Goal: Transaction & Acquisition: Purchase product/service

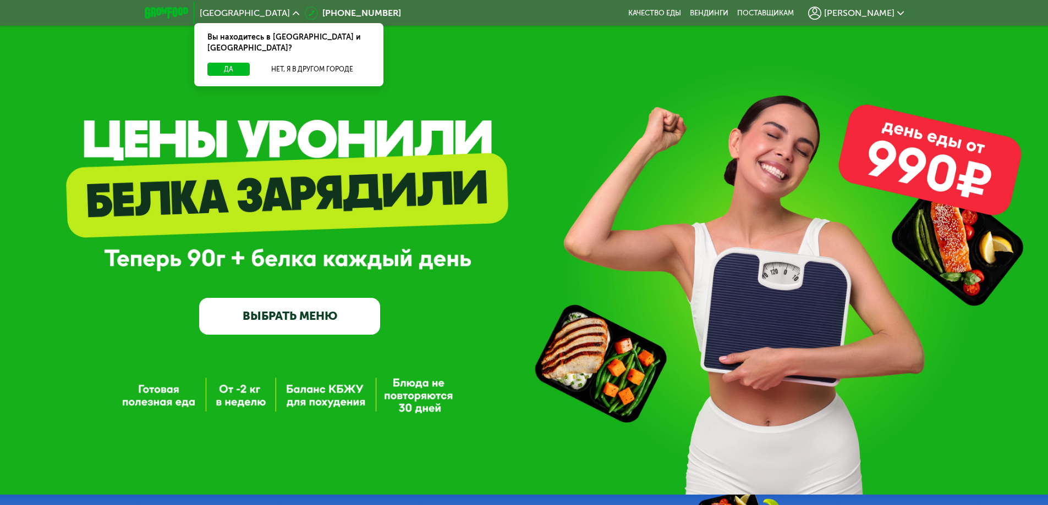
click at [347, 309] on link "ВЫБРАТЬ МЕНЮ" at bounding box center [289, 316] width 181 height 36
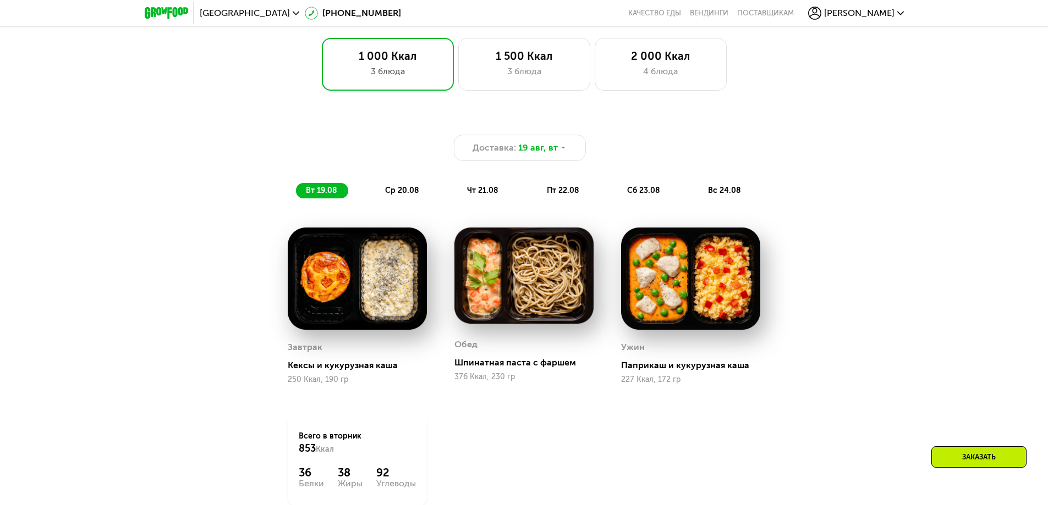
scroll to position [800, 0]
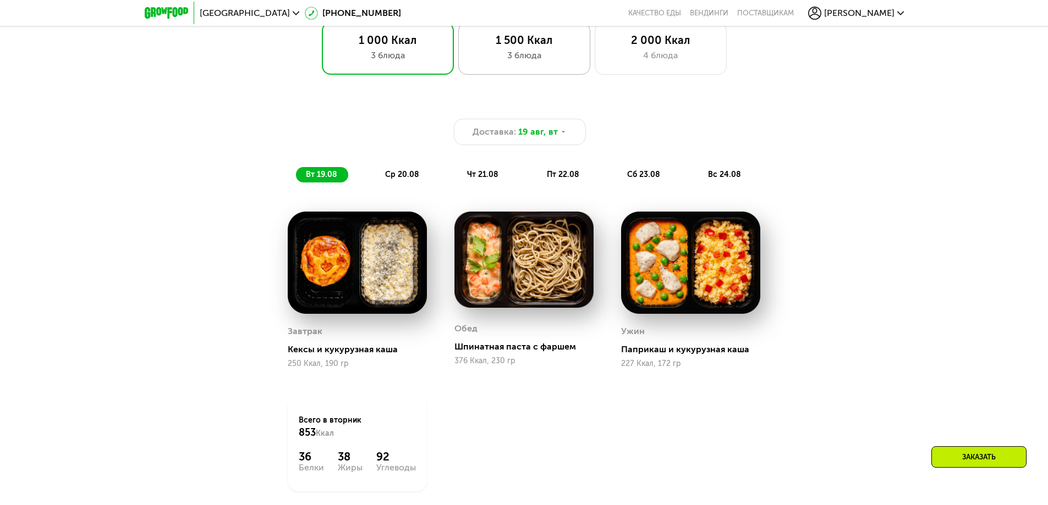
click at [521, 47] on div "1 500 Ккал" at bounding box center [524, 40] width 109 height 13
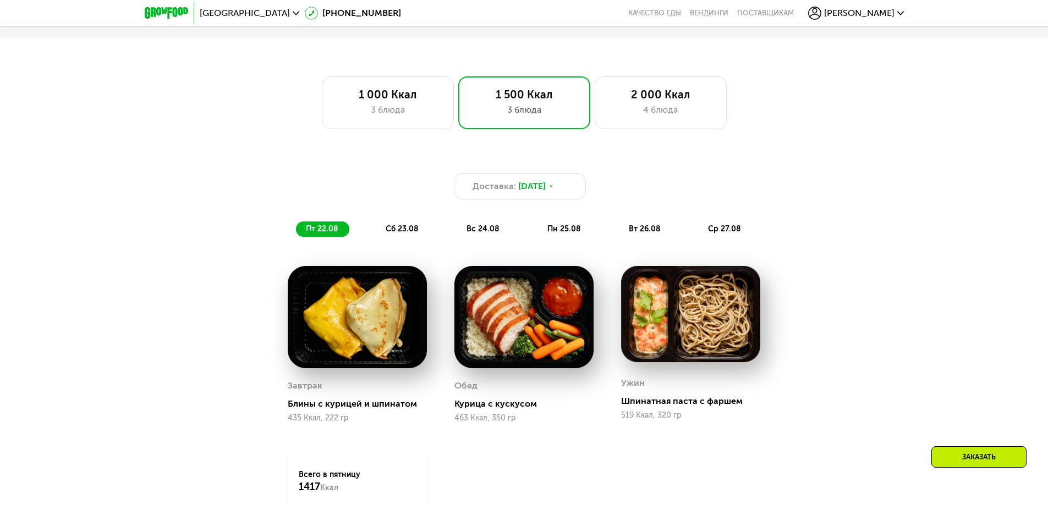
scroll to position [745, 0]
click at [416, 113] on div "3 блюда" at bounding box center [387, 110] width 109 height 13
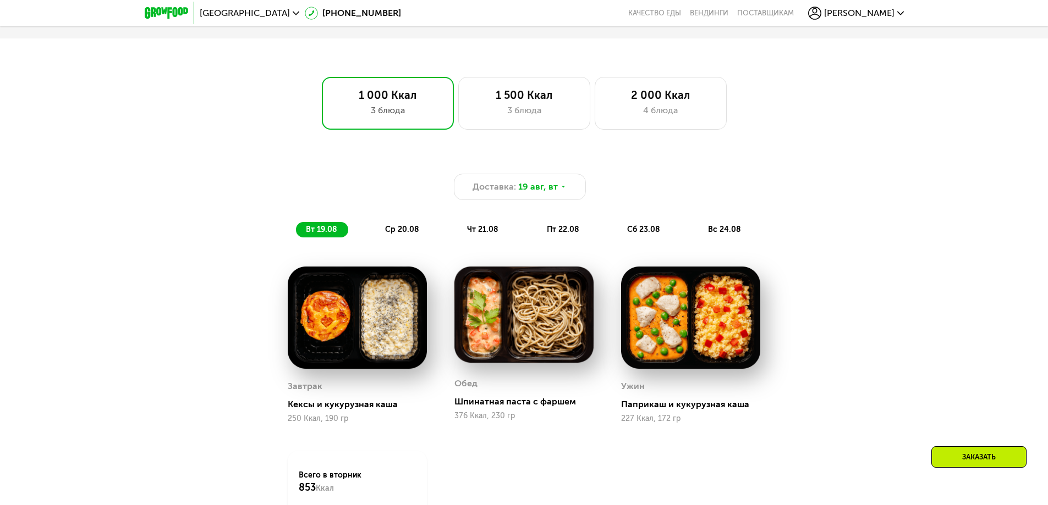
click at [412, 232] on span "ср 20.08" at bounding box center [402, 229] width 34 height 9
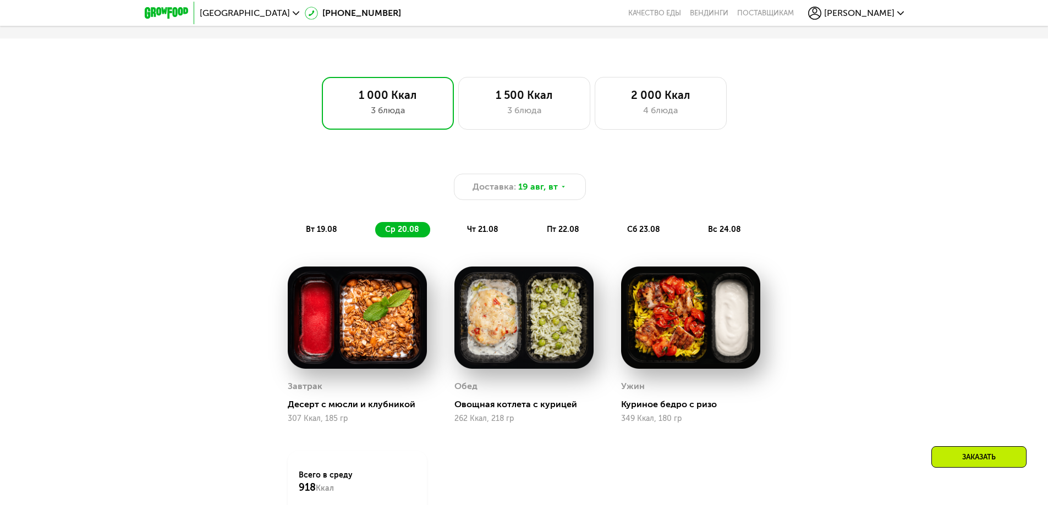
click at [473, 244] on div "Доставка: 19 авг, вт вт 19.08 ср 20.08 чт 21.08 пт 22.08 сб 23.08 вс 24.08" at bounding box center [524, 197] width 664 height 95
click at [537, 238] on div "чт 21.08" at bounding box center [563, 229] width 53 height 15
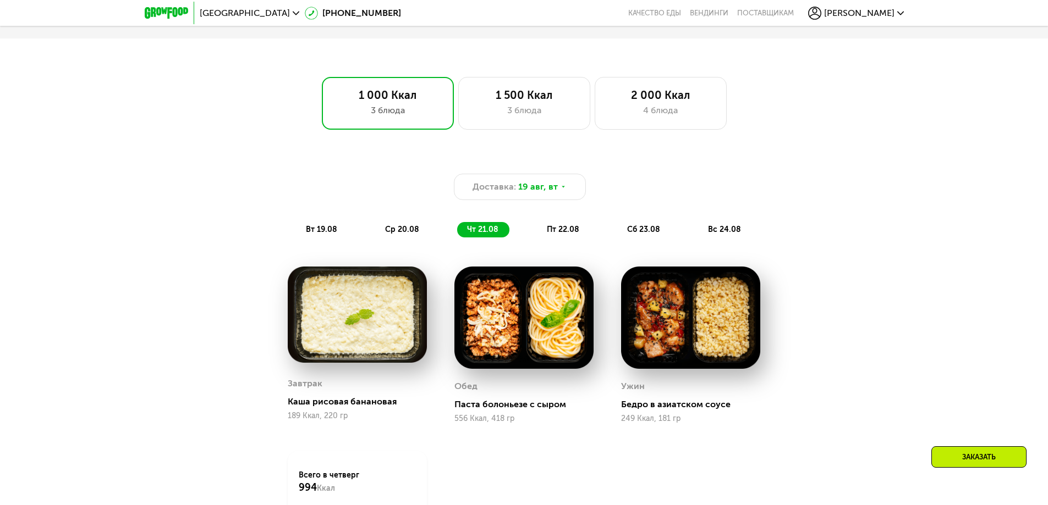
click at [524, 233] on div "вт 19.08 ср 20.08 чт 21.08 пт 22.08 сб 23.08 вс 24.08" at bounding box center [524, 229] width 456 height 15
click at [617, 233] on div "пт 22.08" at bounding box center [644, 229] width 54 height 15
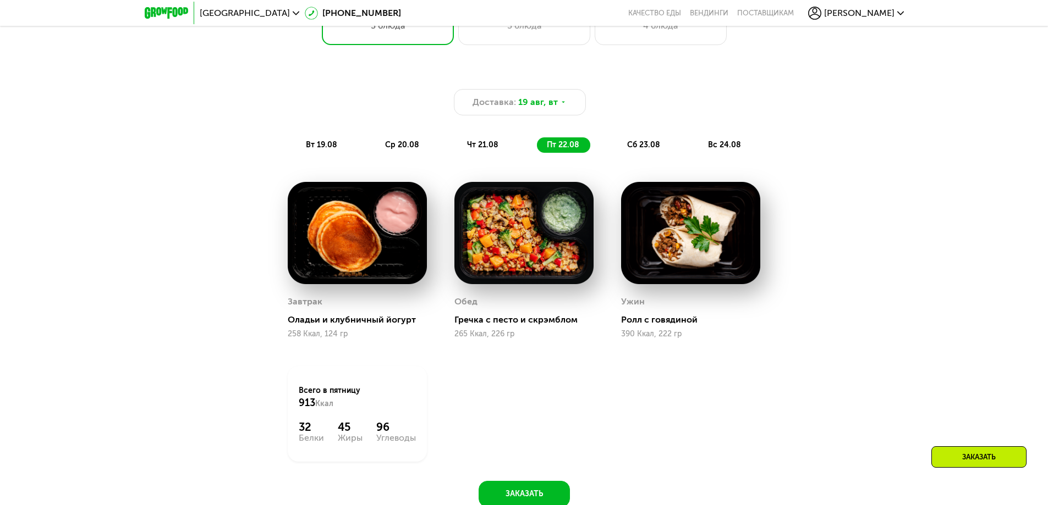
scroll to position [825, 0]
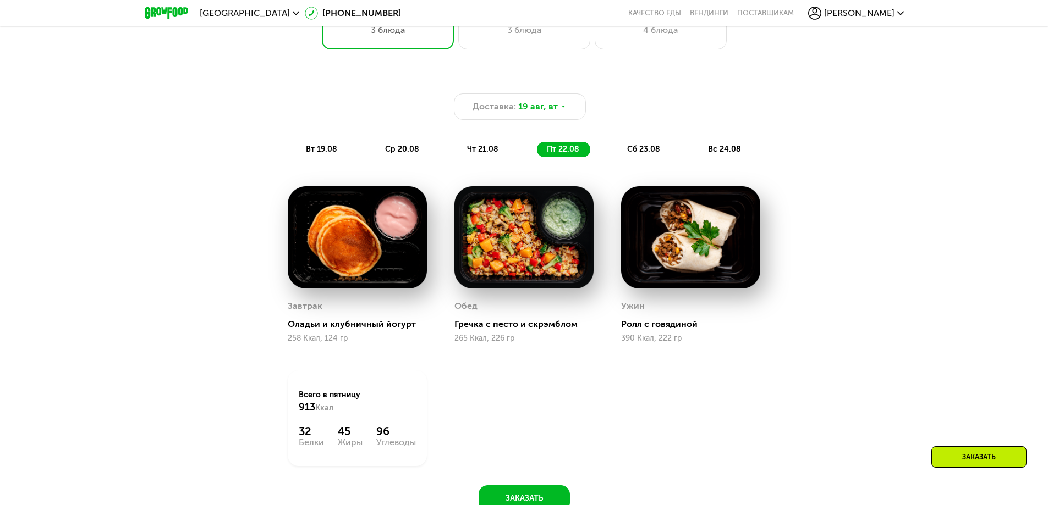
click at [698, 155] on div "сб 23.08" at bounding box center [725, 149] width 54 height 15
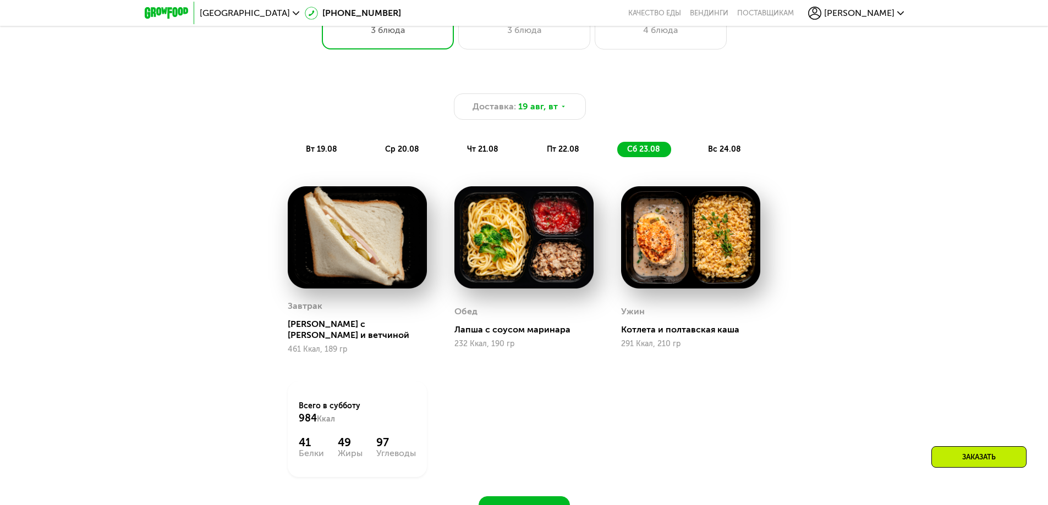
click at [692, 162] on div "Доставка: 19 авг, вт вт 19.08 ср 20.08 чт 21.08 пт 22.08 сб 23.08 вс 24.08" at bounding box center [524, 116] width 664 height 95
click at [697, 154] on div "вт 19.08 ср 20.08 чт 21.08 пт 22.08 сб 23.08 вс 24.08" at bounding box center [524, 149] width 456 height 15
click at [716, 145] on div "Доставка: 19 авг, вт вт 19.08 ср 20.08 чт 21.08 пт 22.08 сб 23.08 вс 24.08" at bounding box center [524, 125] width 651 height 64
click at [709, 154] on span "вс 24.08" at bounding box center [724, 149] width 33 height 9
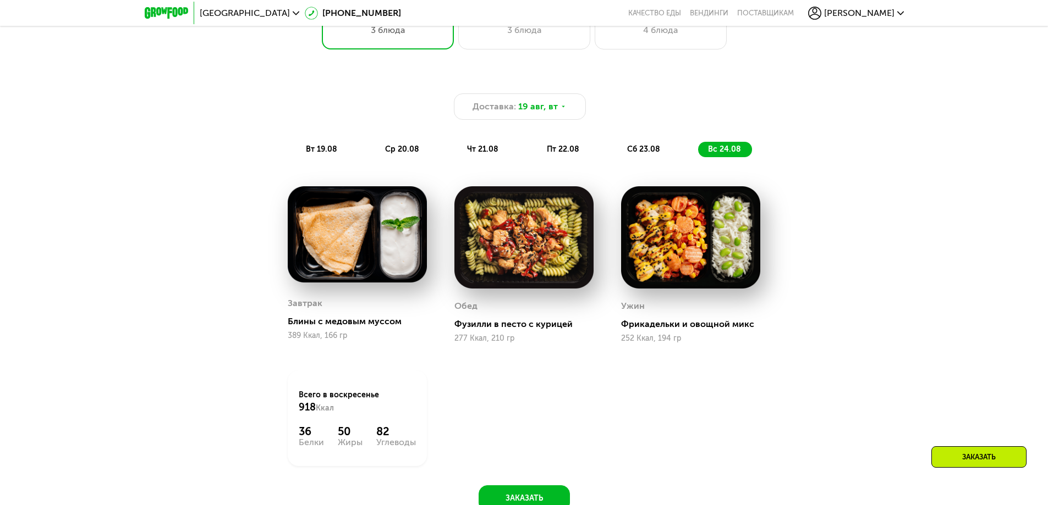
drag, startPoint x: 389, startPoint y: 142, endPoint x: 394, endPoint y: 145, distance: 5.9
click at [389, 142] on div "Доставка: 19 авг, вт вт 19.08 ср 20.08 чт 21.08 пт 22.08 сб 23.08 вс 24.08" at bounding box center [524, 125] width 651 height 64
click at [457, 148] on div "ср 20.08" at bounding box center [483, 149] width 52 height 15
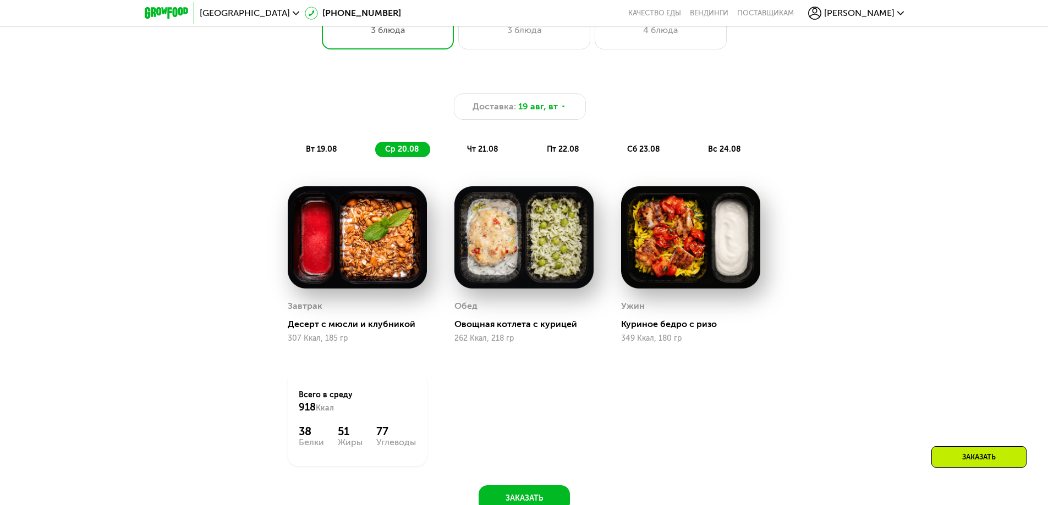
click at [320, 152] on span "вт 19.08" at bounding box center [321, 149] width 31 height 9
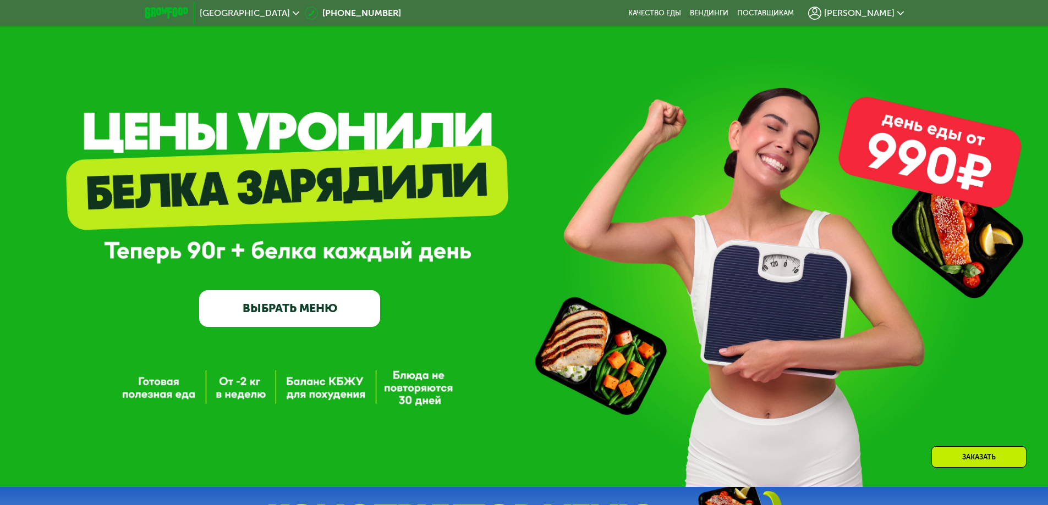
scroll to position [0, 0]
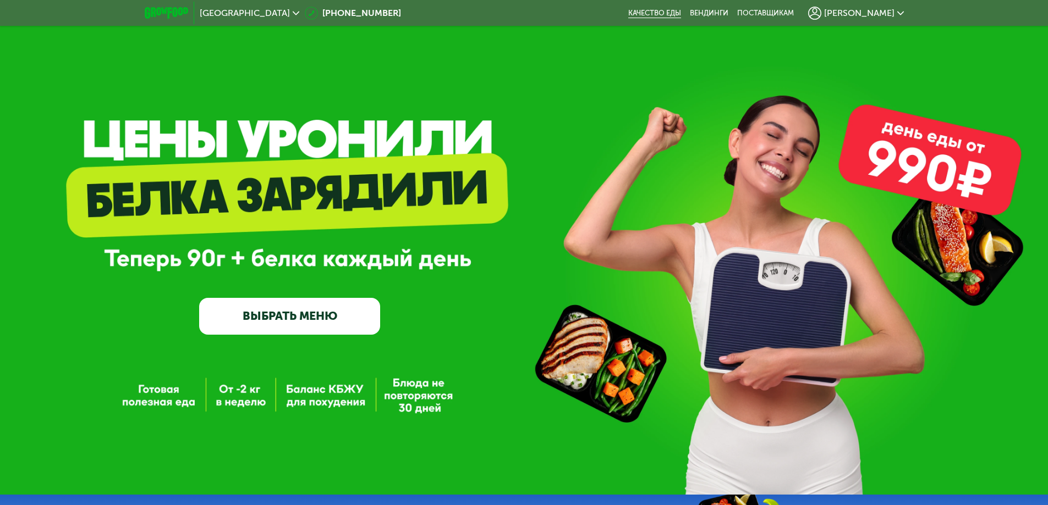
click at [681, 15] on link "Качество еды" at bounding box center [654, 13] width 53 height 9
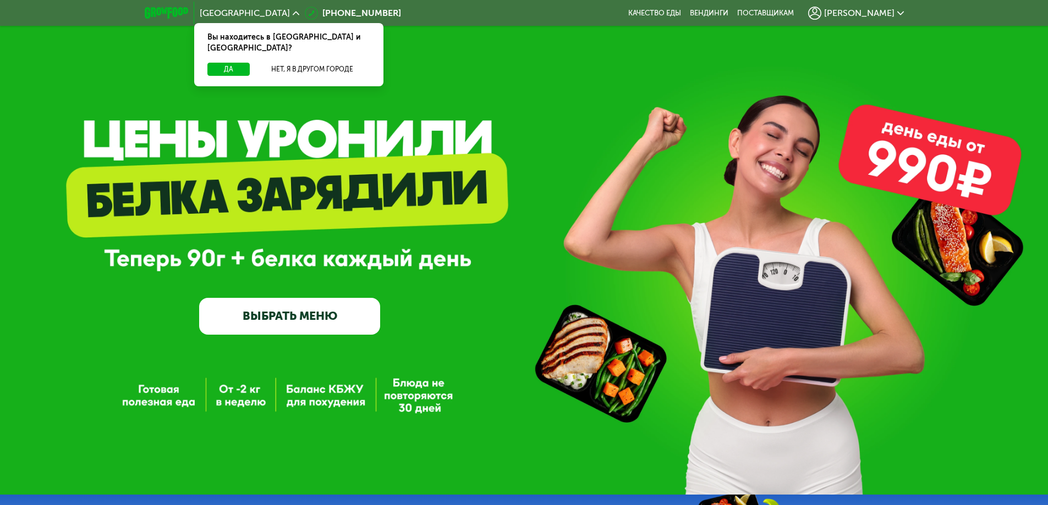
click at [473, 87] on div "GrowFood — доставка правильного питания ВЫБРАТЬ МЕНЮ" at bounding box center [524, 247] width 1048 height 495
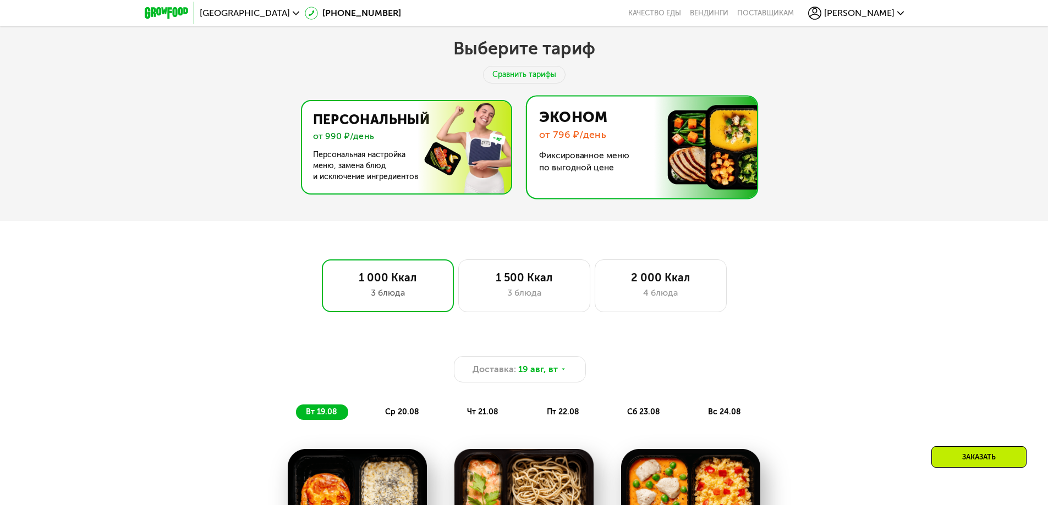
scroll to position [550, 0]
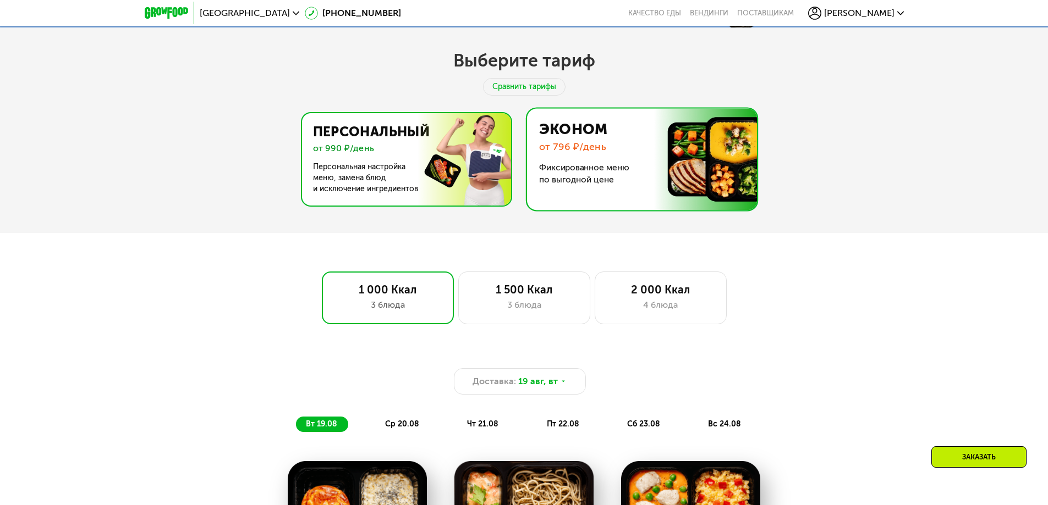
click at [478, 139] on img at bounding box center [403, 159] width 214 height 92
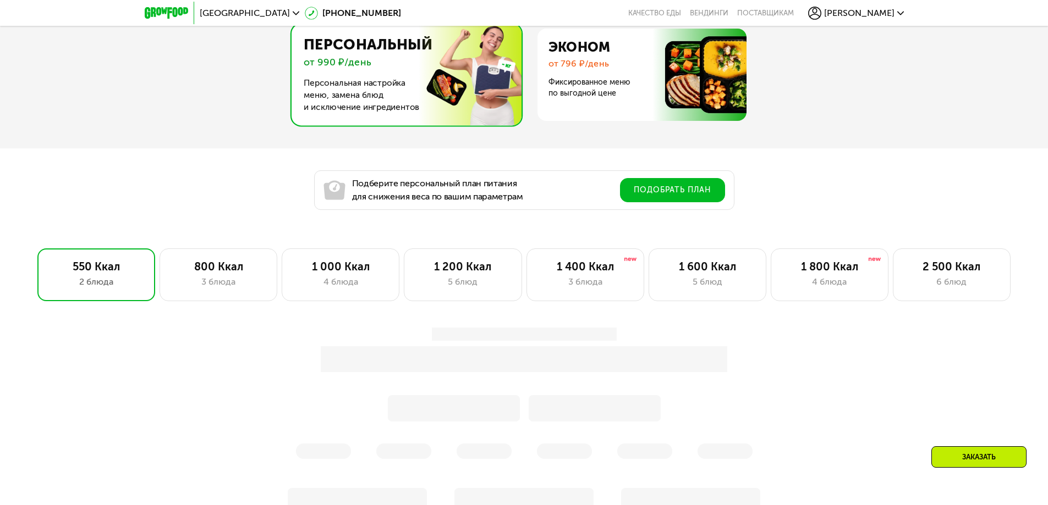
scroll to position [660, 0]
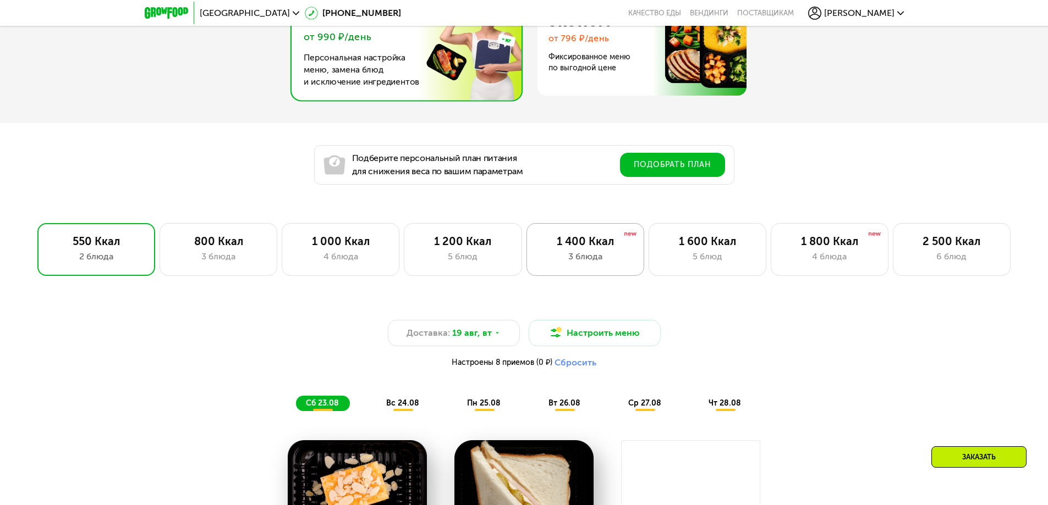
click at [546, 248] on div "1 400 Ккал" at bounding box center [585, 241] width 95 height 13
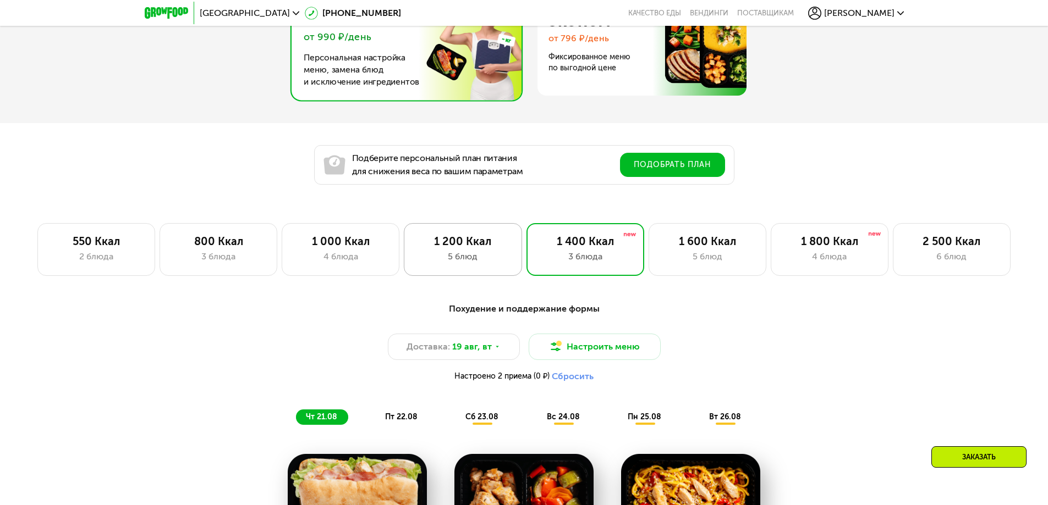
click at [503, 245] on div "1 200 Ккал" at bounding box center [462, 241] width 95 height 13
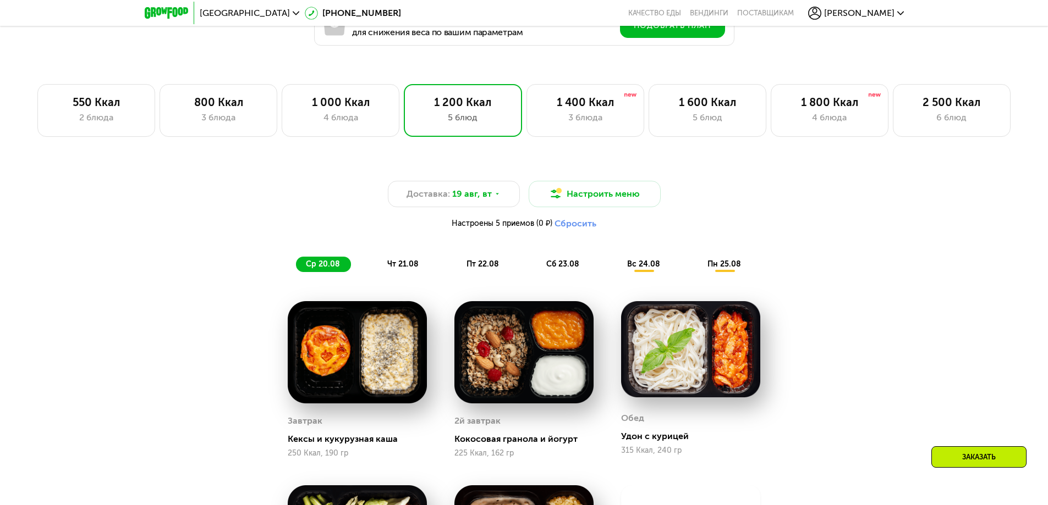
scroll to position [770, 0]
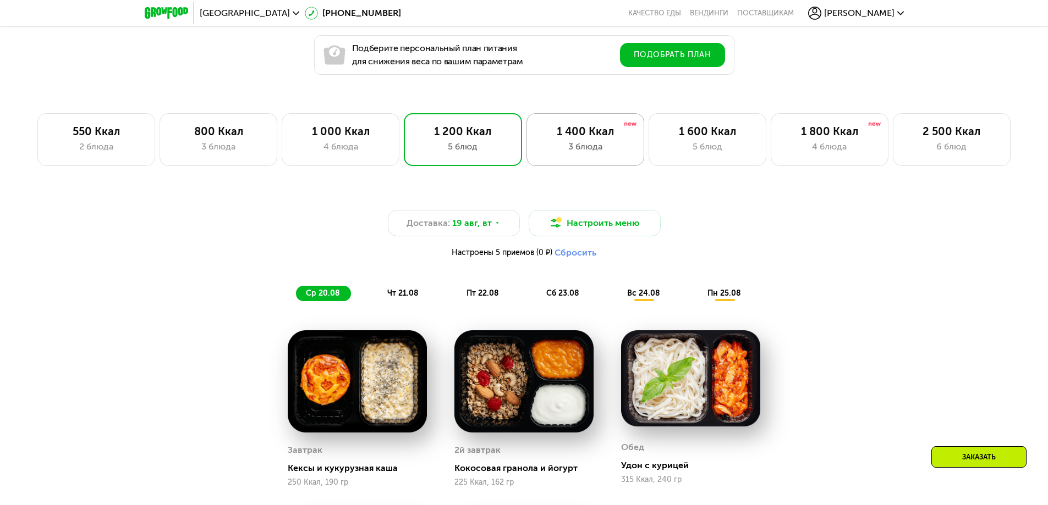
click at [552, 144] on div "3 блюда" at bounding box center [585, 146] width 95 height 13
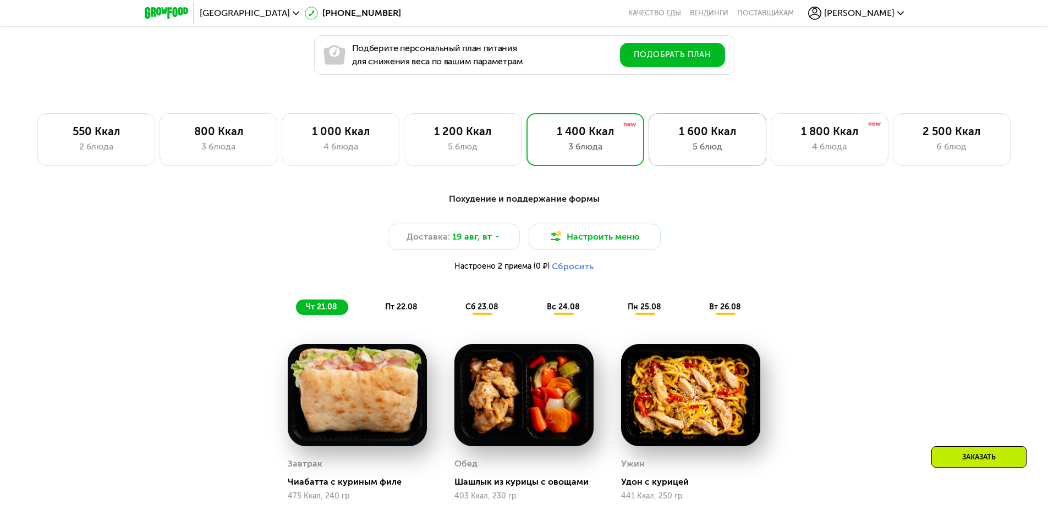
click at [746, 134] on div "1 600 Ккал" at bounding box center [707, 131] width 95 height 13
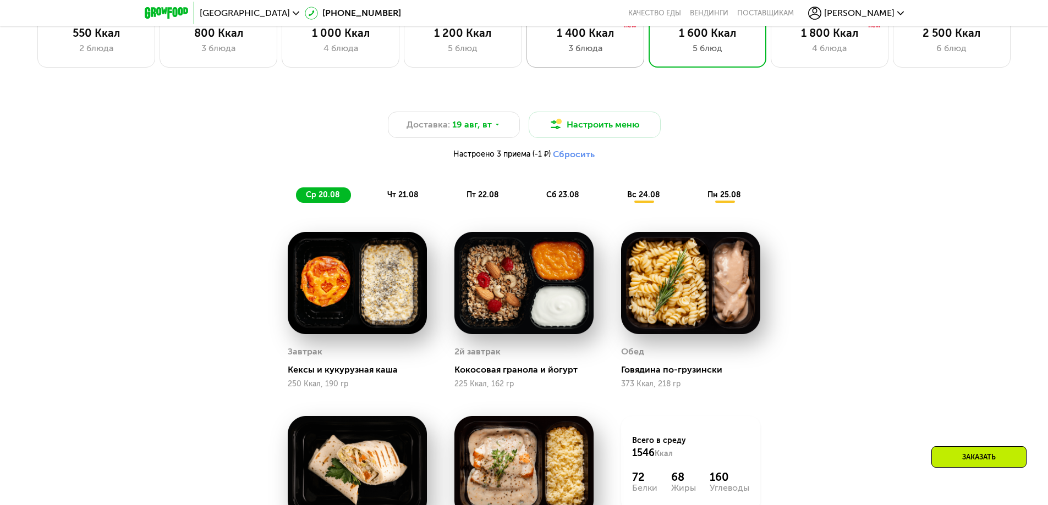
scroll to position [825, 0]
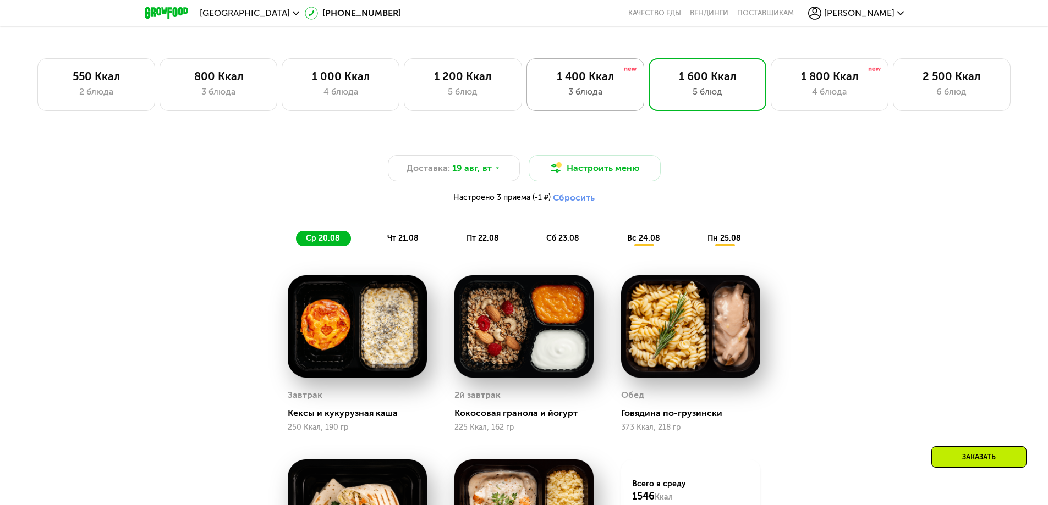
click at [597, 96] on div "3 блюда" at bounding box center [585, 91] width 95 height 13
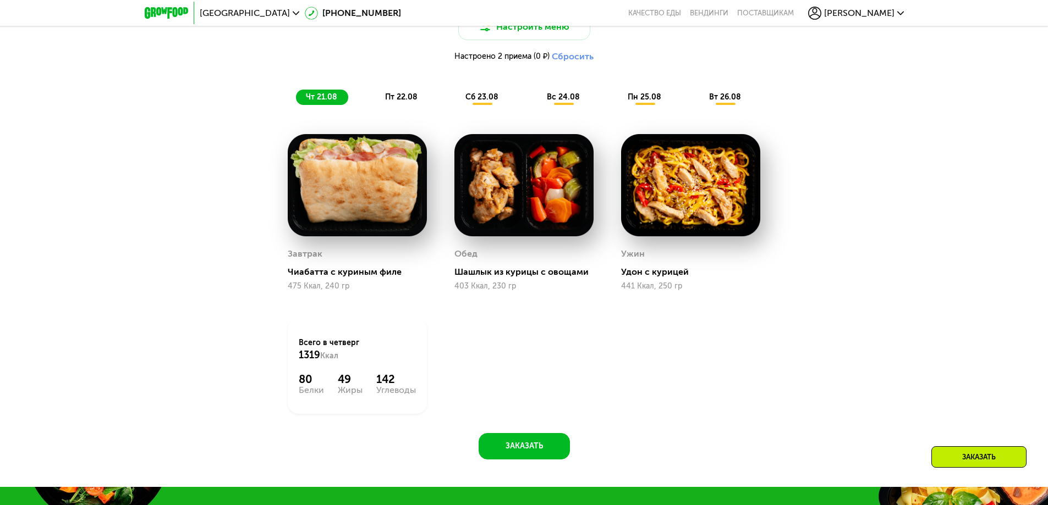
scroll to position [990, 0]
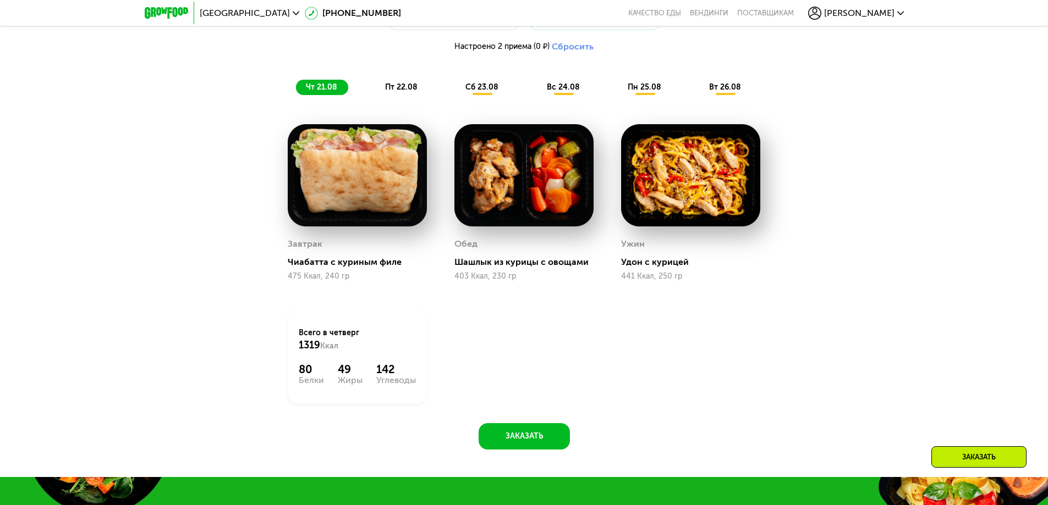
click at [401, 92] on span "пт 22.08" at bounding box center [401, 86] width 32 height 9
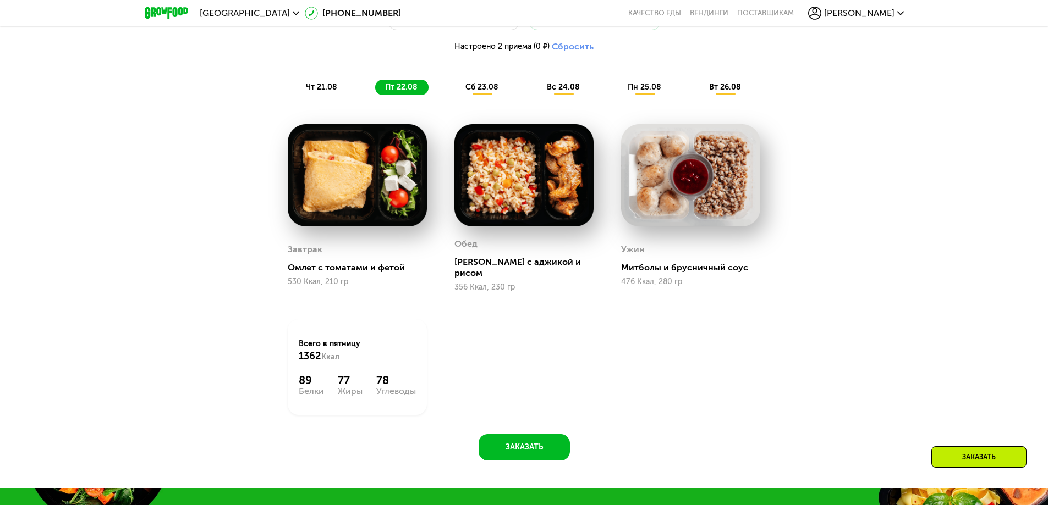
click at [479, 91] on span "сб 23.08" at bounding box center [481, 86] width 33 height 9
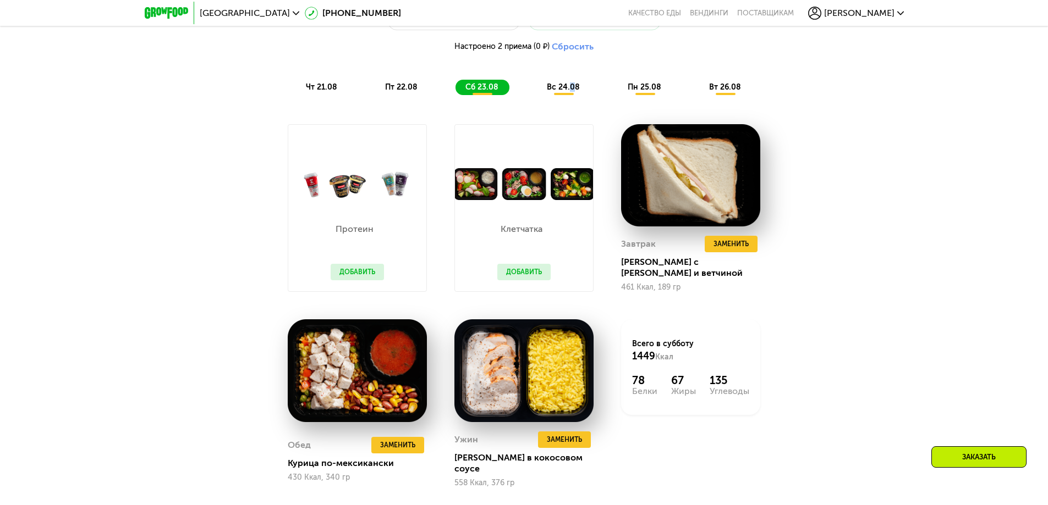
click at [572, 90] on span "вс 24.08" at bounding box center [563, 86] width 33 height 9
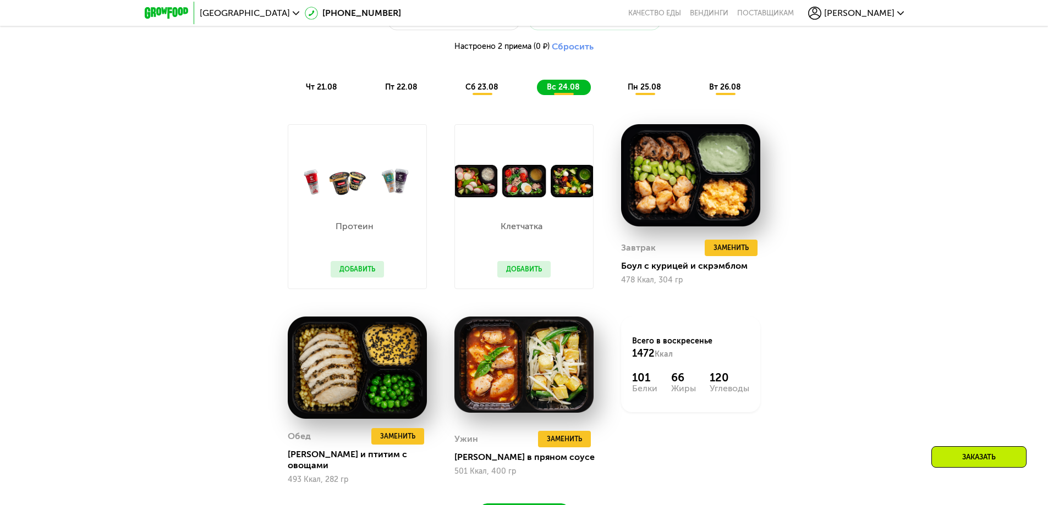
click at [639, 92] on span "пн 25.08" at bounding box center [644, 86] width 34 height 9
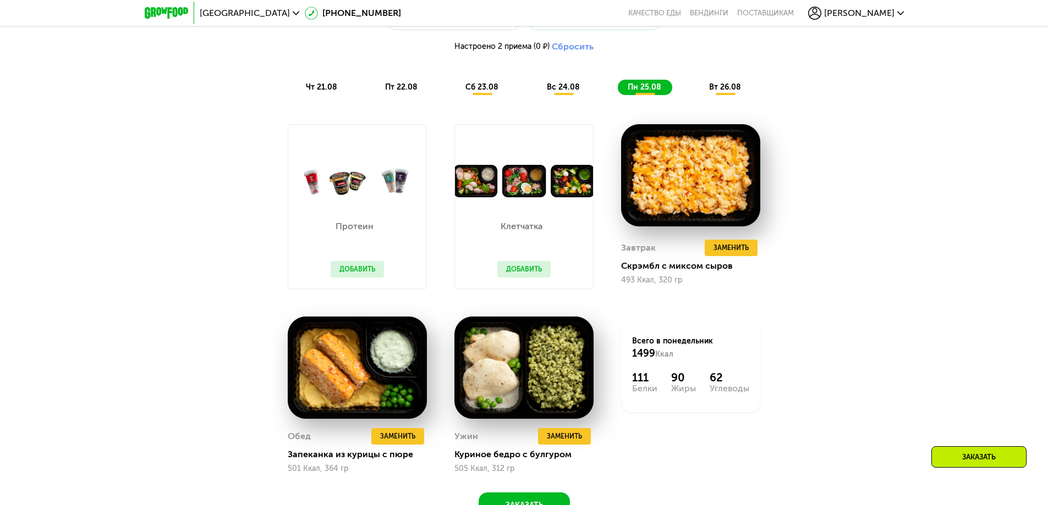
click at [722, 91] on span "вт 26.08" at bounding box center [725, 86] width 32 height 9
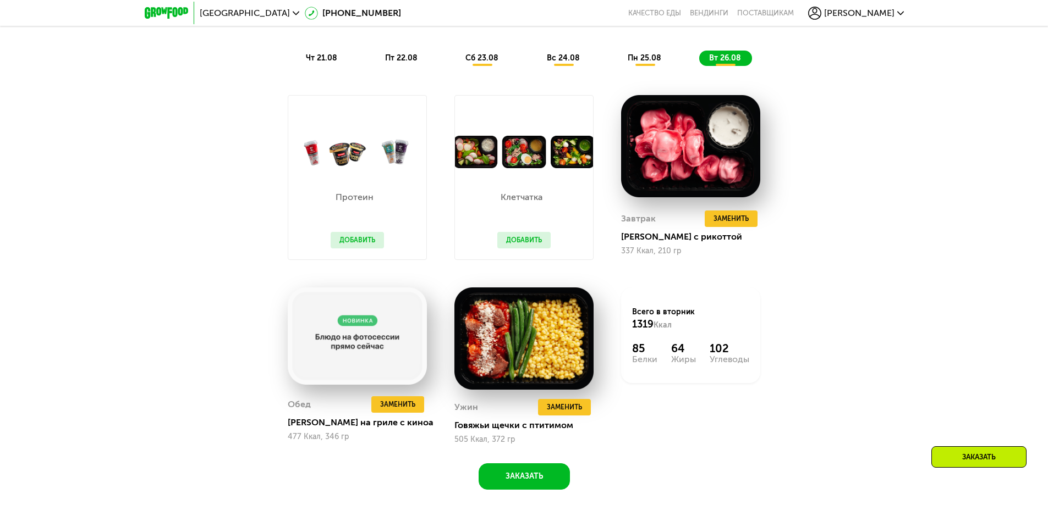
scroll to position [1100, 0]
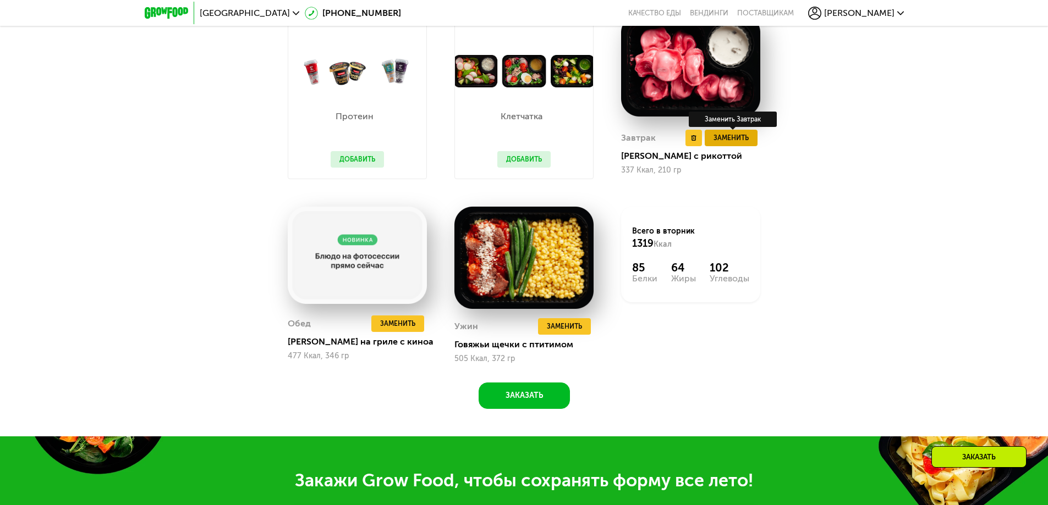
click at [734, 138] on span "Заменить" at bounding box center [730, 138] width 35 height 11
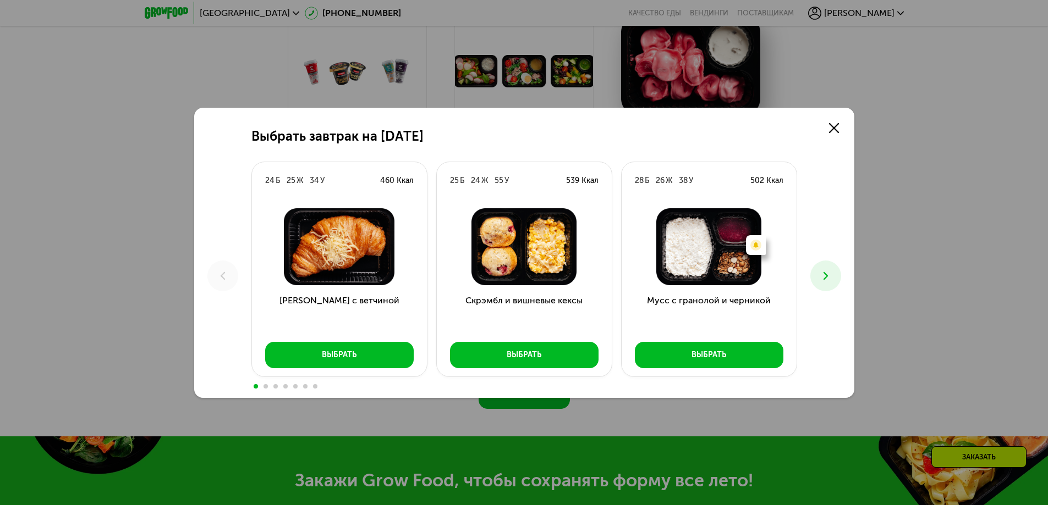
click at [827, 271] on icon at bounding box center [825, 275] width 13 height 13
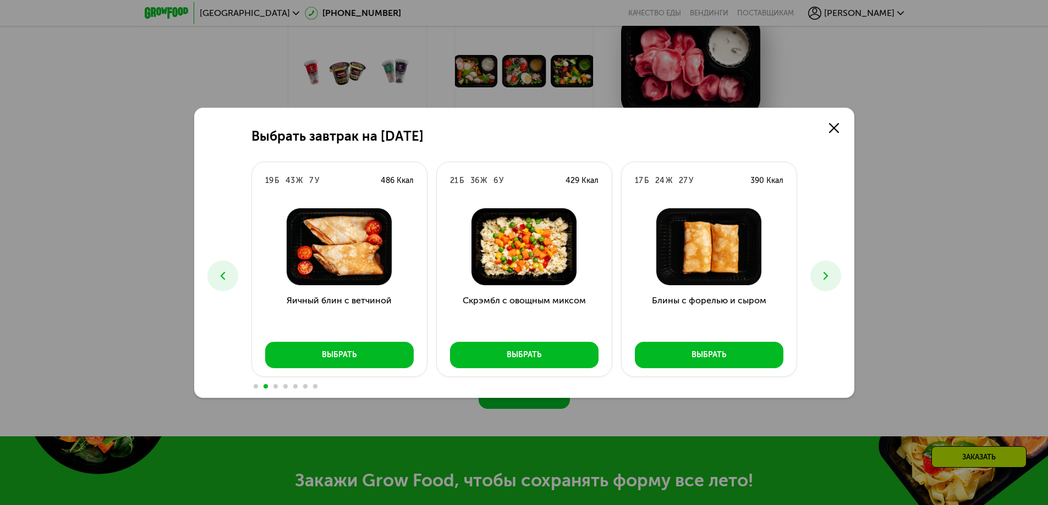
click at [829, 271] on icon at bounding box center [825, 275] width 13 height 13
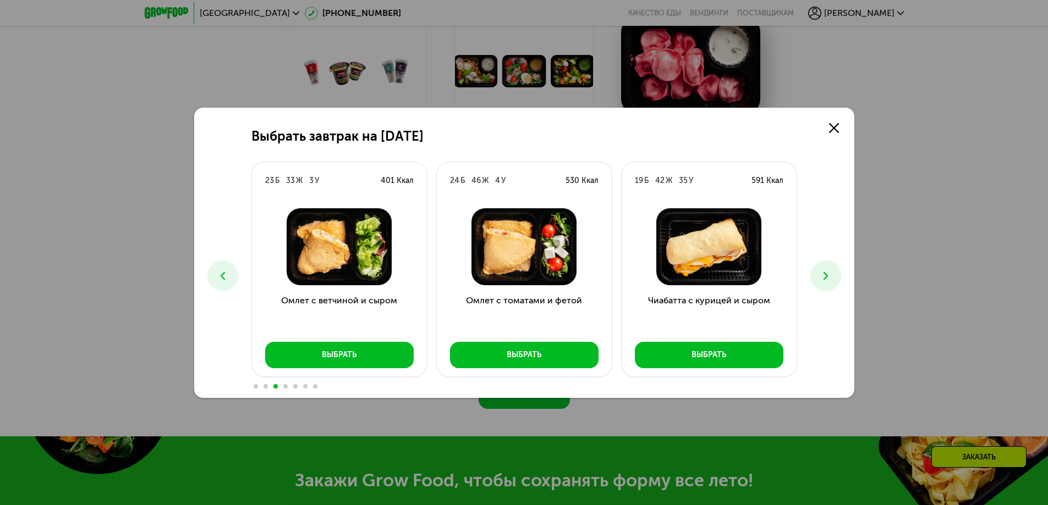
click at [829, 271] on icon at bounding box center [825, 275] width 13 height 13
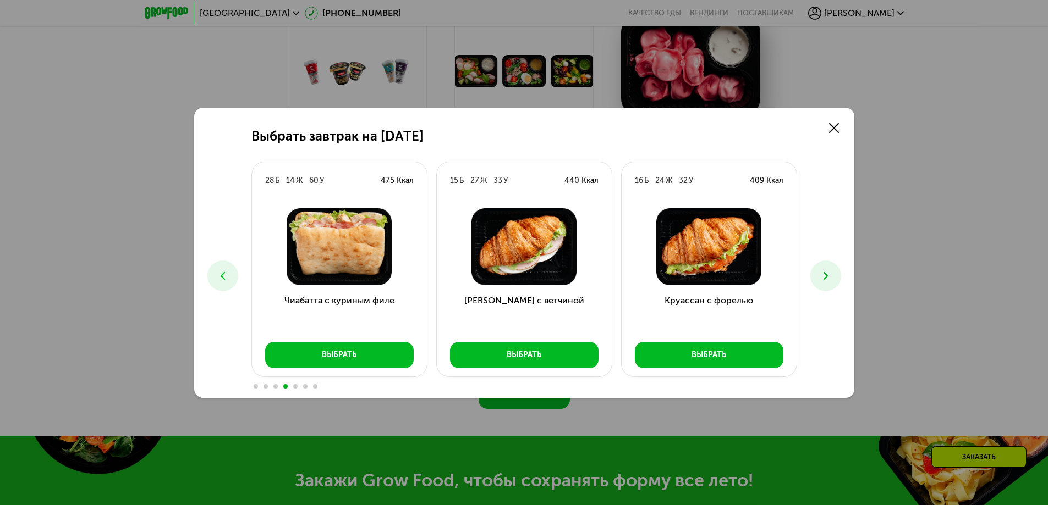
click at [829, 271] on icon at bounding box center [825, 275] width 13 height 13
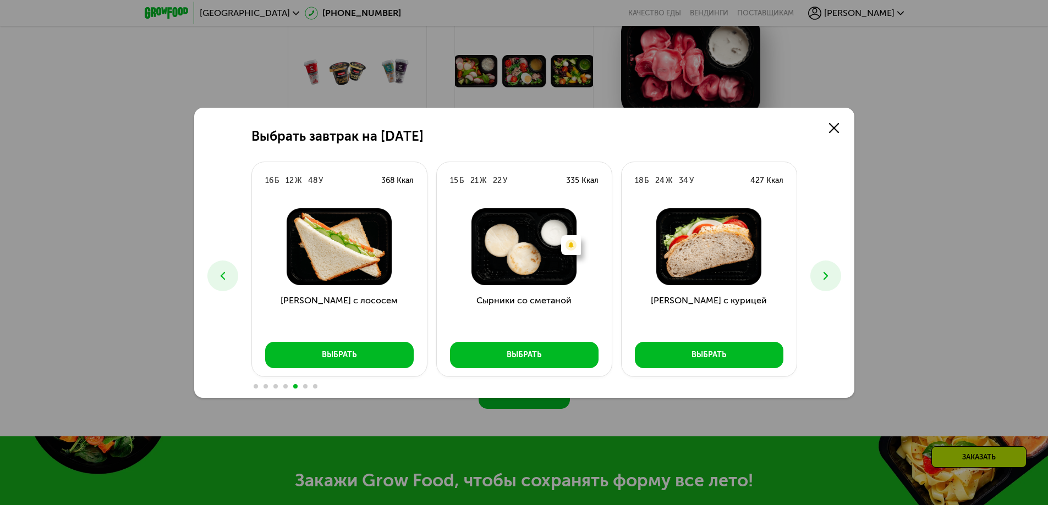
click at [829, 271] on icon at bounding box center [825, 275] width 13 height 13
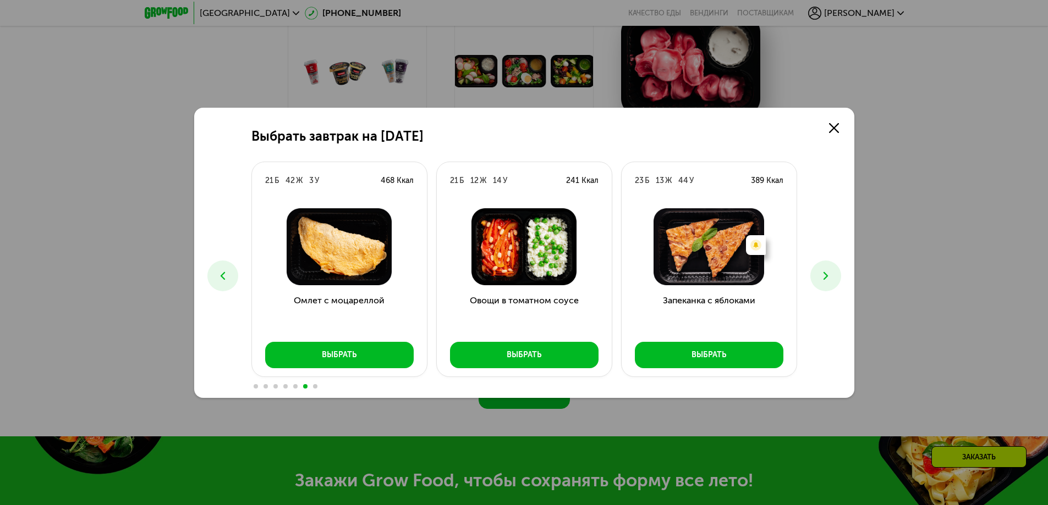
click at [829, 271] on icon at bounding box center [825, 275] width 13 height 13
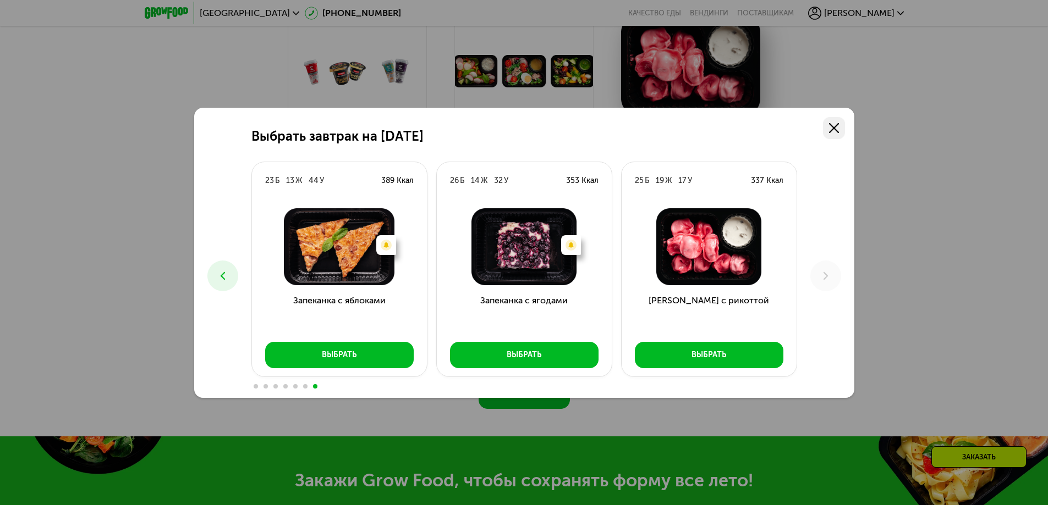
click at [835, 126] on use at bounding box center [834, 128] width 10 height 10
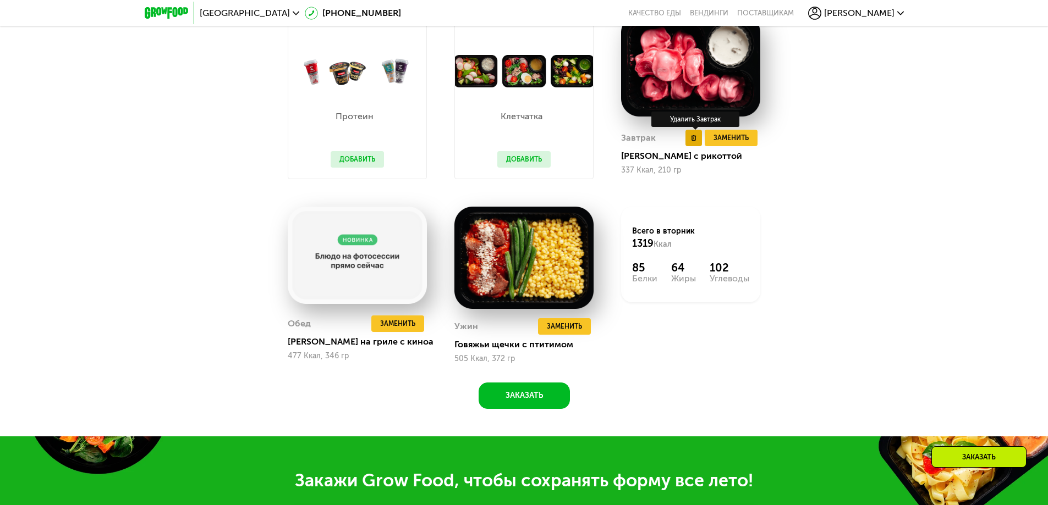
click at [691, 139] on button at bounding box center [693, 138] width 16 height 16
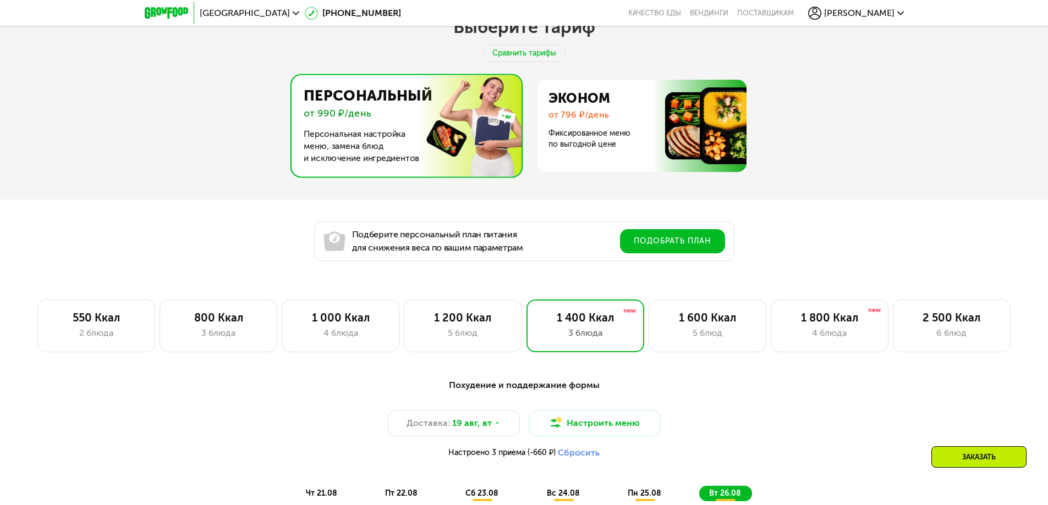
scroll to position [605, 0]
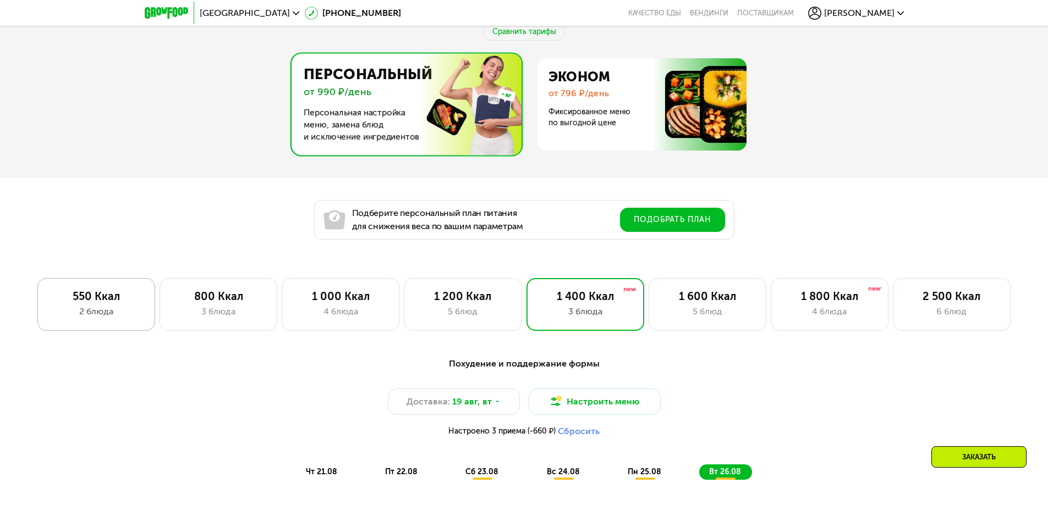
click at [140, 299] on div "550 Ккал" at bounding box center [96, 296] width 95 height 13
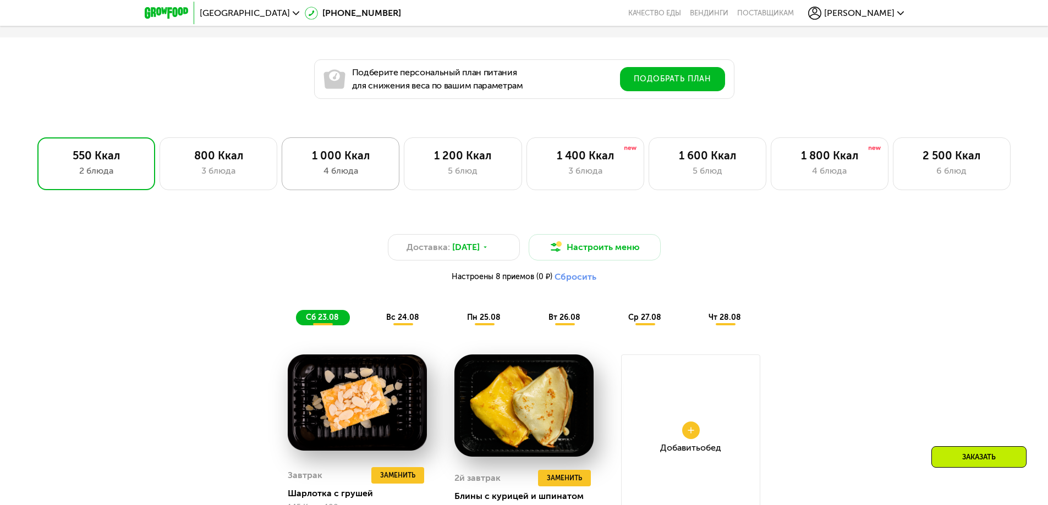
scroll to position [770, 0]
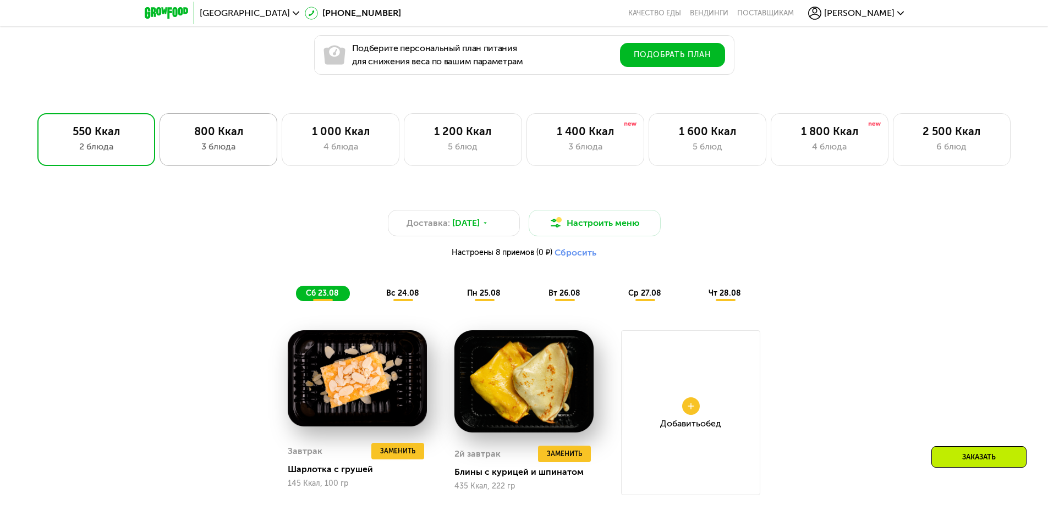
click at [230, 150] on div "3 блюда" at bounding box center [218, 146] width 95 height 13
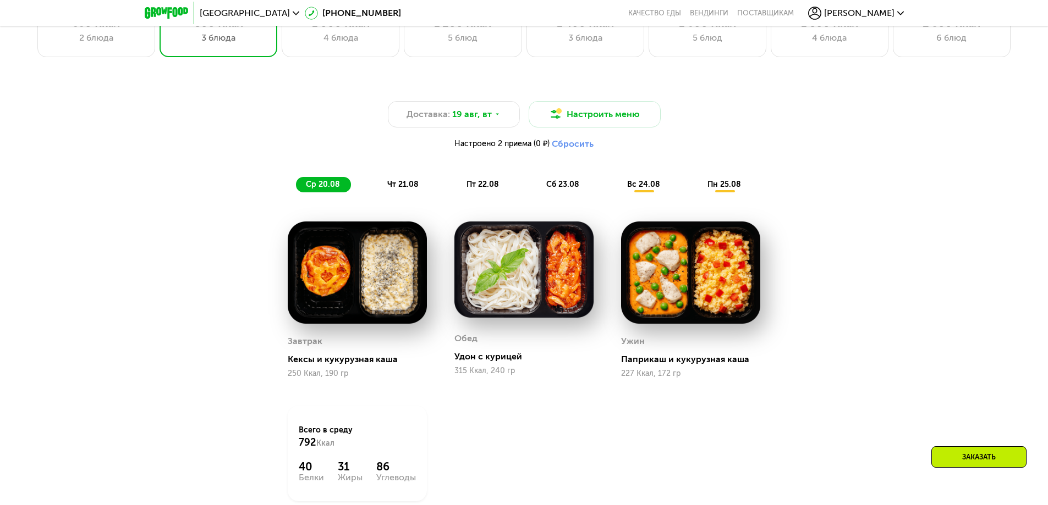
scroll to position [880, 0]
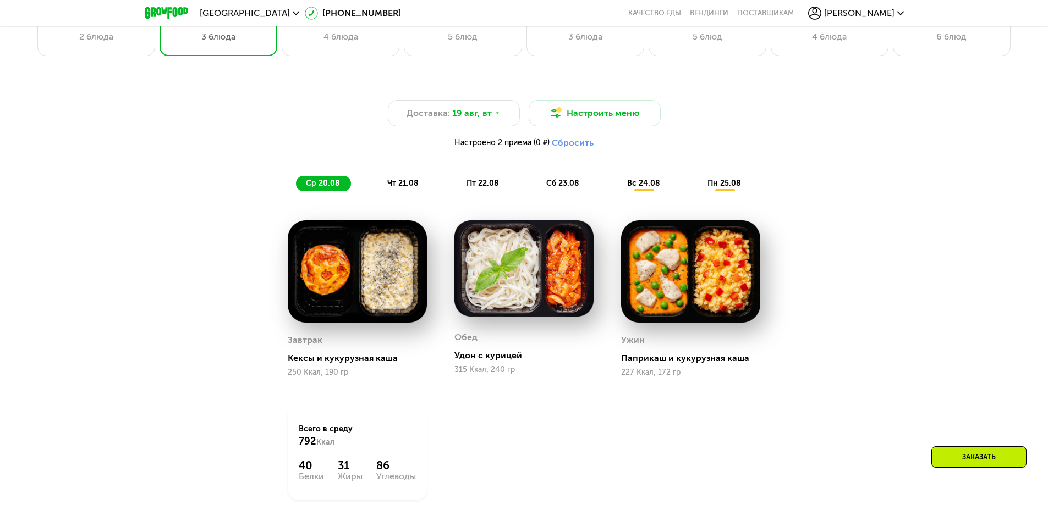
click at [401, 186] on span "чт 21.08" at bounding box center [402, 183] width 31 height 9
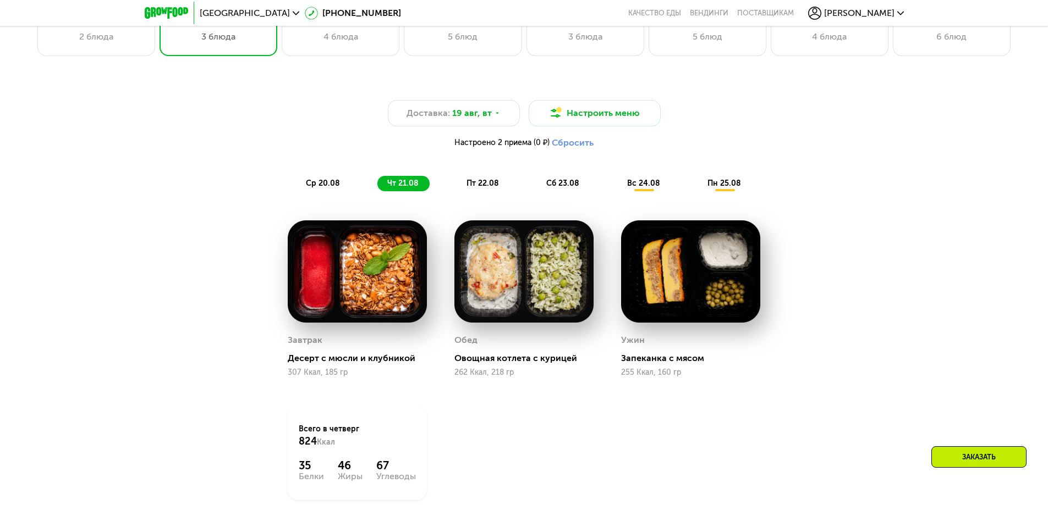
click at [647, 185] on span "вс 24.08" at bounding box center [643, 183] width 33 height 9
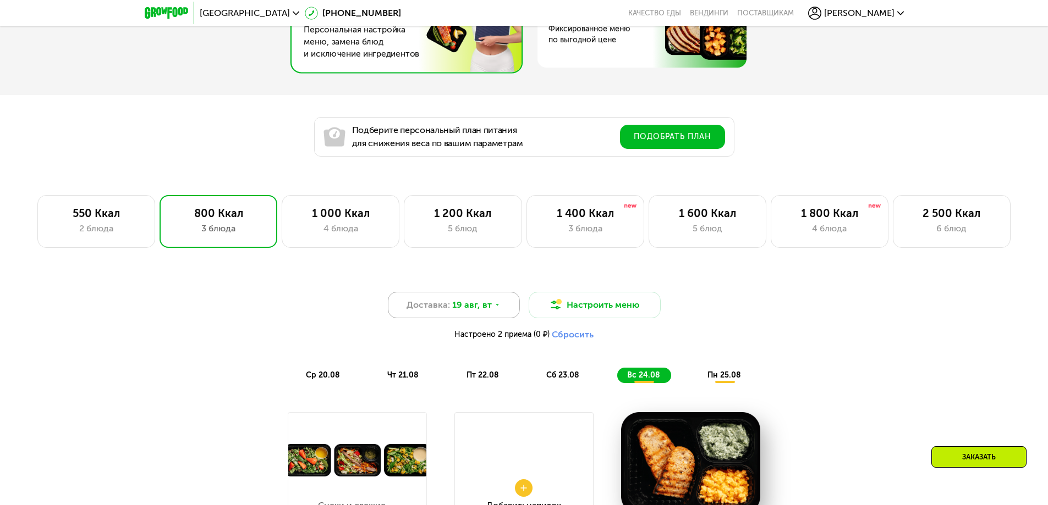
scroll to position [715, 0]
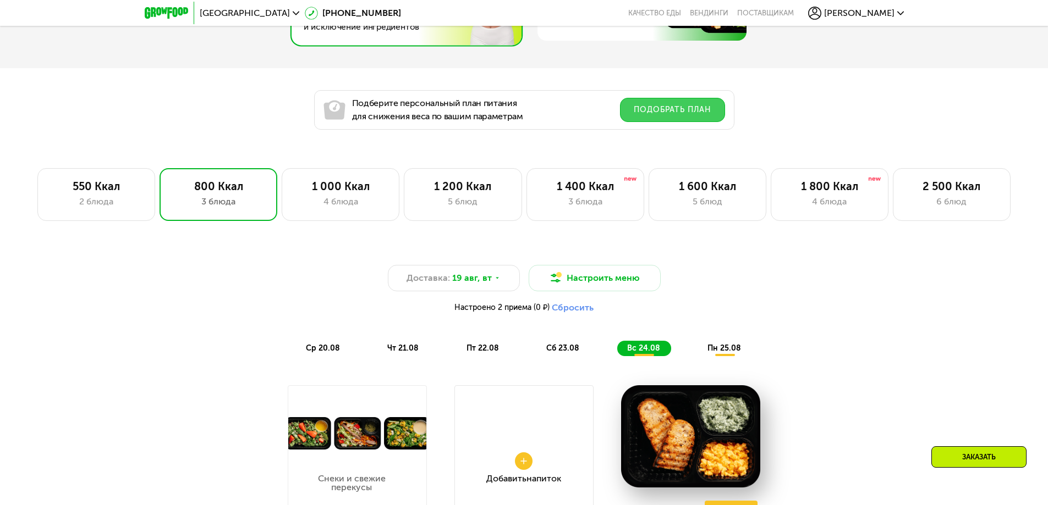
click at [658, 109] on button "Подобрать план" at bounding box center [672, 110] width 105 height 24
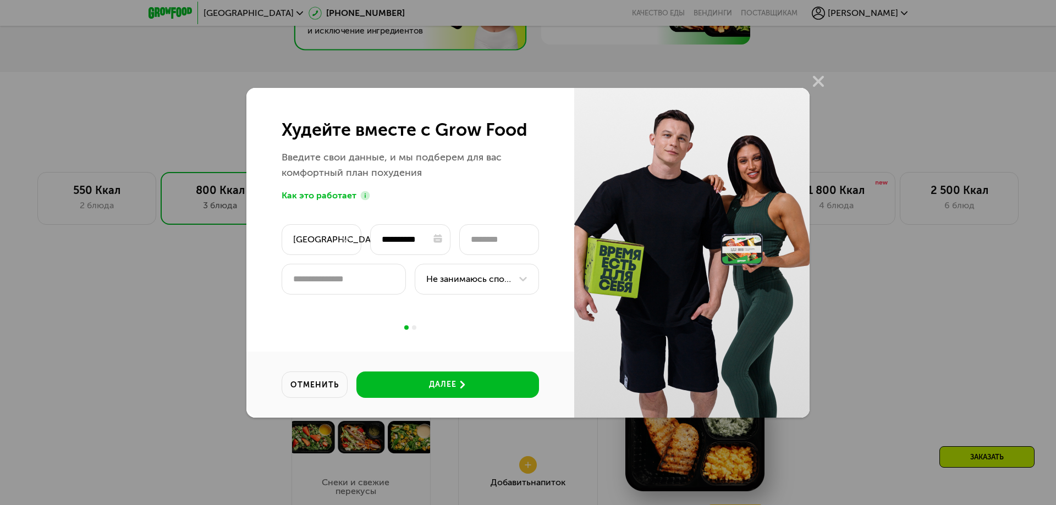
click at [414, 329] on div at bounding box center [414, 328] width 4 height 4
click at [417, 328] on div at bounding box center [410, 328] width 328 height 4
click at [821, 82] on use at bounding box center [818, 81] width 11 height 11
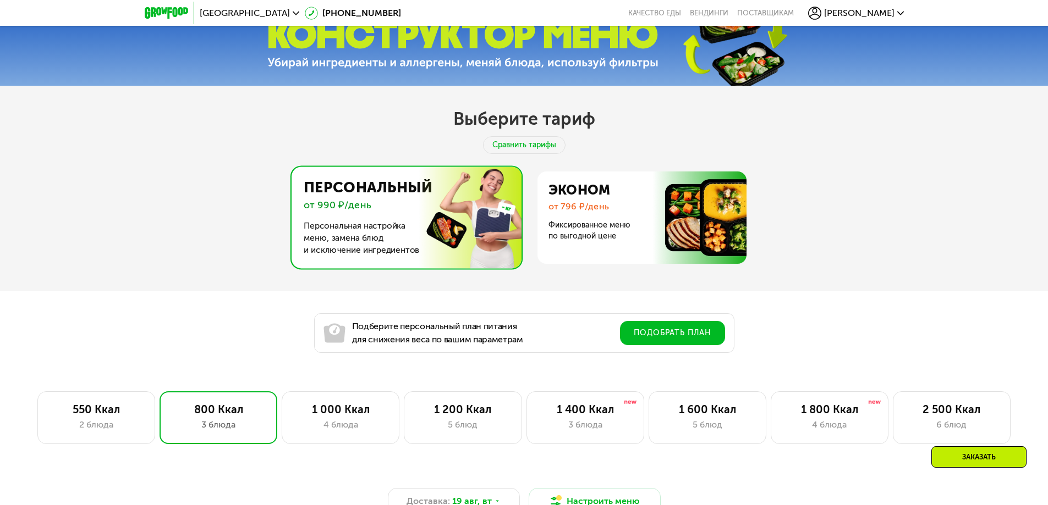
scroll to position [532, 0]
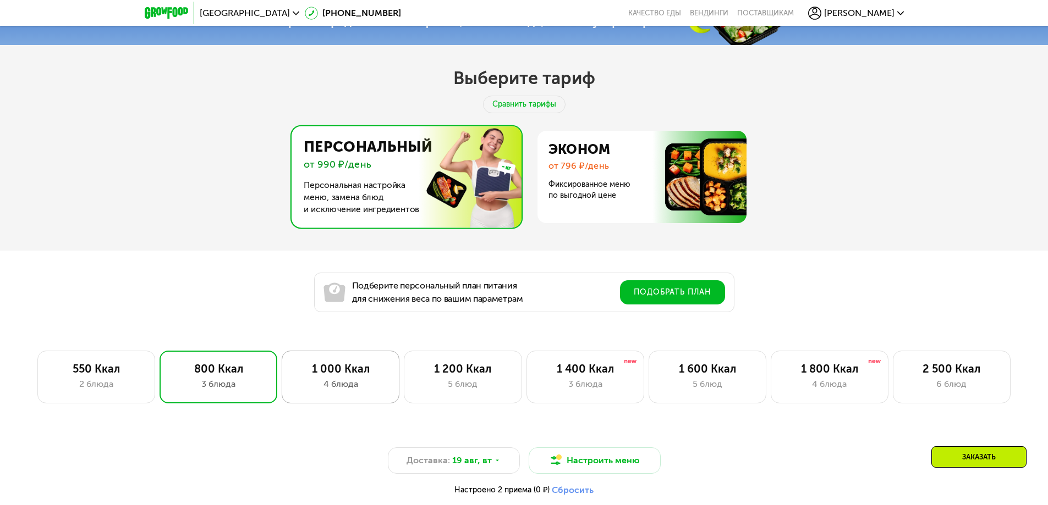
click at [378, 369] on div "1 000 Ккал" at bounding box center [340, 368] width 95 height 13
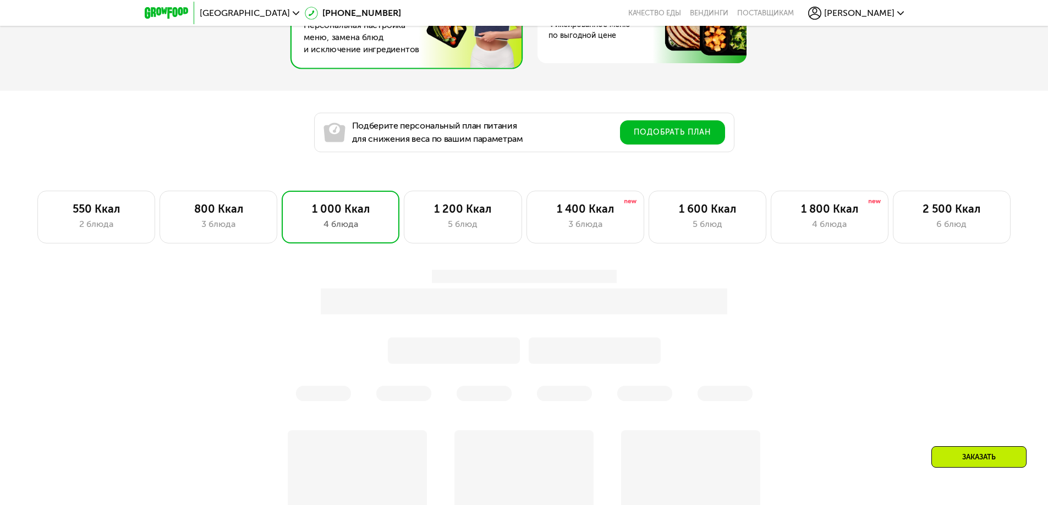
scroll to position [697, 0]
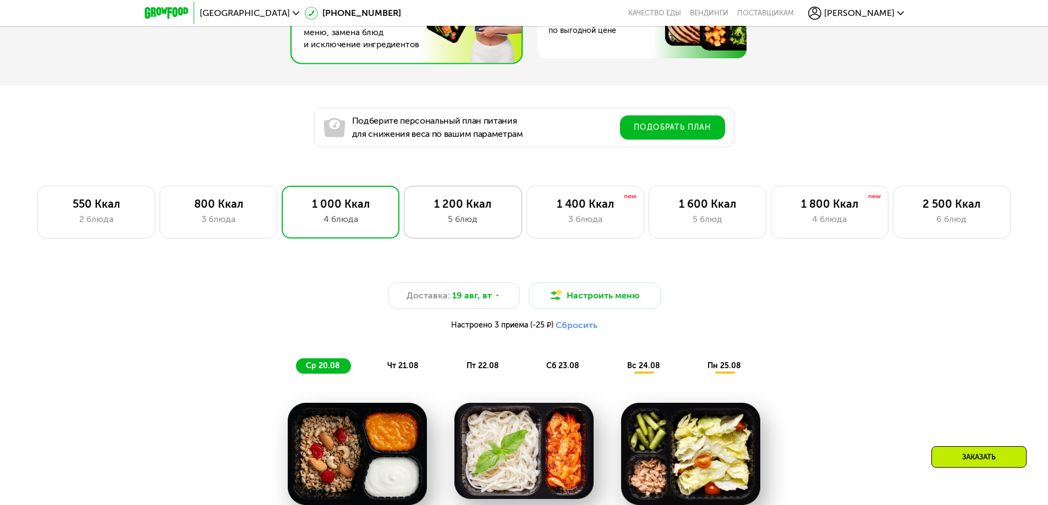
click at [491, 226] on div "5 блюд" at bounding box center [462, 219] width 95 height 13
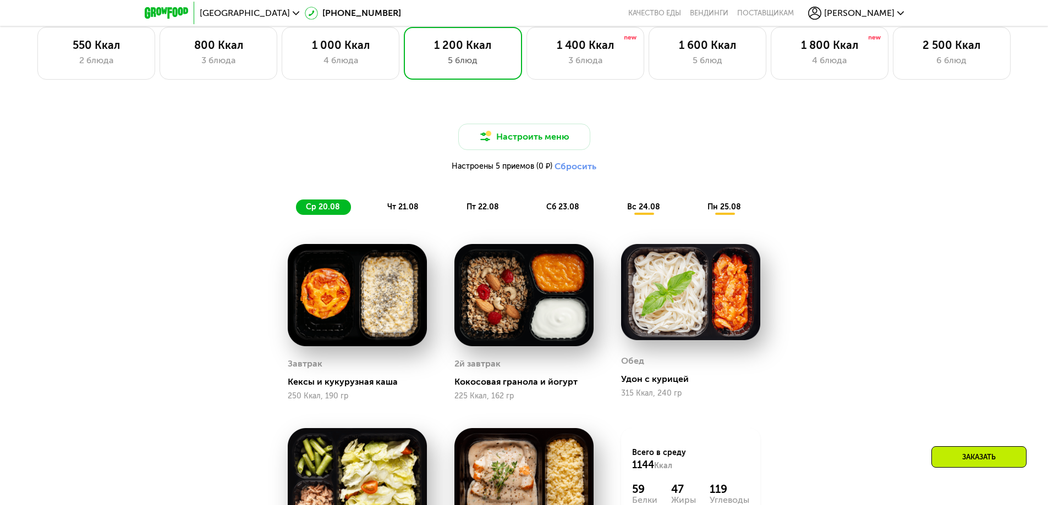
scroll to position [917, 0]
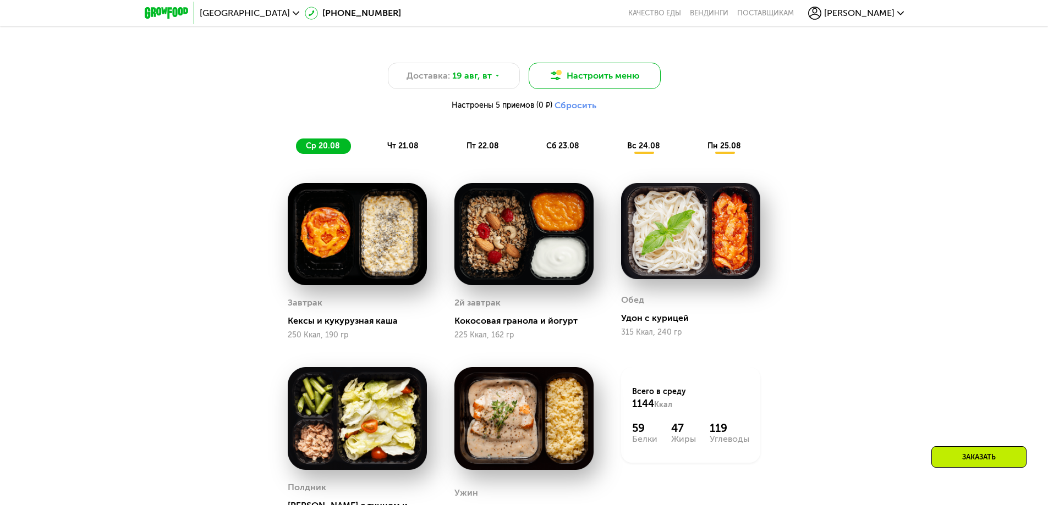
click at [586, 83] on button "Настроить меню" at bounding box center [594, 76] width 132 height 26
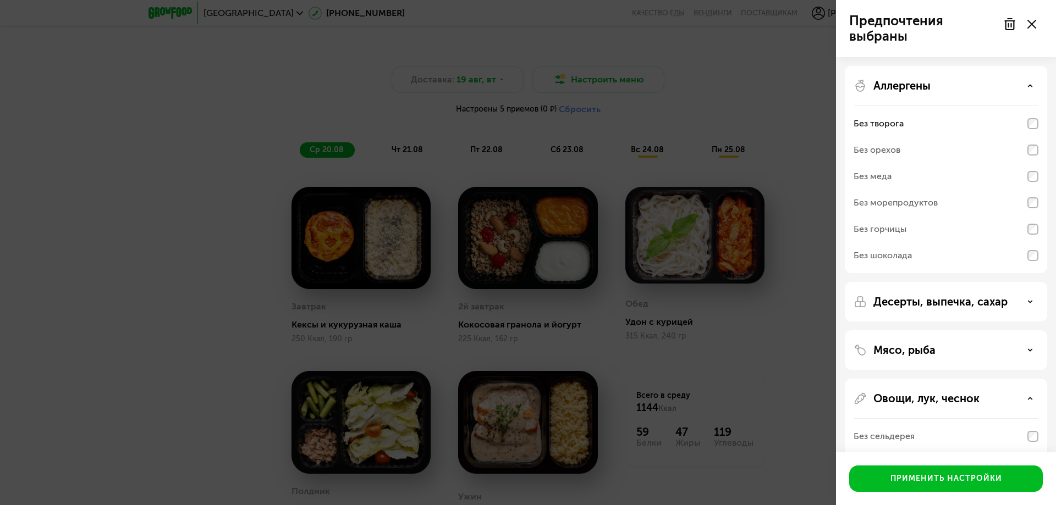
click at [585, 113] on div "Предпочтения выбраны Аллергены Без творога Без орехов Без меда Без морепродукто…" at bounding box center [528, 252] width 1056 height 505
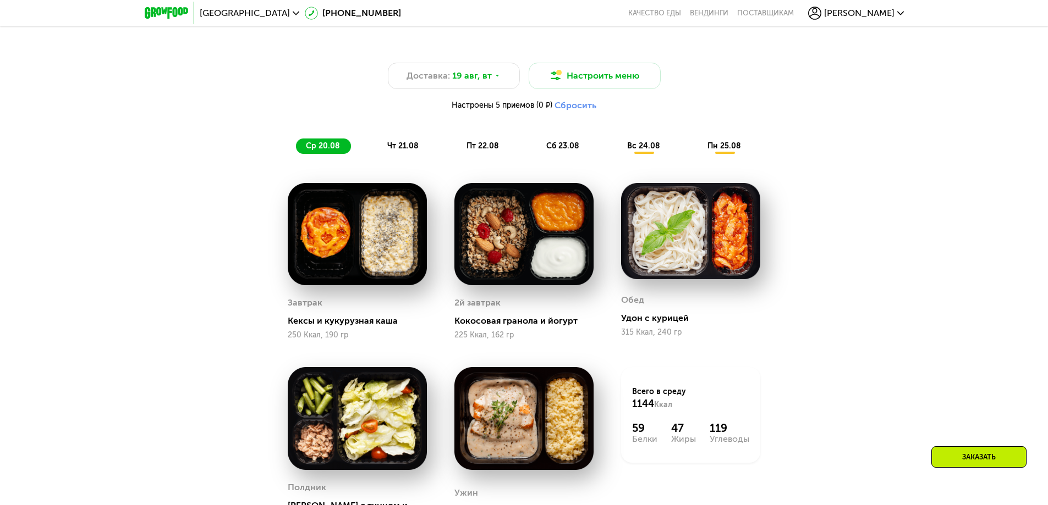
click at [456, 154] on div "чт 21.08" at bounding box center [482, 146] width 53 height 15
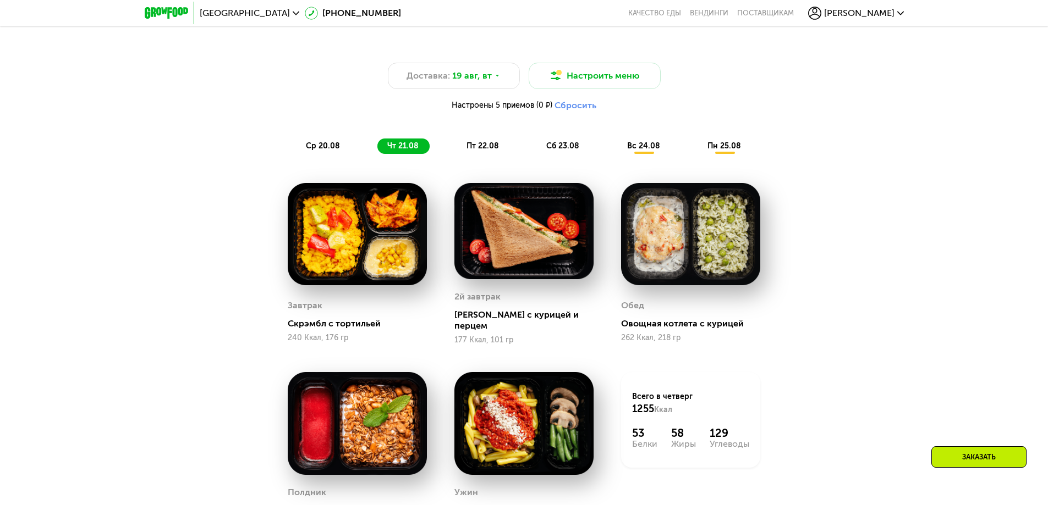
click at [642, 149] on span "вс 24.08" at bounding box center [643, 145] width 33 height 9
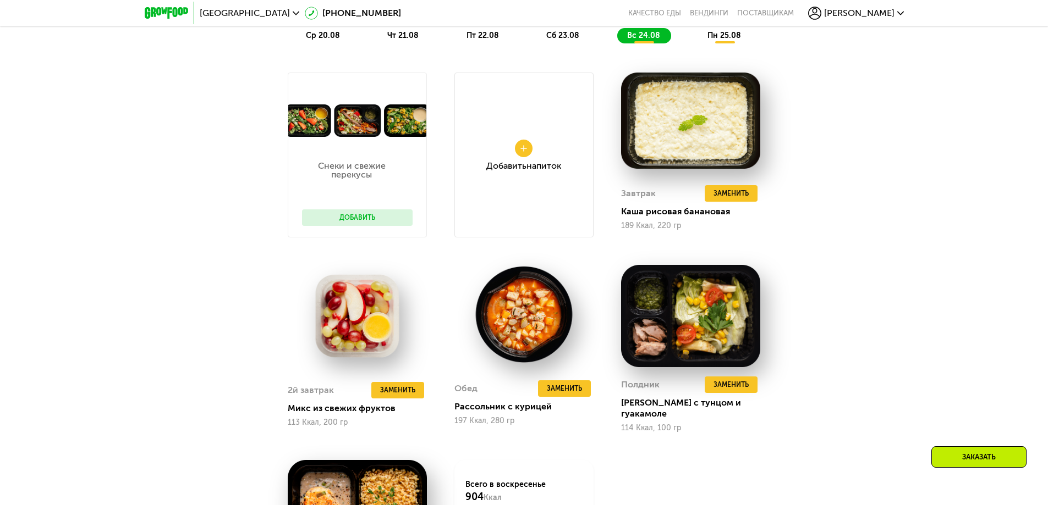
scroll to position [1082, 0]
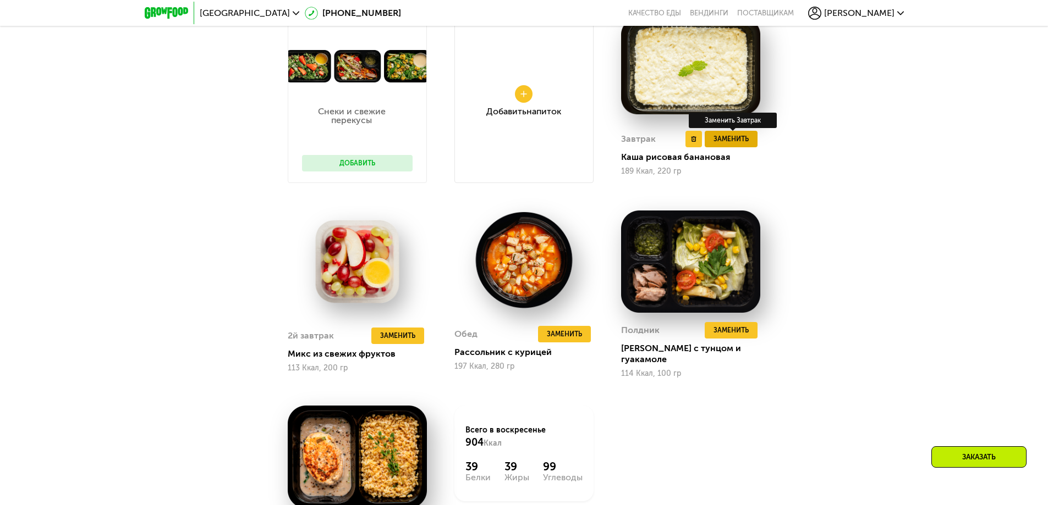
click at [743, 145] on span "Заменить" at bounding box center [730, 139] width 35 height 11
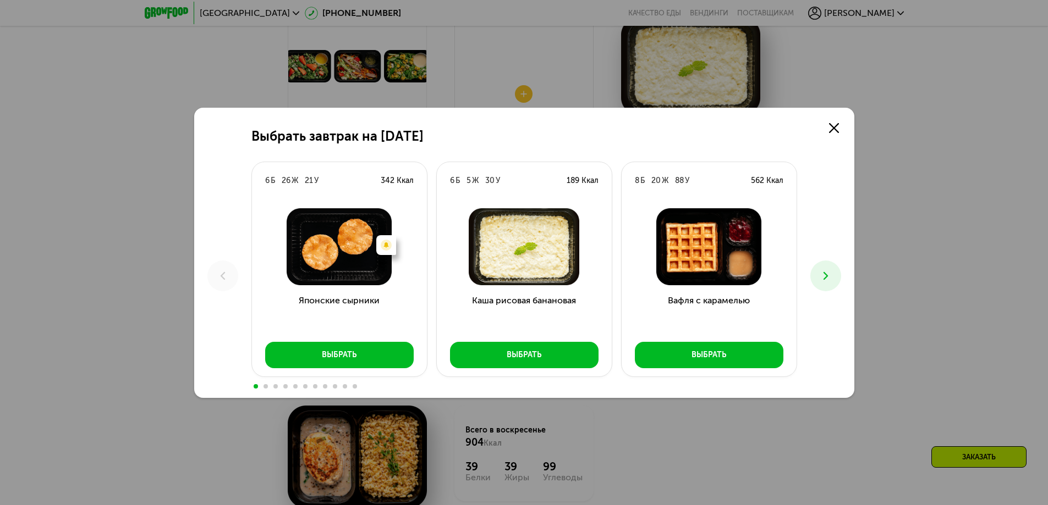
click at [824, 271] on icon at bounding box center [825, 275] width 13 height 13
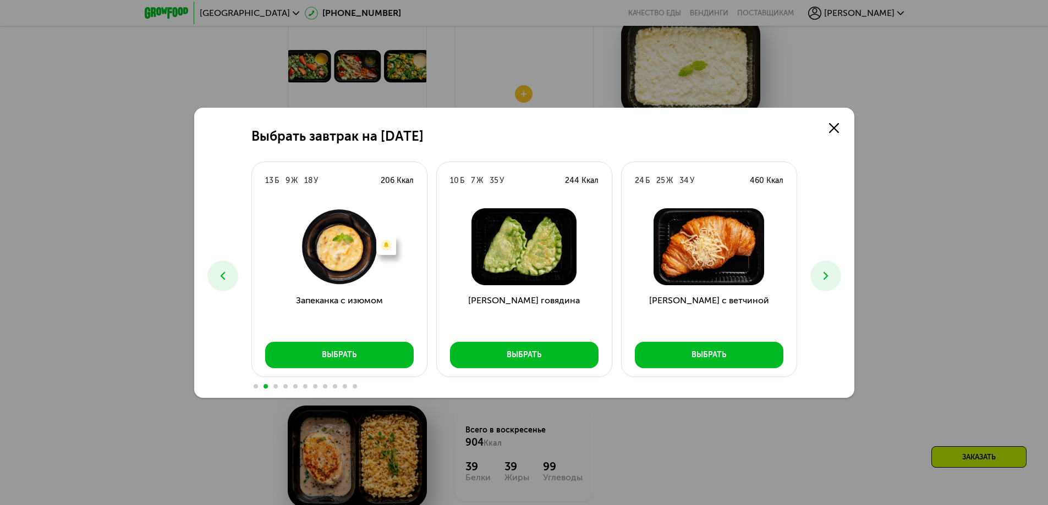
click at [212, 269] on button at bounding box center [222, 276] width 31 height 31
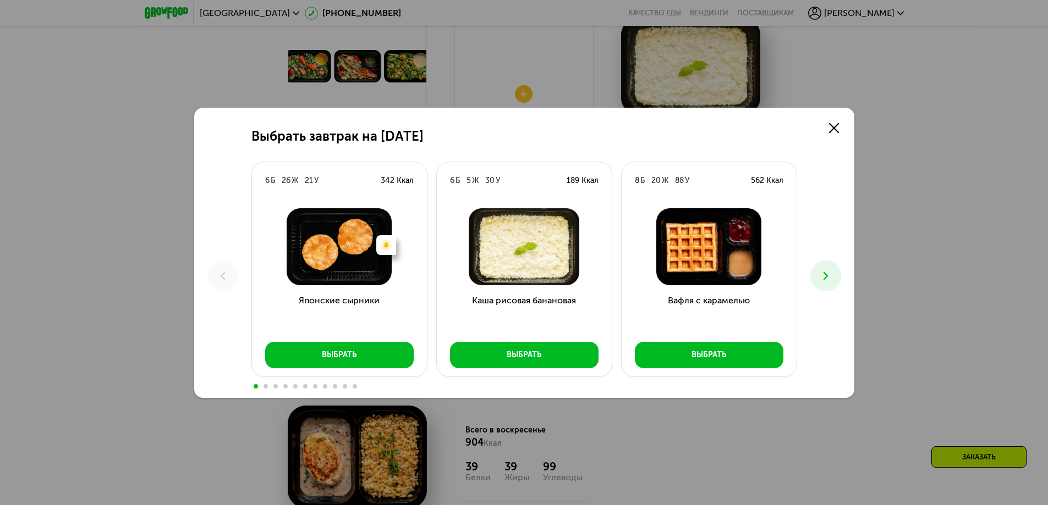
click at [822, 277] on icon at bounding box center [825, 275] width 13 height 13
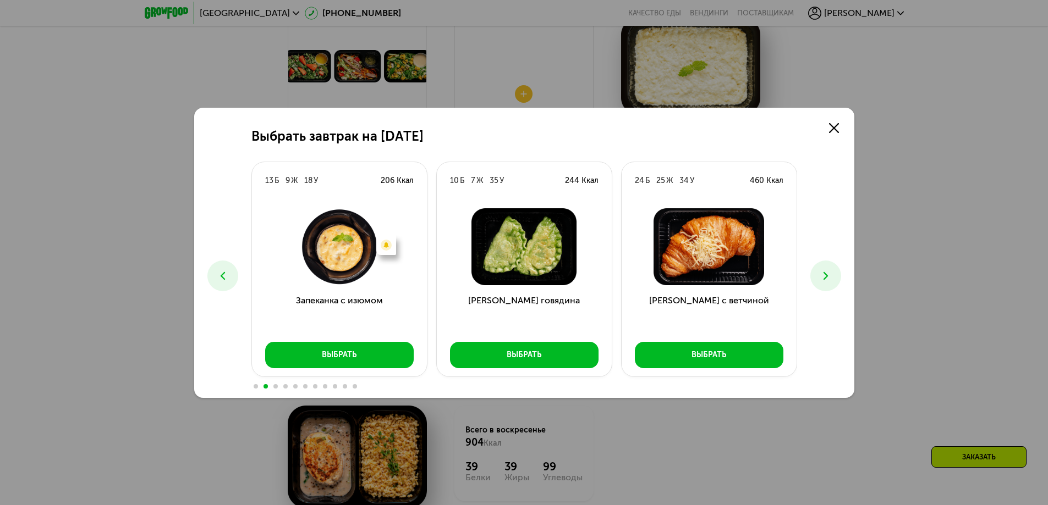
click at [819, 279] on icon at bounding box center [825, 275] width 13 height 13
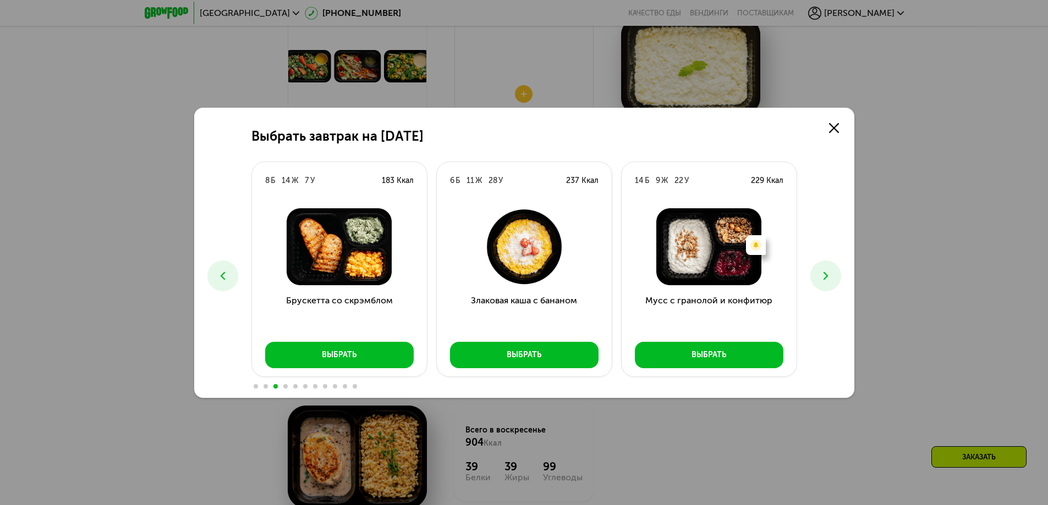
click at [819, 279] on icon at bounding box center [825, 275] width 13 height 13
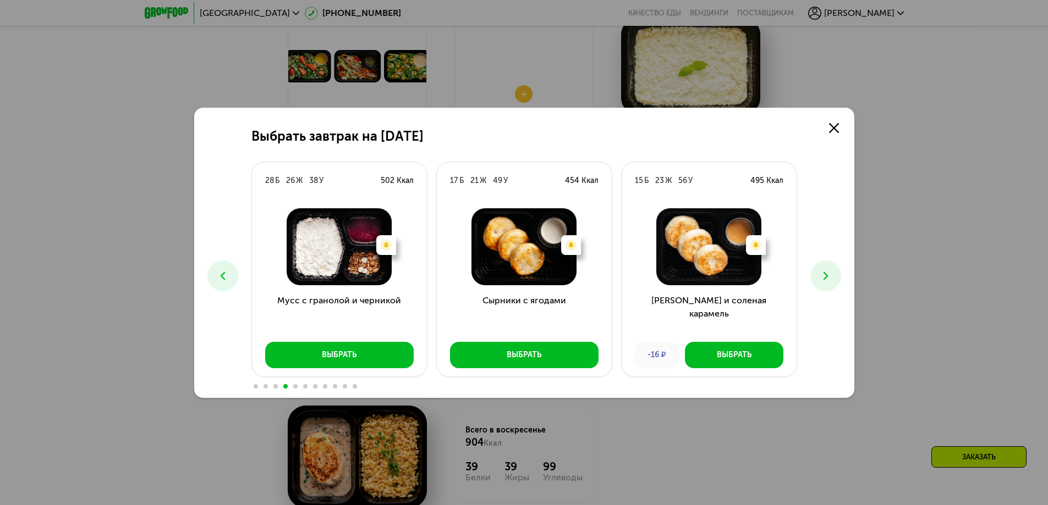
click at [819, 279] on icon at bounding box center [825, 275] width 13 height 13
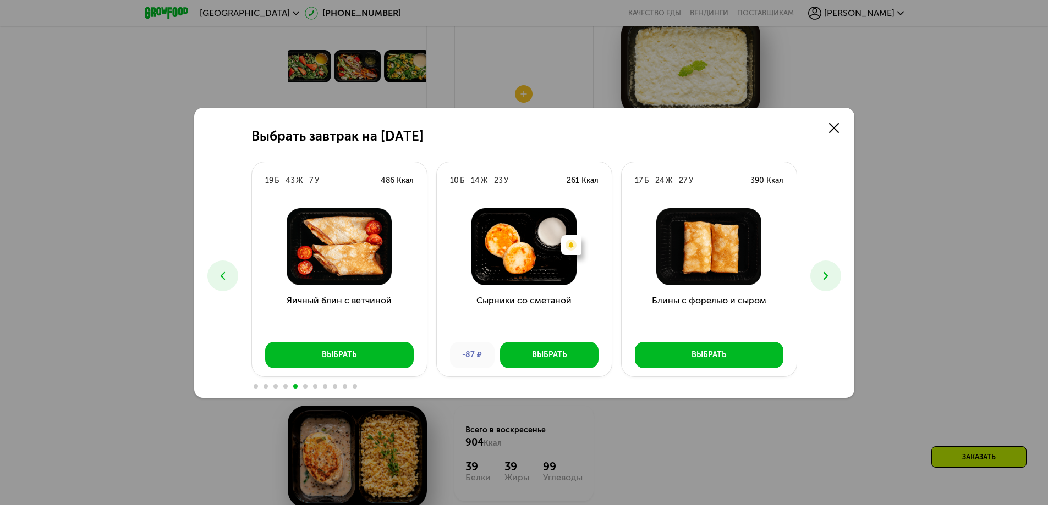
click at [819, 279] on icon at bounding box center [825, 275] width 13 height 13
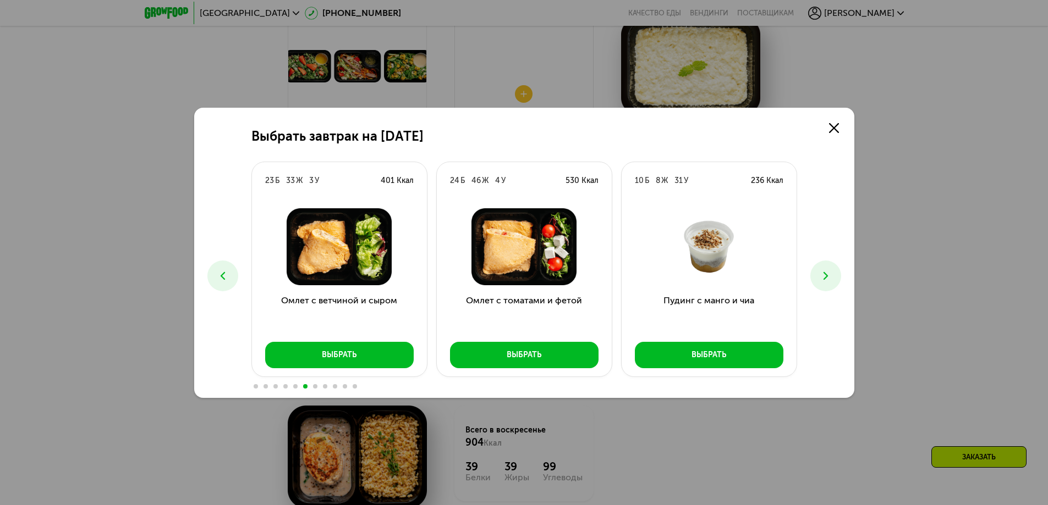
click at [217, 263] on button at bounding box center [222, 276] width 31 height 31
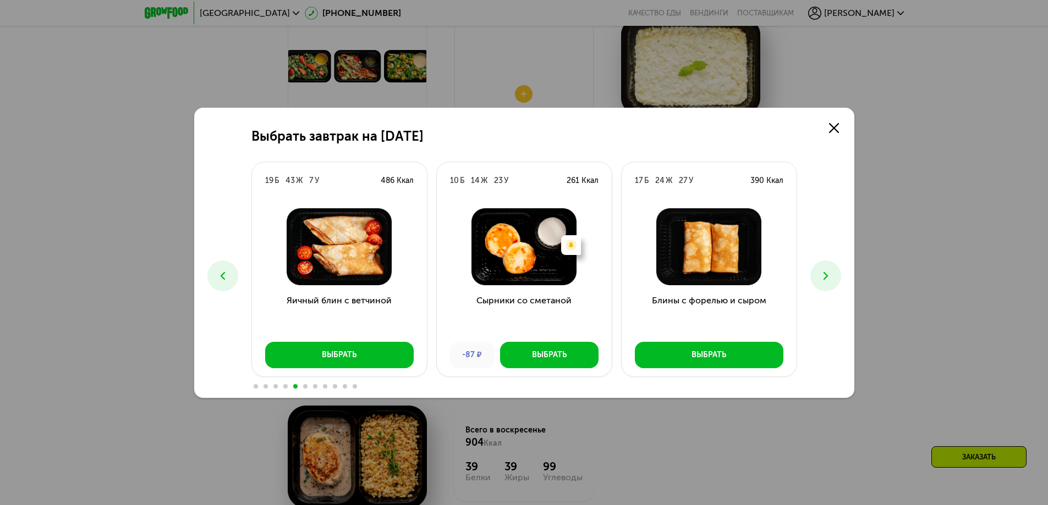
click at [826, 272] on icon at bounding box center [825, 275] width 13 height 13
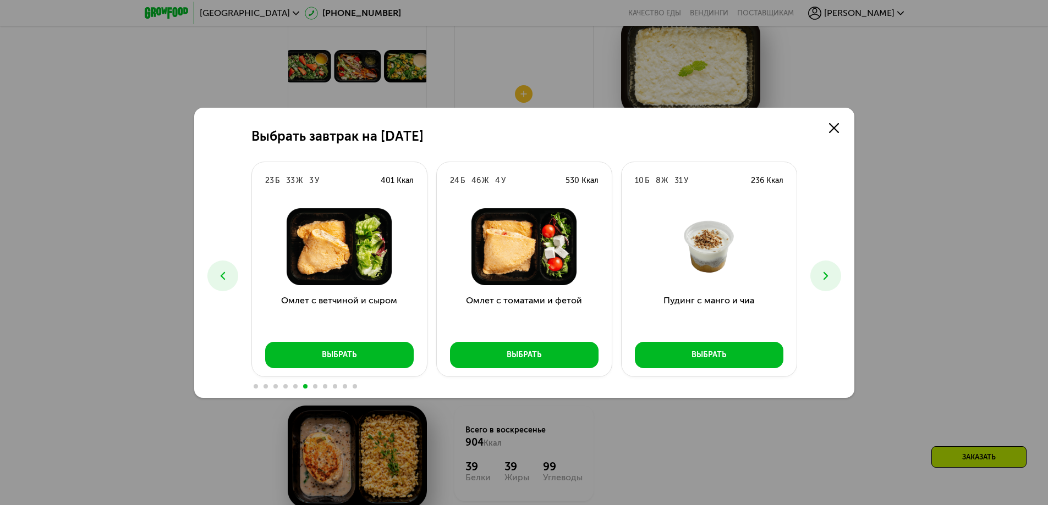
click at [826, 272] on icon at bounding box center [825, 275] width 13 height 13
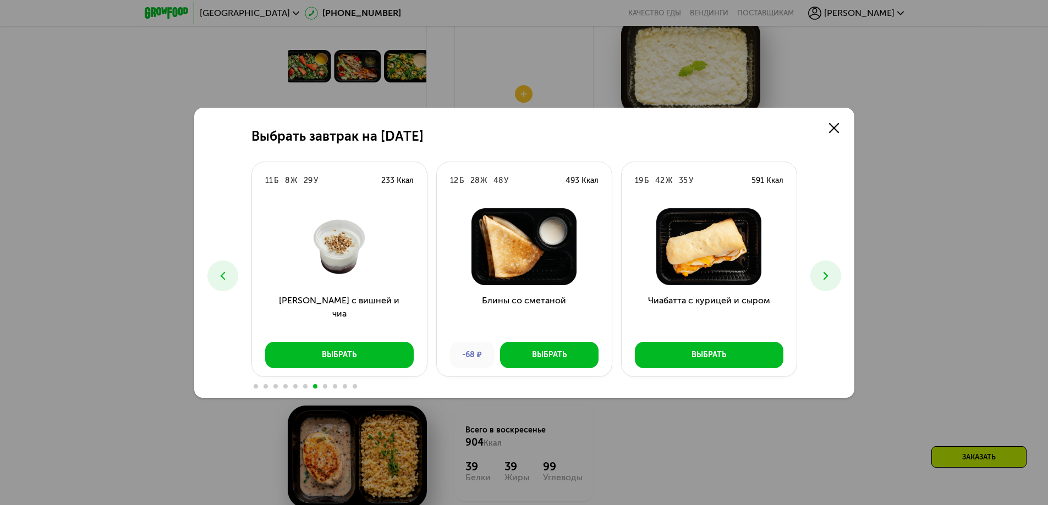
click at [826, 272] on icon at bounding box center [825, 275] width 13 height 13
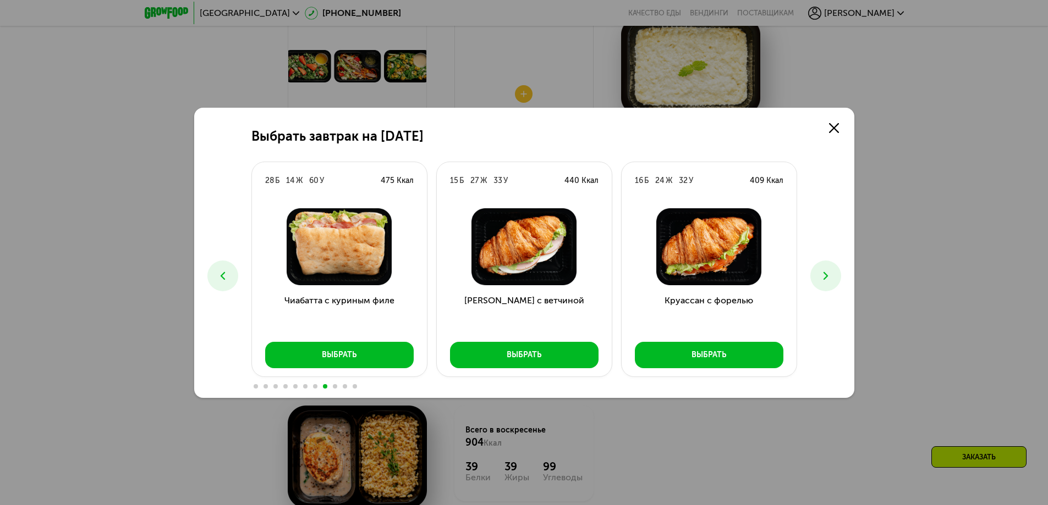
click at [826, 272] on icon at bounding box center [825, 275] width 13 height 13
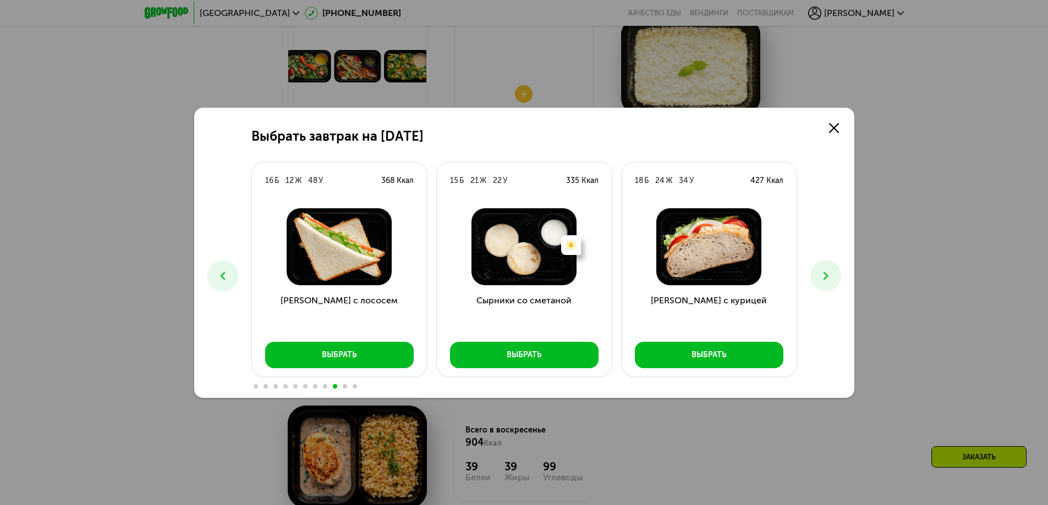
click at [826, 272] on icon at bounding box center [825, 275] width 13 height 13
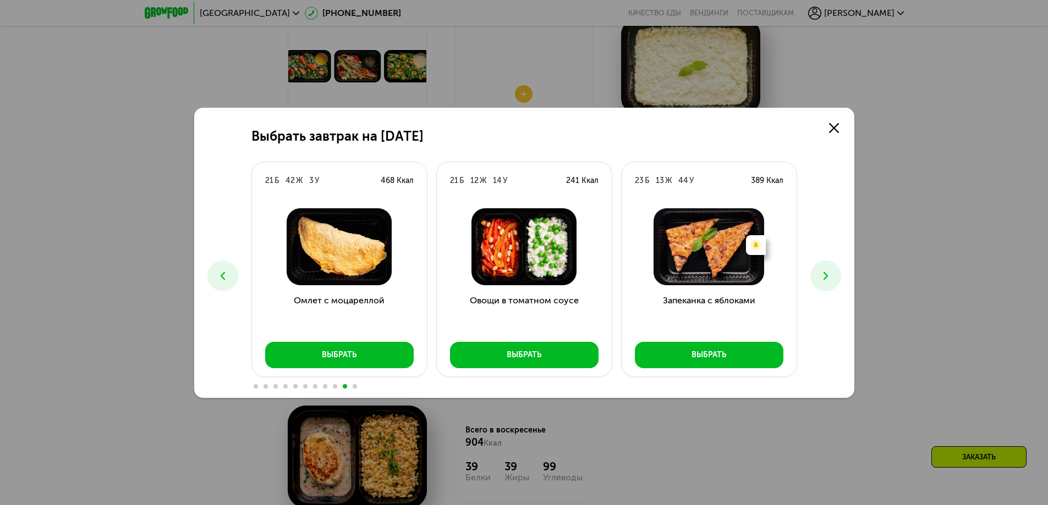
click at [826, 272] on icon at bounding box center [825, 275] width 13 height 13
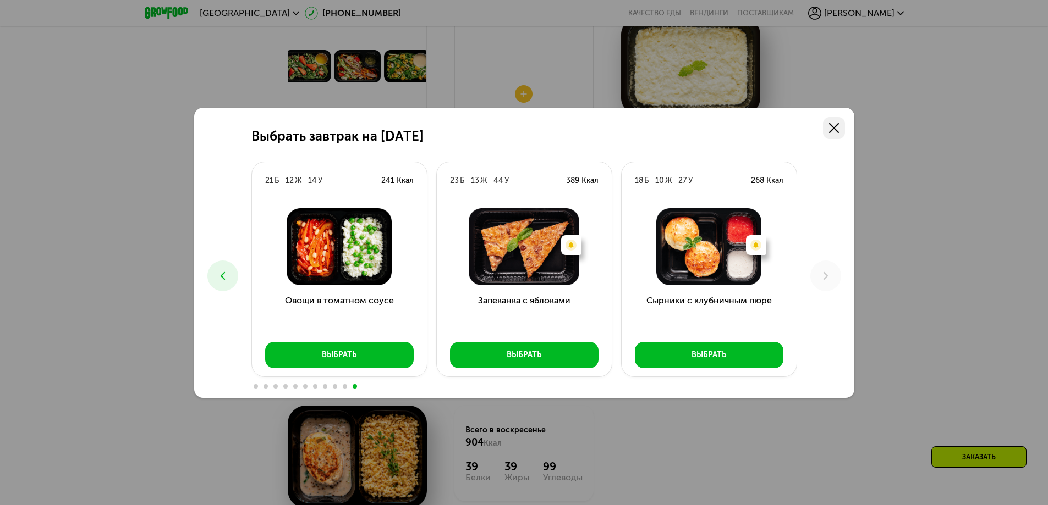
click at [841, 126] on link at bounding box center [834, 128] width 22 height 22
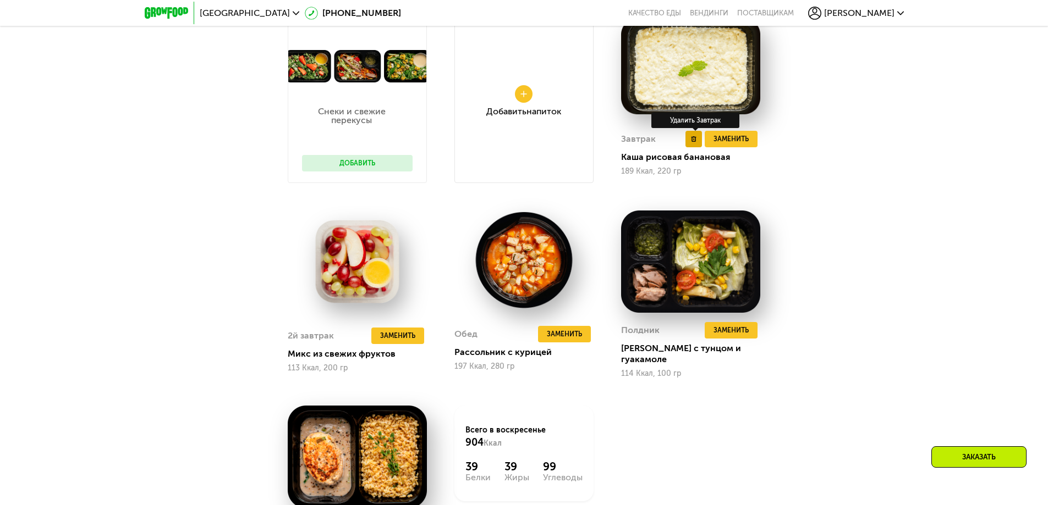
click at [696, 142] on use at bounding box center [693, 138] width 5 height 5
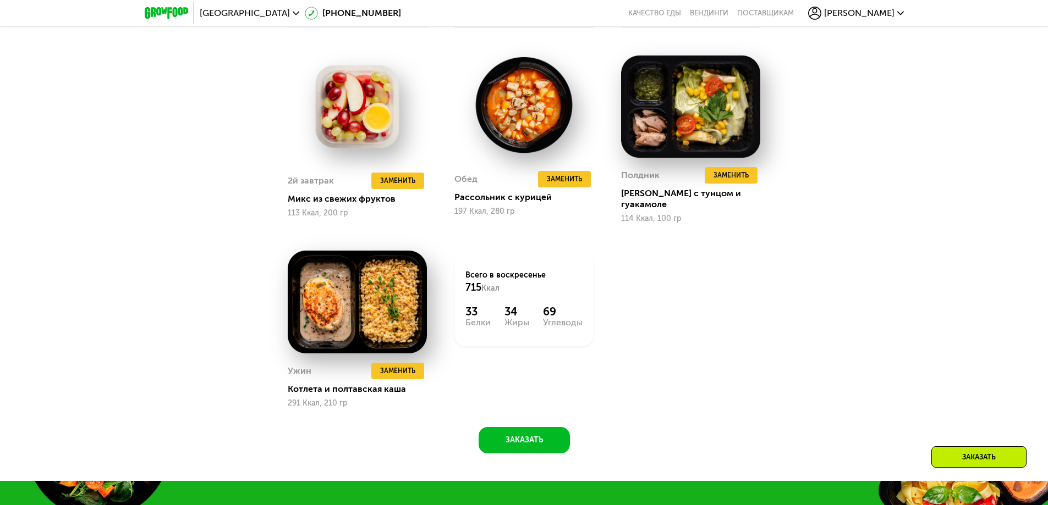
scroll to position [1247, 0]
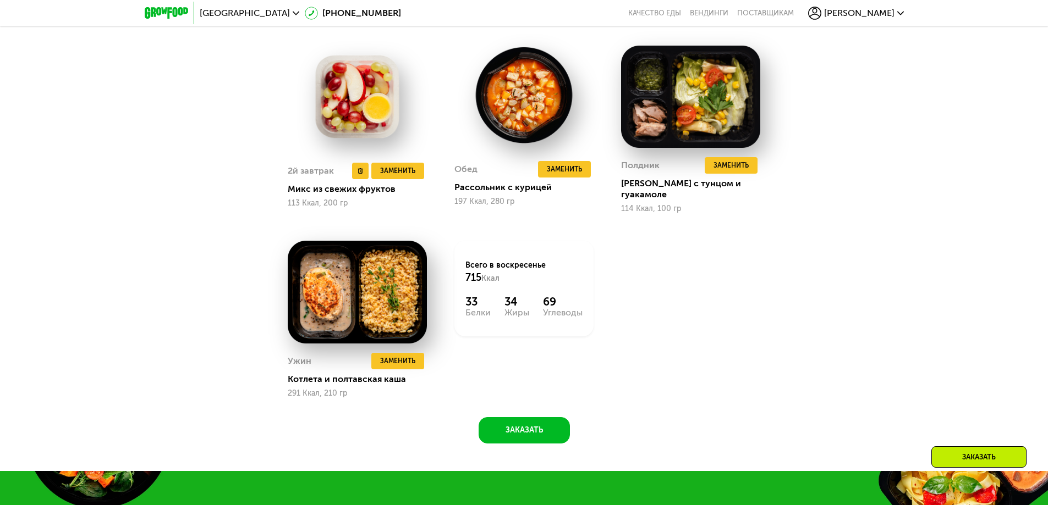
click at [370, 109] on img at bounding box center [357, 97] width 139 height 103
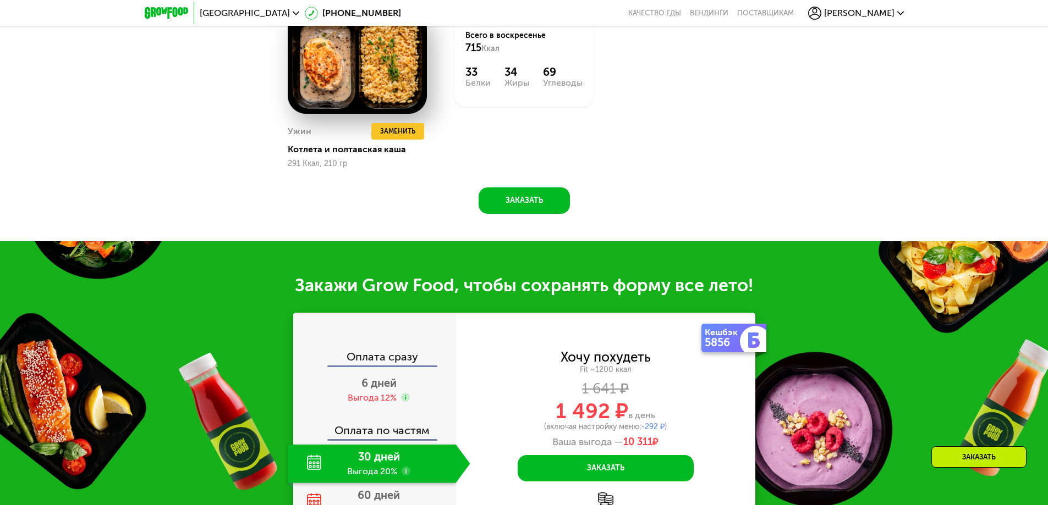
scroll to position [1522, 0]
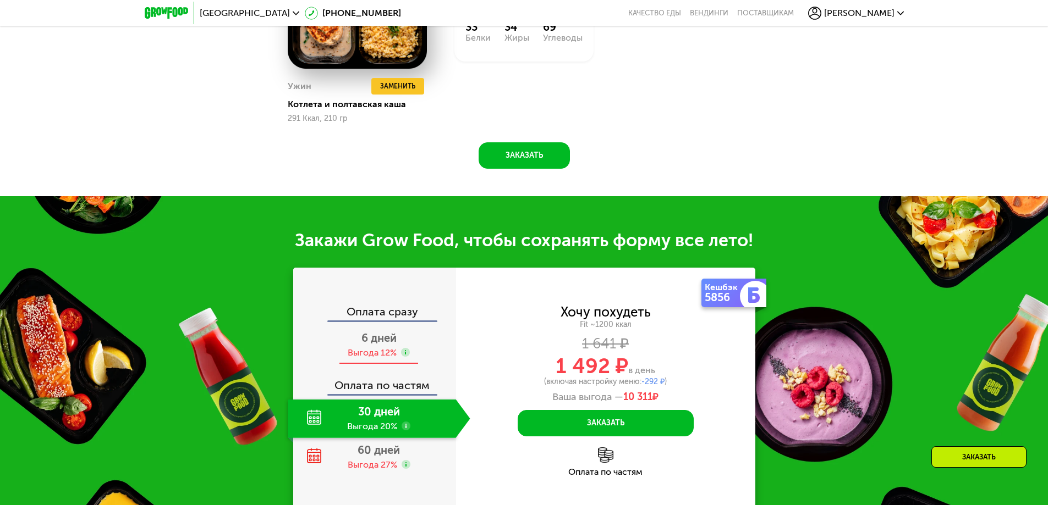
click at [389, 337] on span "6 дней" at bounding box center [378, 338] width 35 height 13
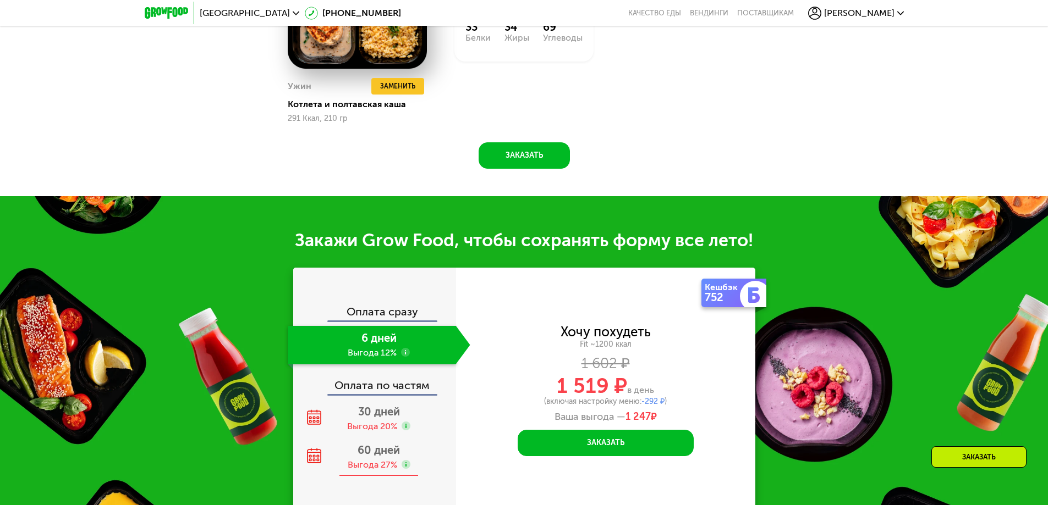
click at [398, 459] on div "Выгода 27%" at bounding box center [379, 465] width 63 height 12
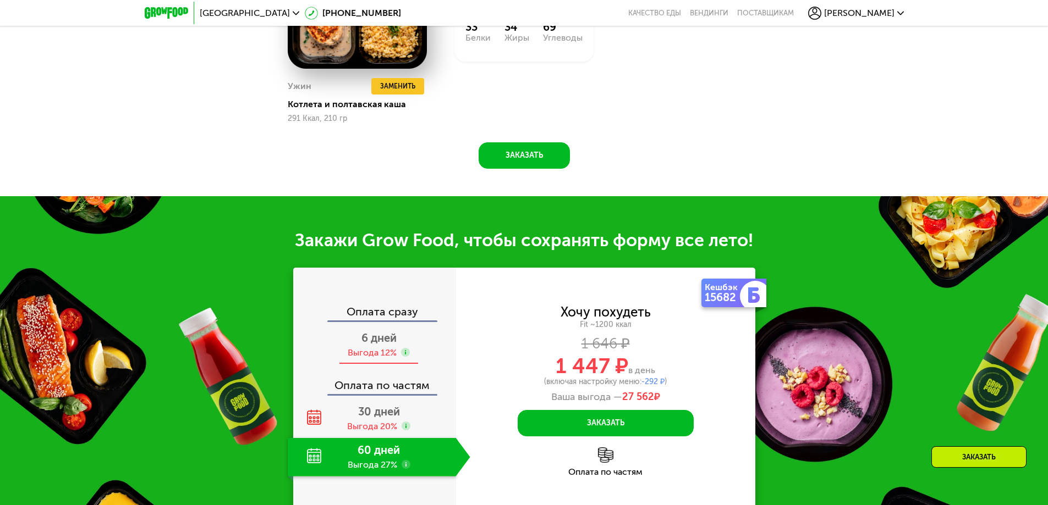
click at [383, 334] on span "6 дней" at bounding box center [378, 338] width 35 height 13
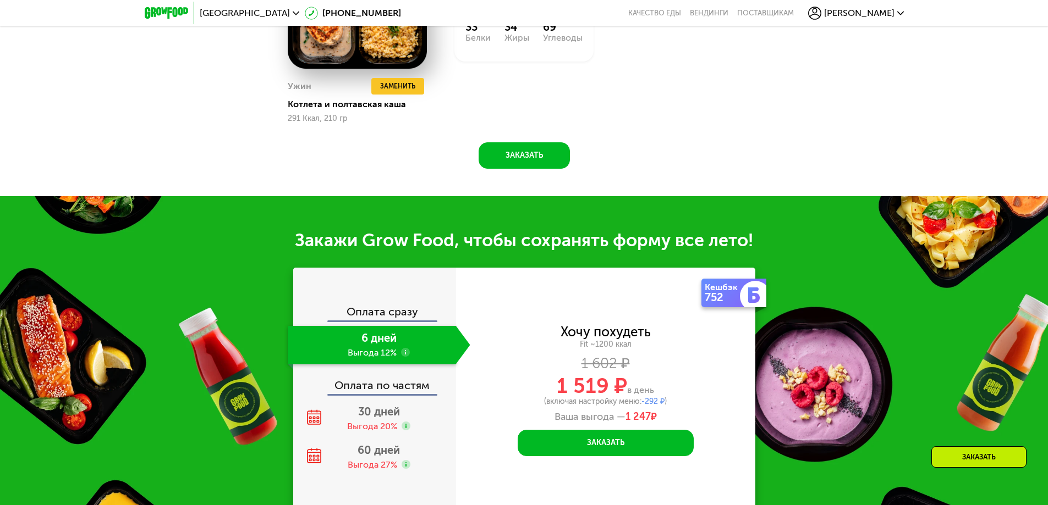
click at [385, 387] on div "Оплата по частям" at bounding box center [375, 381] width 162 height 25
click at [384, 405] on span "30 дней" at bounding box center [379, 411] width 42 height 13
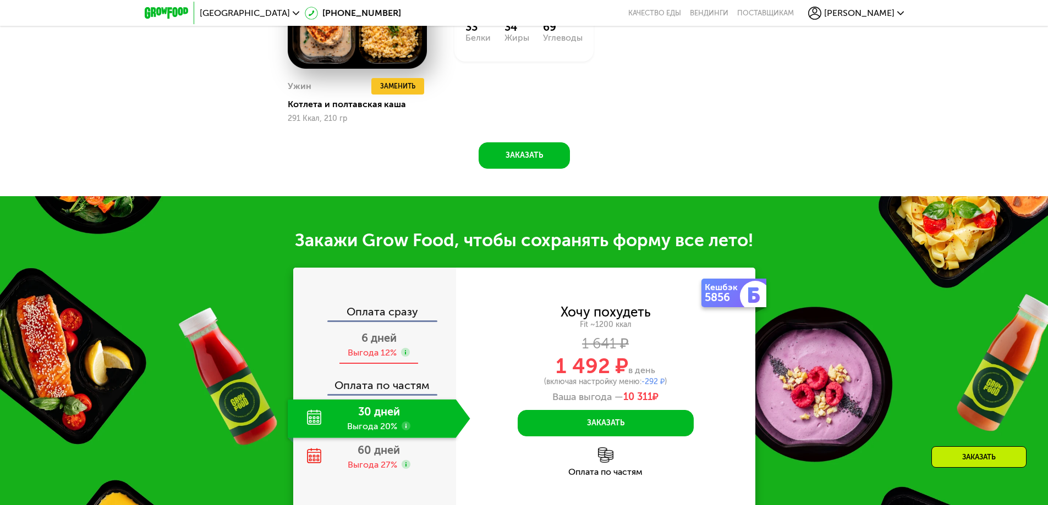
click at [379, 335] on span "6 дней" at bounding box center [378, 338] width 35 height 13
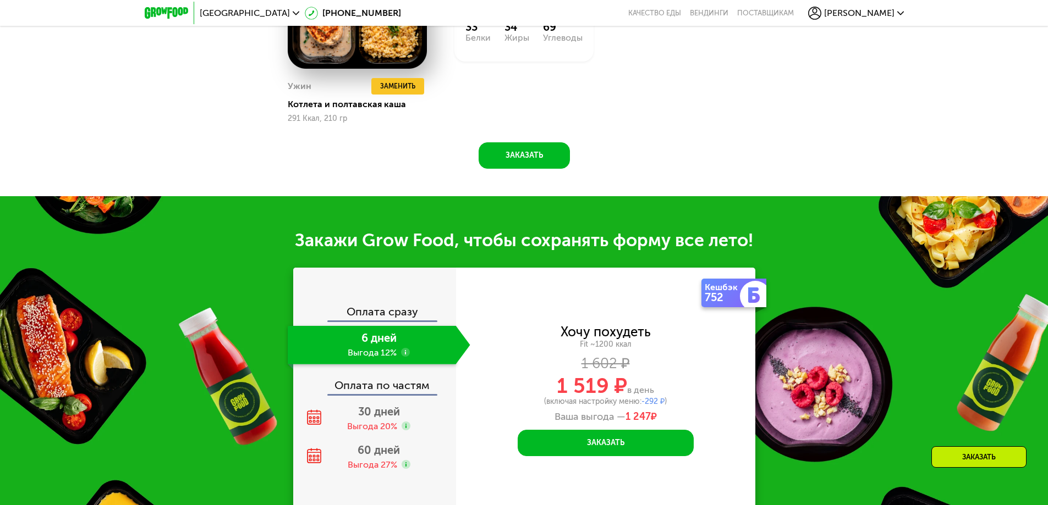
click at [393, 391] on div "Оплата сразу 6 дней Выгода 12% Оплата по частям 30 дней Выгода 20% 60 дней Выго…" at bounding box center [374, 391] width 163 height 170
click at [393, 421] on div "Выгода 20%" at bounding box center [372, 427] width 50 height 12
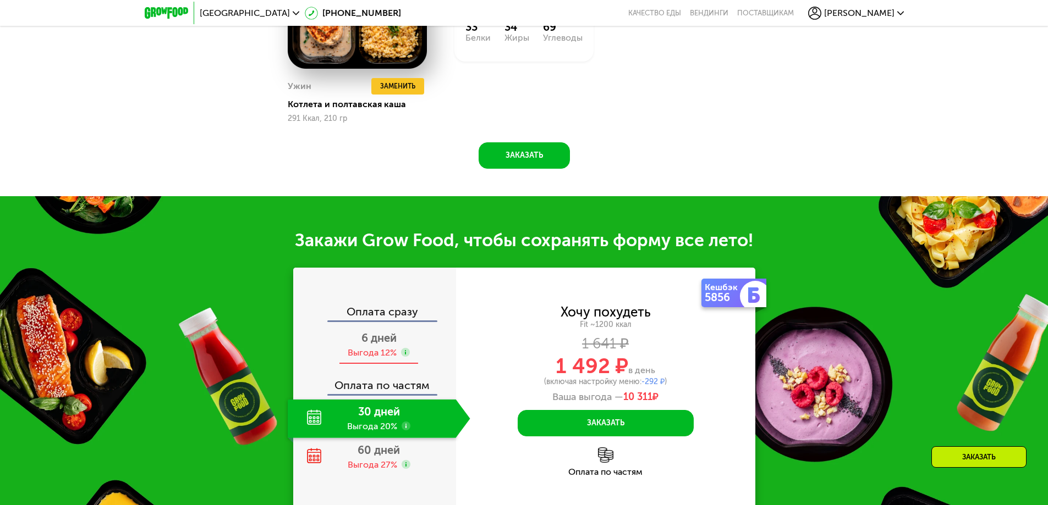
click at [387, 347] on div "Выгода 12%" at bounding box center [372, 353] width 49 height 12
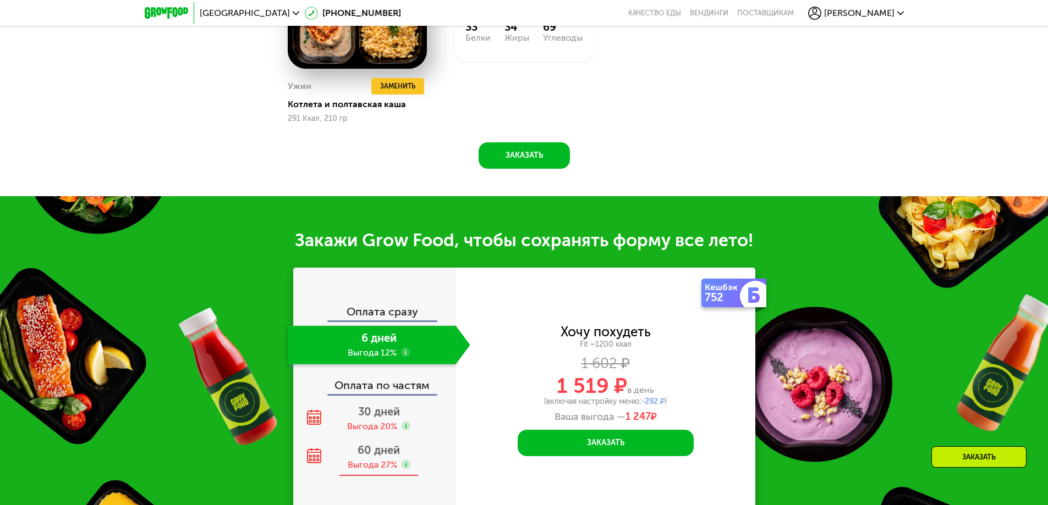
click at [397, 444] on span "60 дней" at bounding box center [378, 450] width 42 height 13
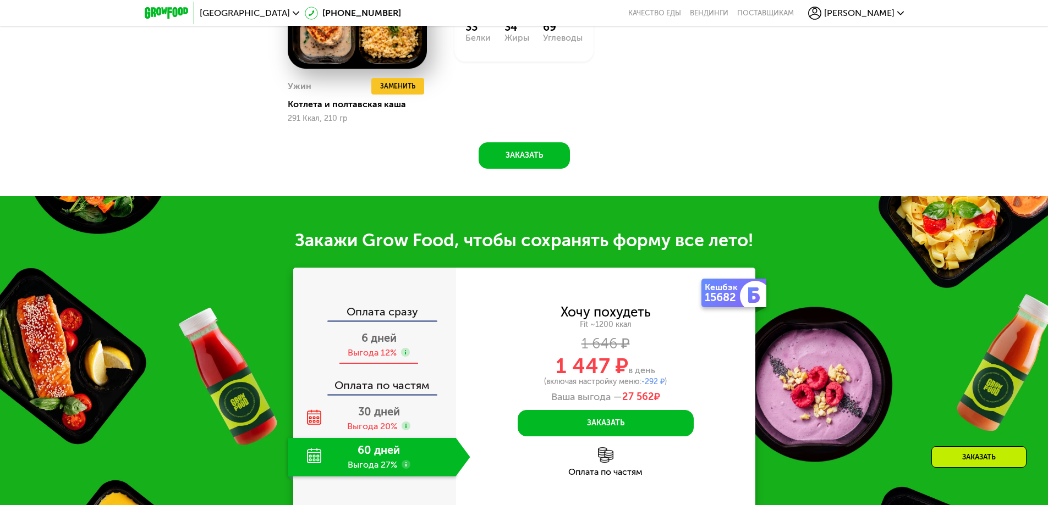
click at [376, 332] on span "6 дней" at bounding box center [378, 338] width 35 height 13
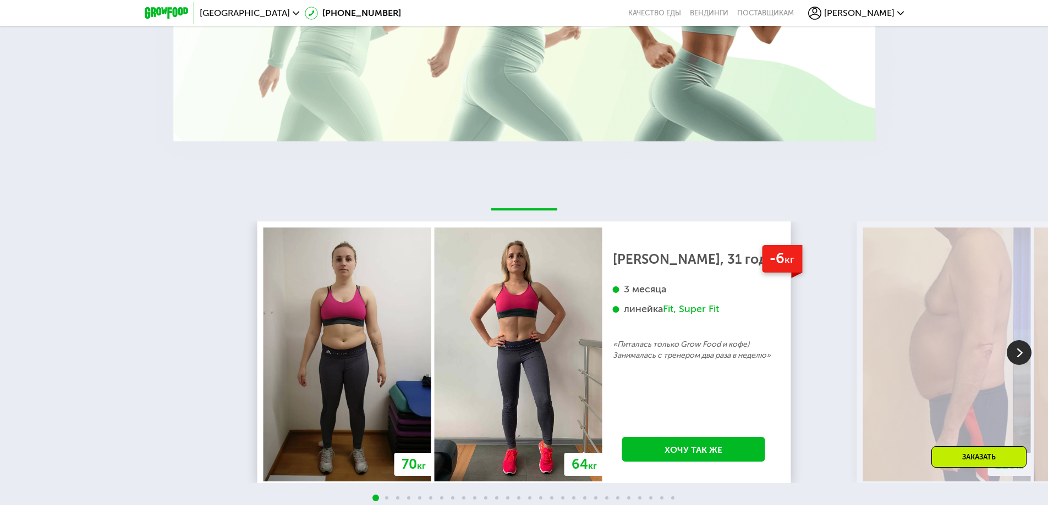
scroll to position [2457, 0]
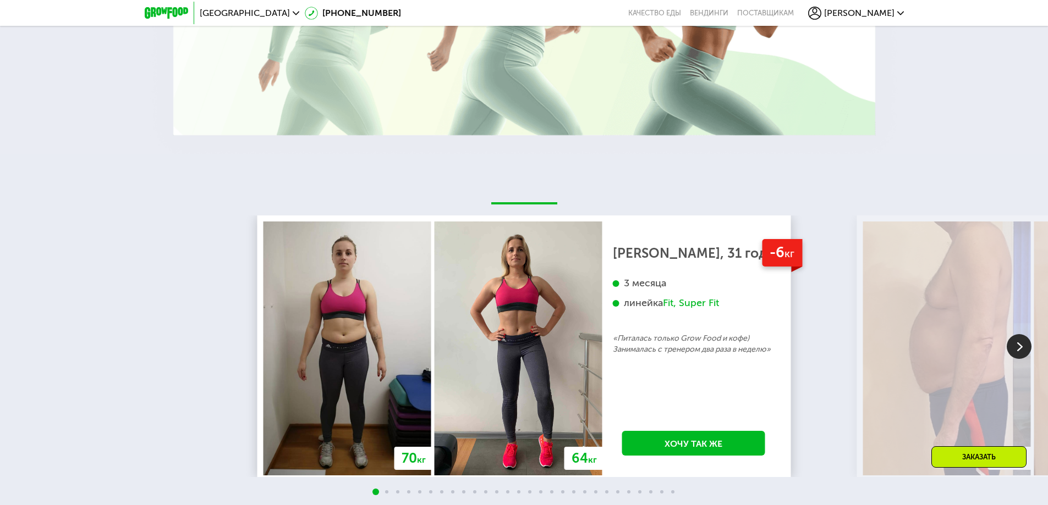
click at [1029, 337] on img at bounding box center [1018, 346] width 25 height 25
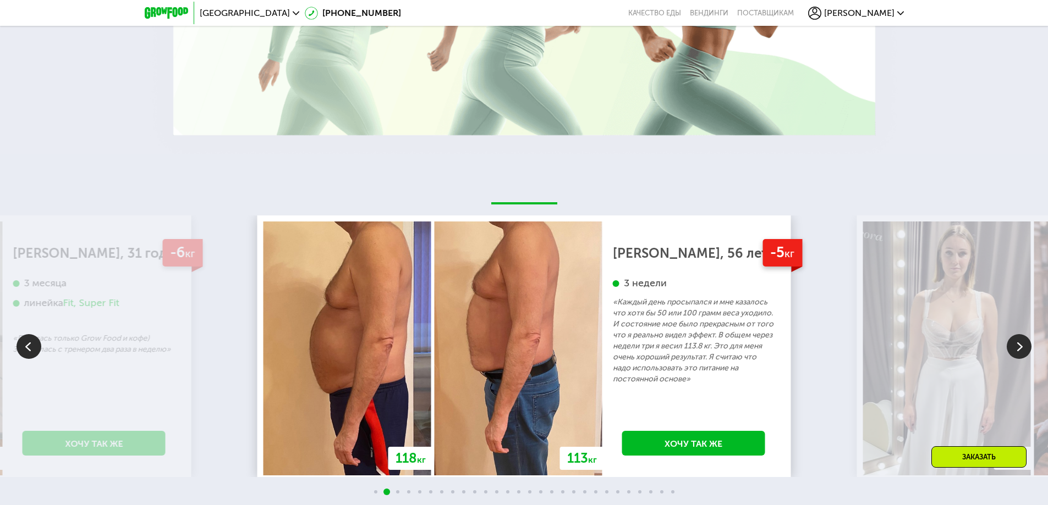
click at [1029, 337] on img at bounding box center [1018, 346] width 25 height 25
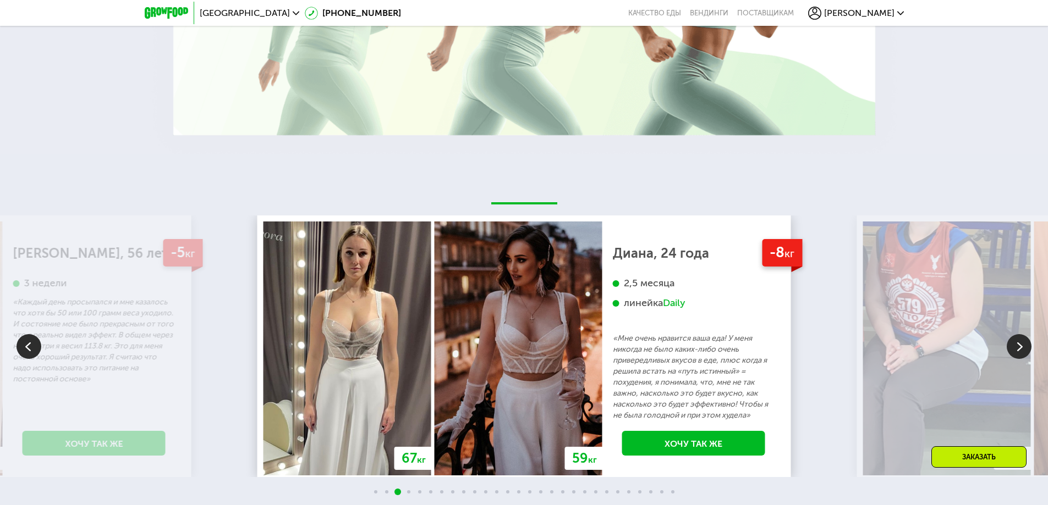
click at [1029, 337] on img at bounding box center [1018, 346] width 25 height 25
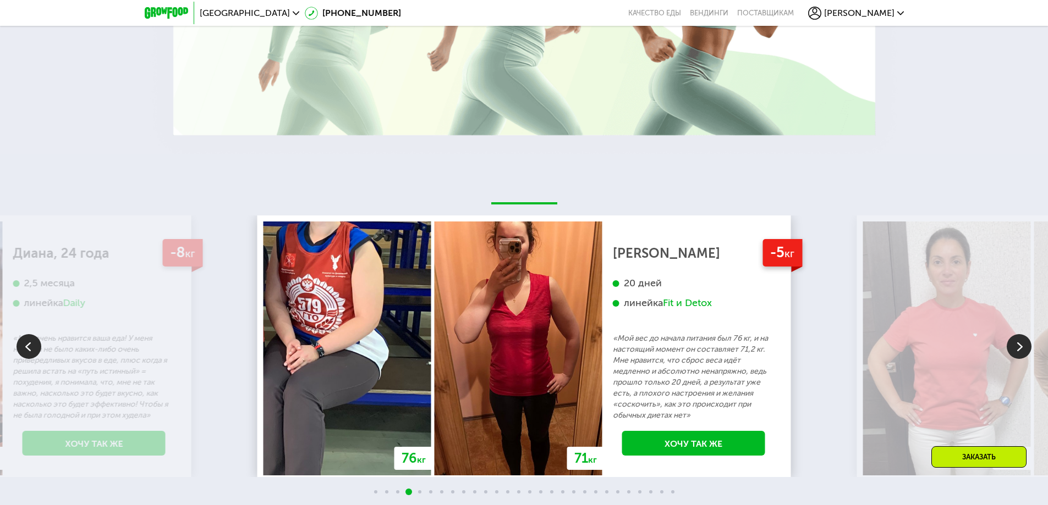
click at [1029, 337] on img at bounding box center [1018, 346] width 25 height 25
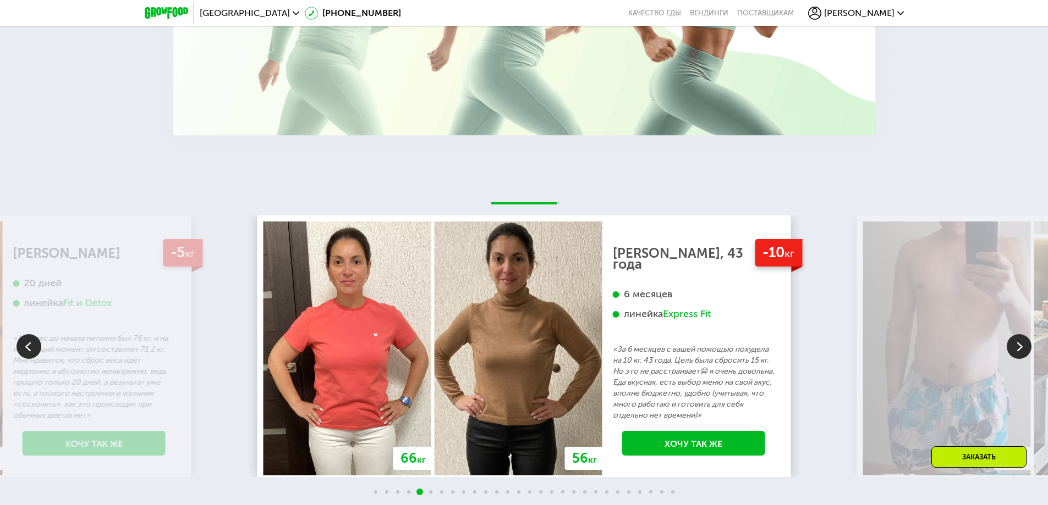
click at [1029, 337] on img at bounding box center [1018, 346] width 25 height 25
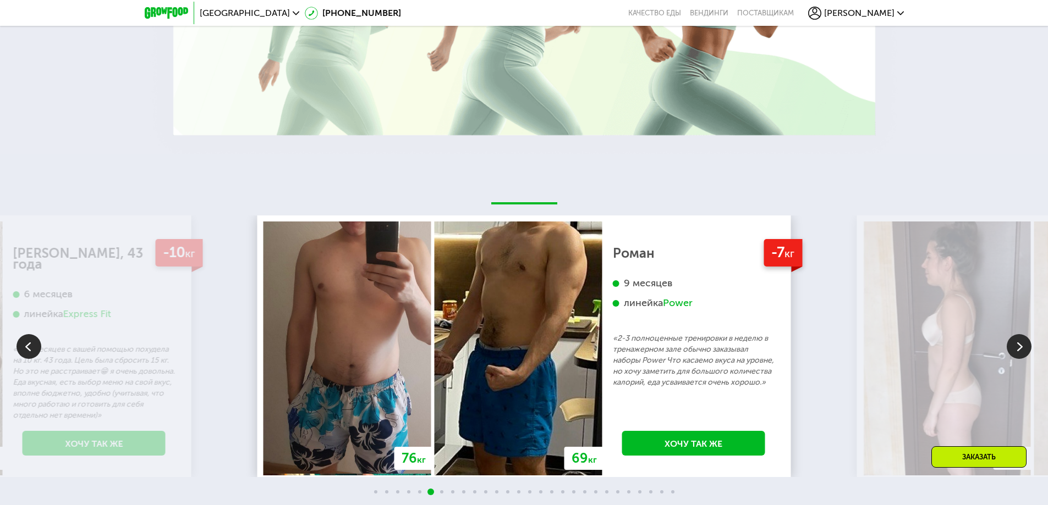
click at [1029, 337] on img at bounding box center [1018, 346] width 25 height 25
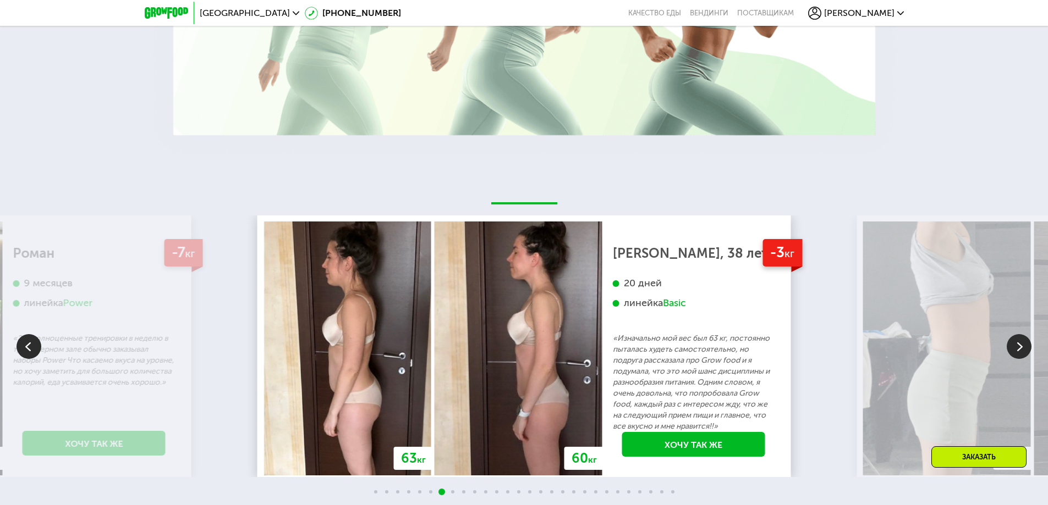
click at [1029, 337] on img at bounding box center [1018, 346] width 25 height 25
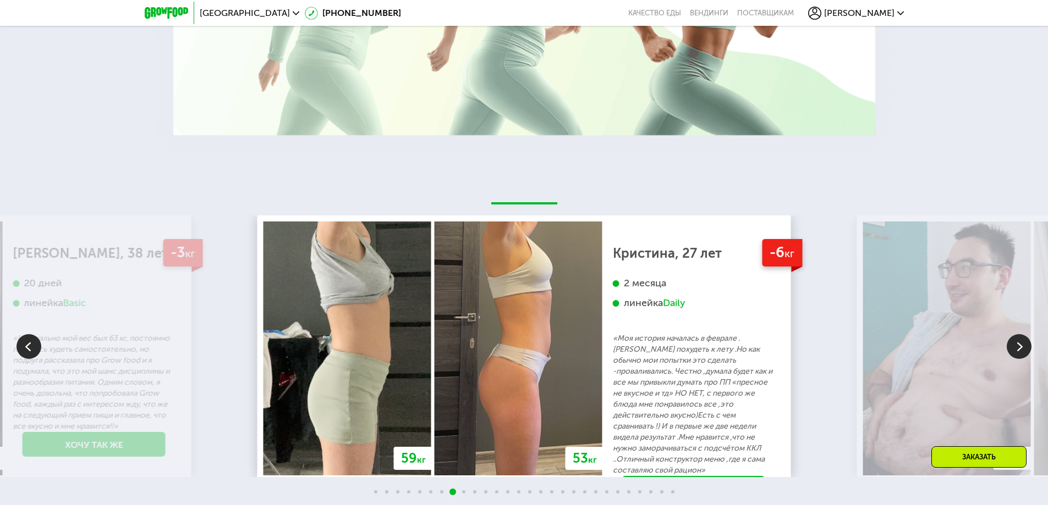
click at [1029, 337] on img at bounding box center [1018, 346] width 25 height 25
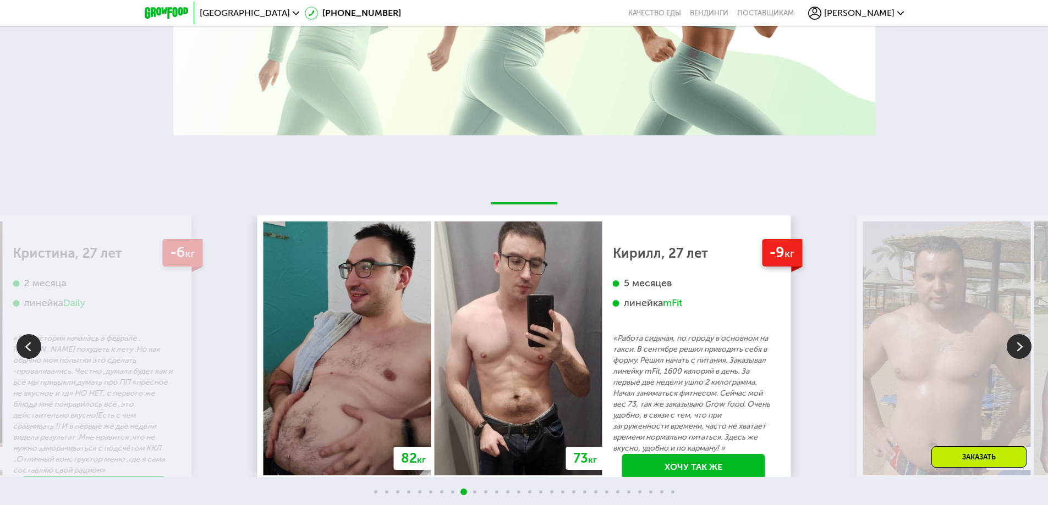
click at [1029, 337] on img at bounding box center [1018, 346] width 25 height 25
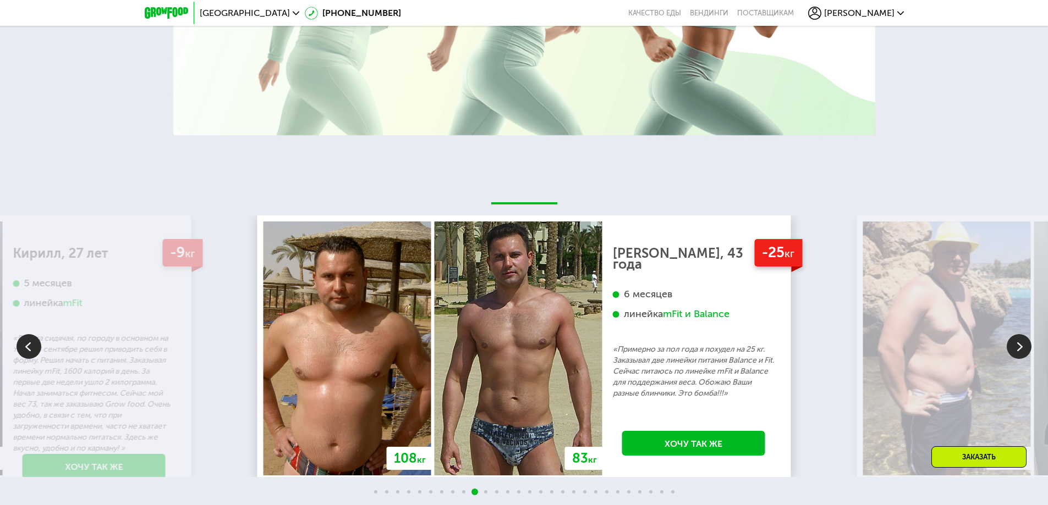
click at [1029, 337] on img at bounding box center [1018, 346] width 25 height 25
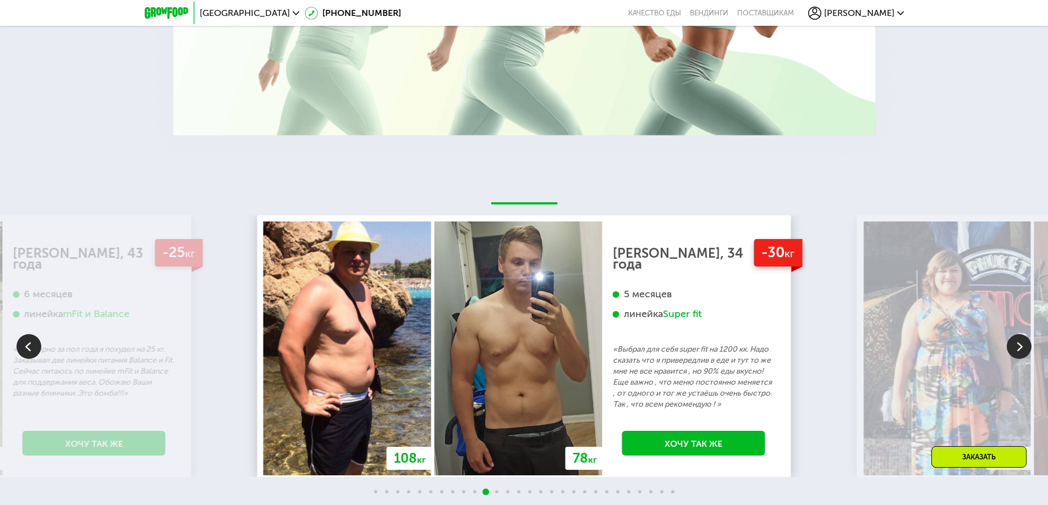
click at [1029, 337] on img at bounding box center [1018, 346] width 25 height 25
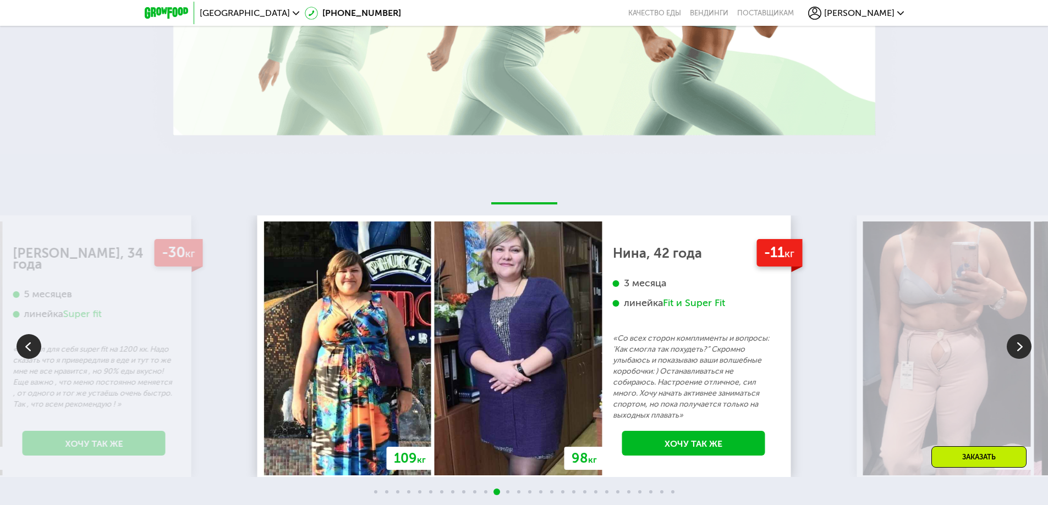
click at [1029, 337] on img at bounding box center [1018, 346] width 25 height 25
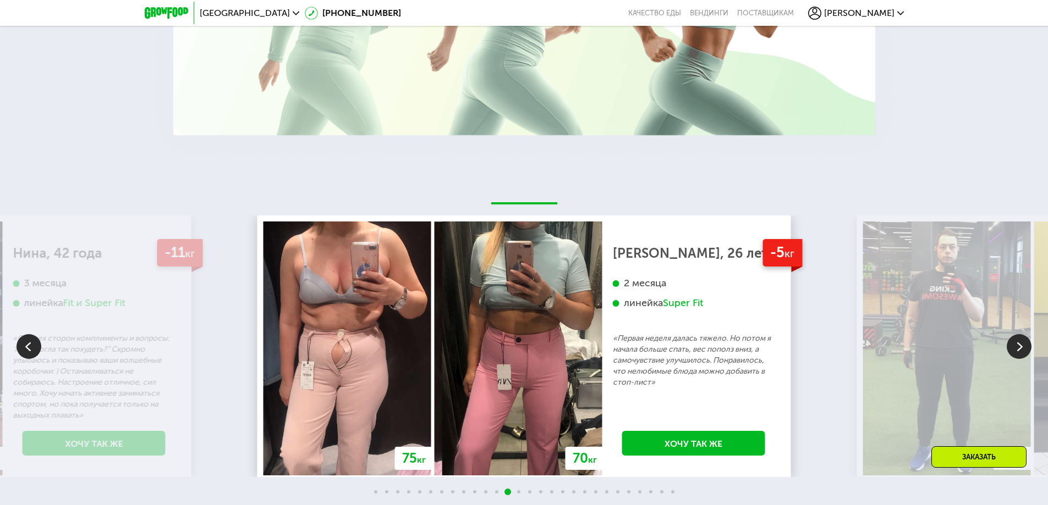
click at [1028, 336] on img at bounding box center [1018, 346] width 25 height 25
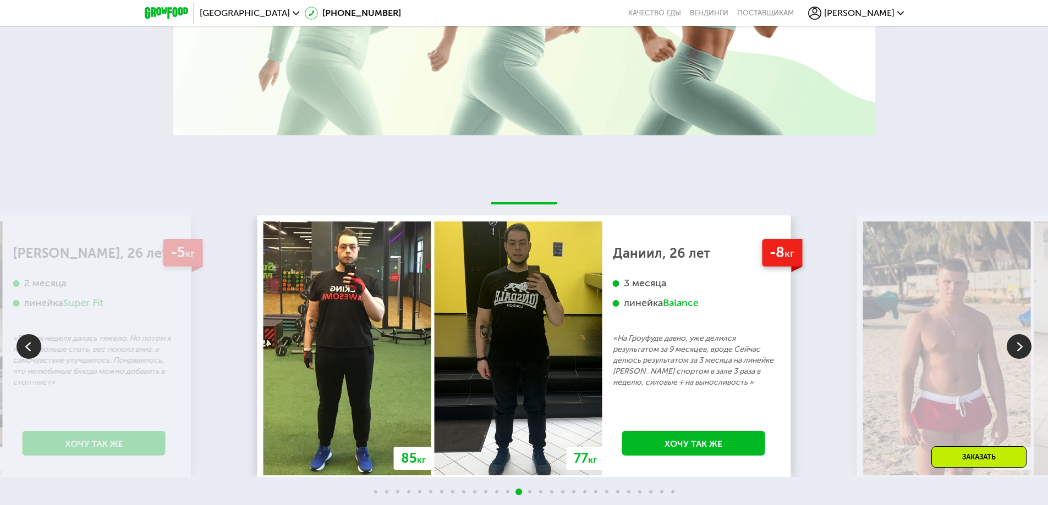
click at [1028, 336] on img at bounding box center [1018, 346] width 25 height 25
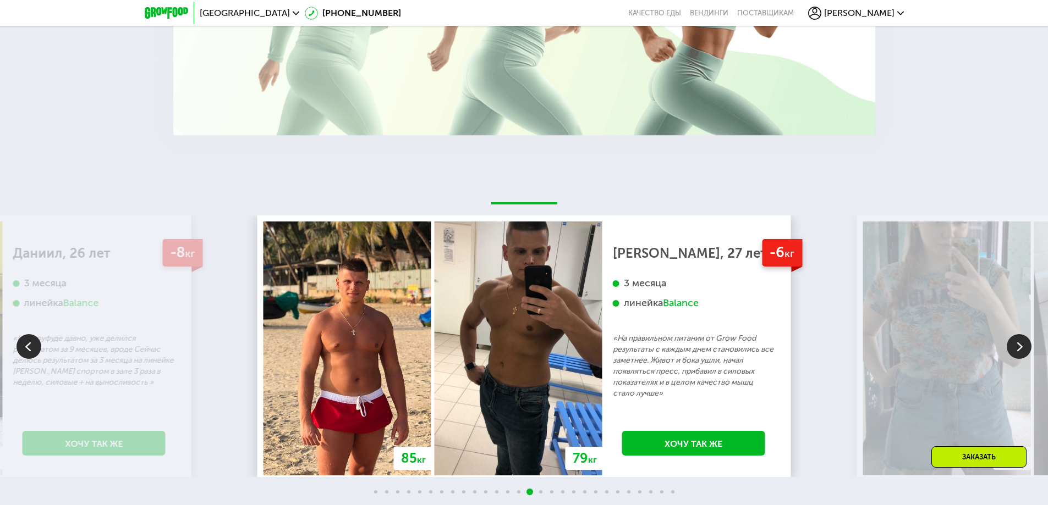
click at [1028, 336] on img at bounding box center [1018, 346] width 25 height 25
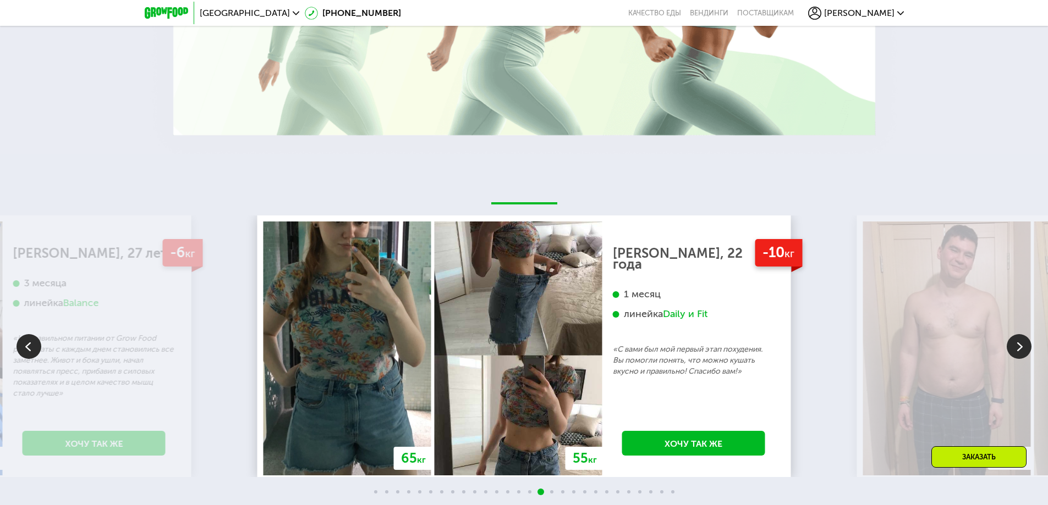
click at [1028, 336] on img at bounding box center [1018, 346] width 25 height 25
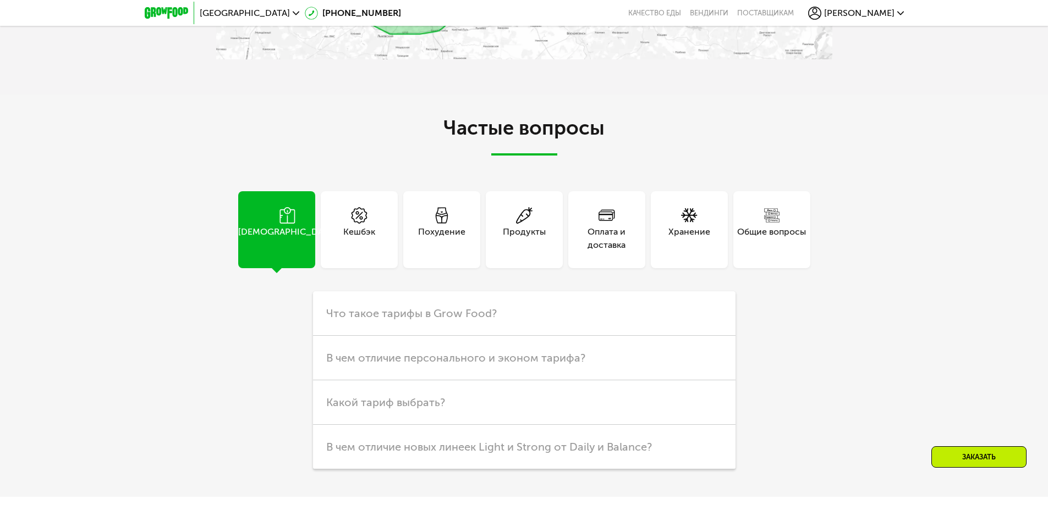
scroll to position [3392, 0]
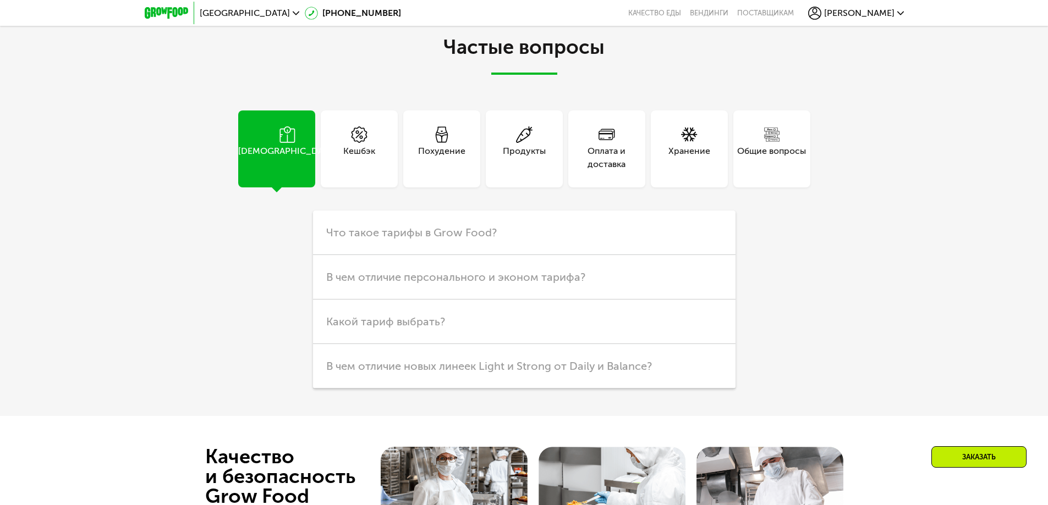
click at [455, 126] on div "Похудение" at bounding box center [441, 149] width 77 height 77
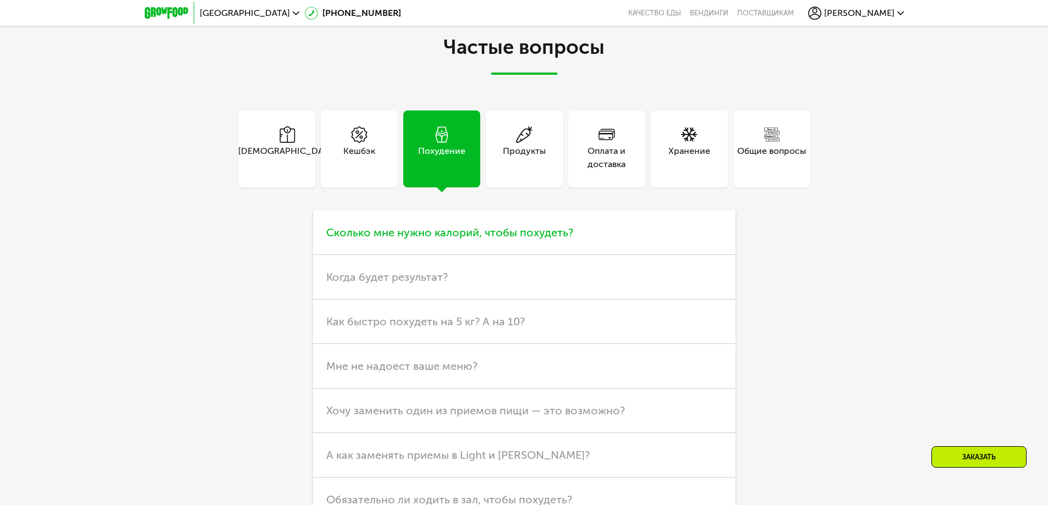
click at [483, 228] on span "Сколько мне нужно калорий, чтобы похудеть?" at bounding box center [449, 232] width 247 height 13
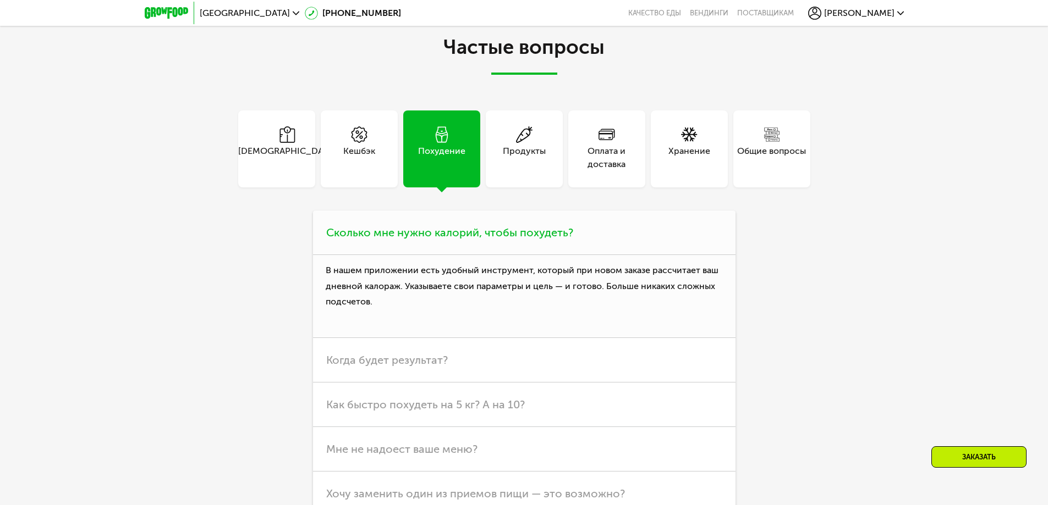
click at [483, 228] on span "Сколько мне нужно калорий, чтобы похудеть?" at bounding box center [449, 232] width 247 height 13
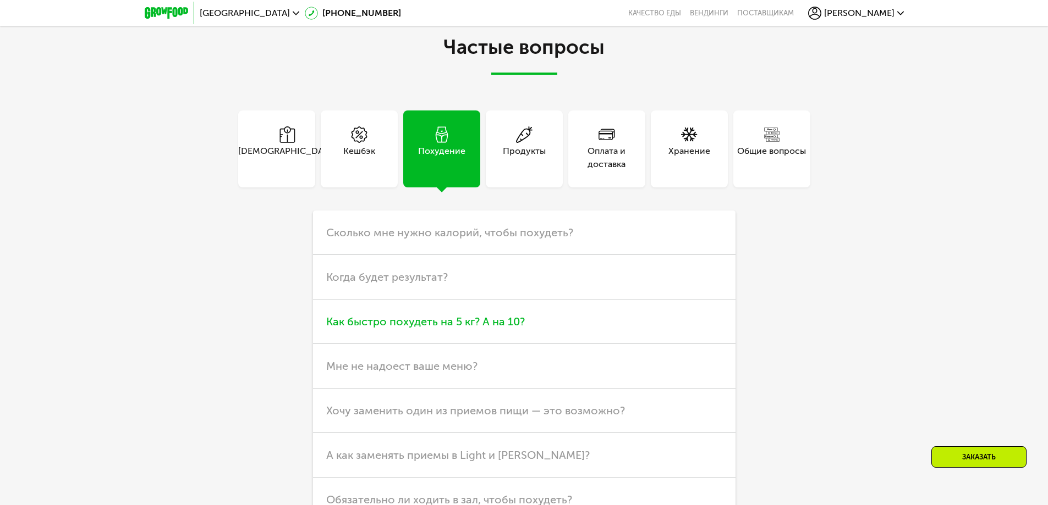
click at [514, 315] on span "Как быстро похудеть на 5 кг? А на 10?" at bounding box center [425, 321] width 199 height 13
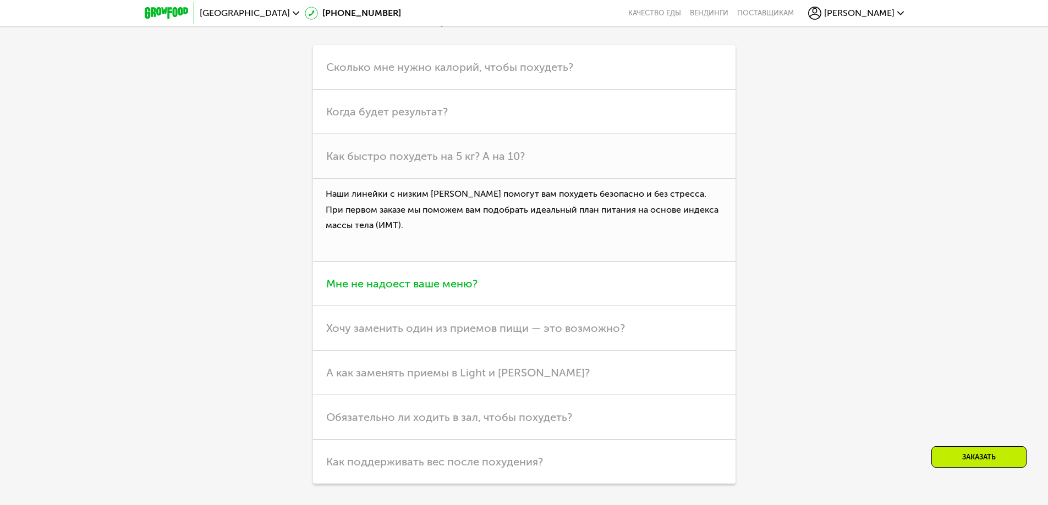
scroll to position [3612, 0]
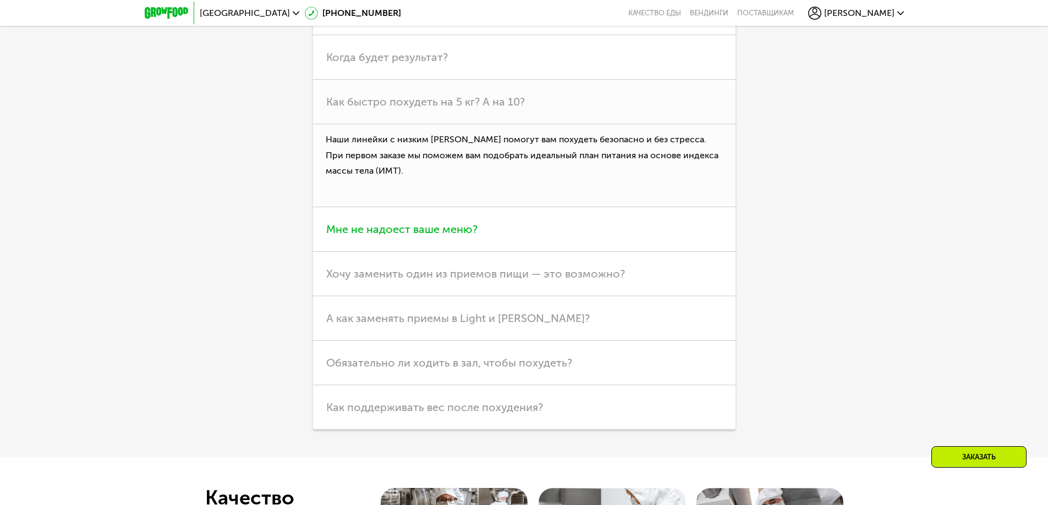
click at [449, 223] on span "Мне не надоест ваше меню?" at bounding box center [401, 229] width 151 height 13
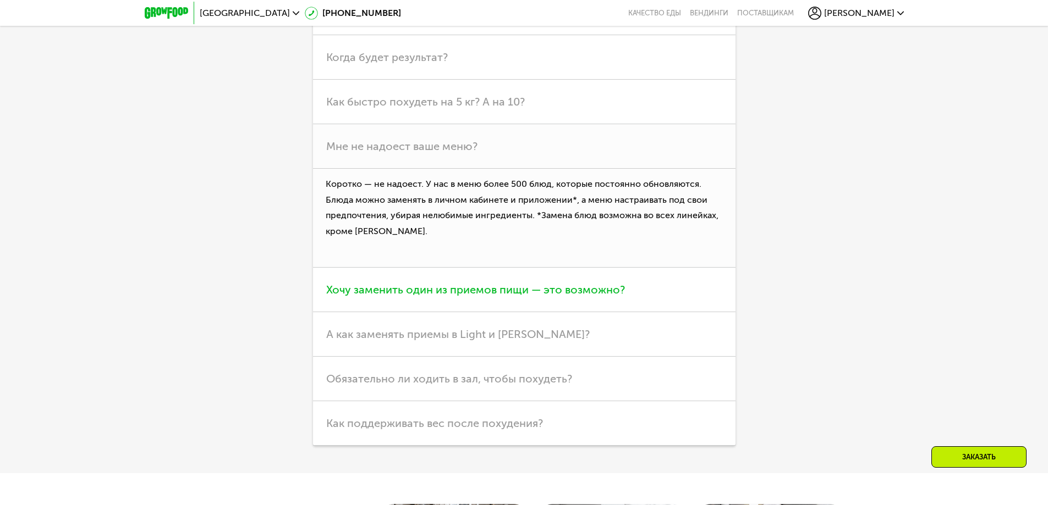
click at [508, 283] on span "Хочу заменить один из приемов пищи — это возможно?" at bounding box center [475, 289] width 299 height 13
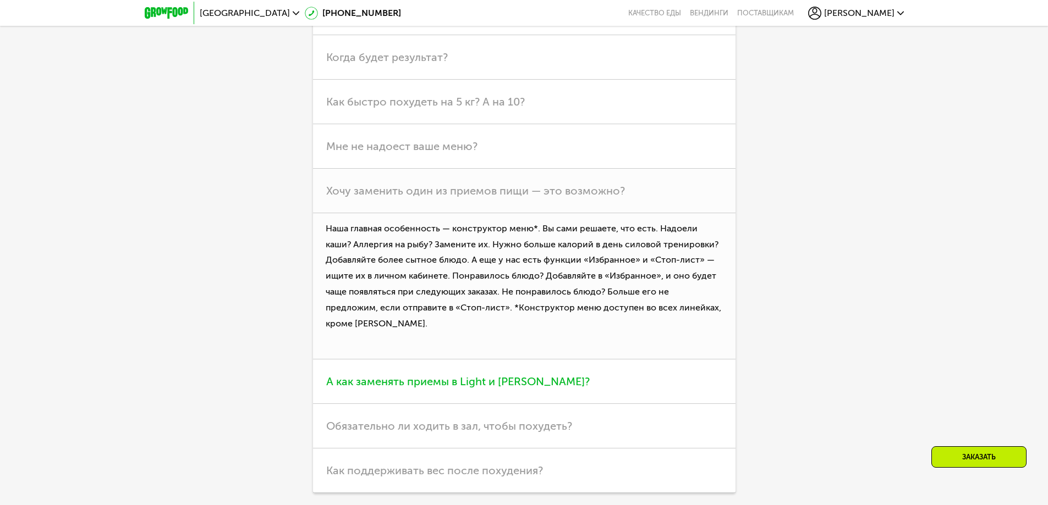
click at [500, 377] on span "А как заменять приемы в Light и [PERSON_NAME]?" at bounding box center [457, 381] width 263 height 13
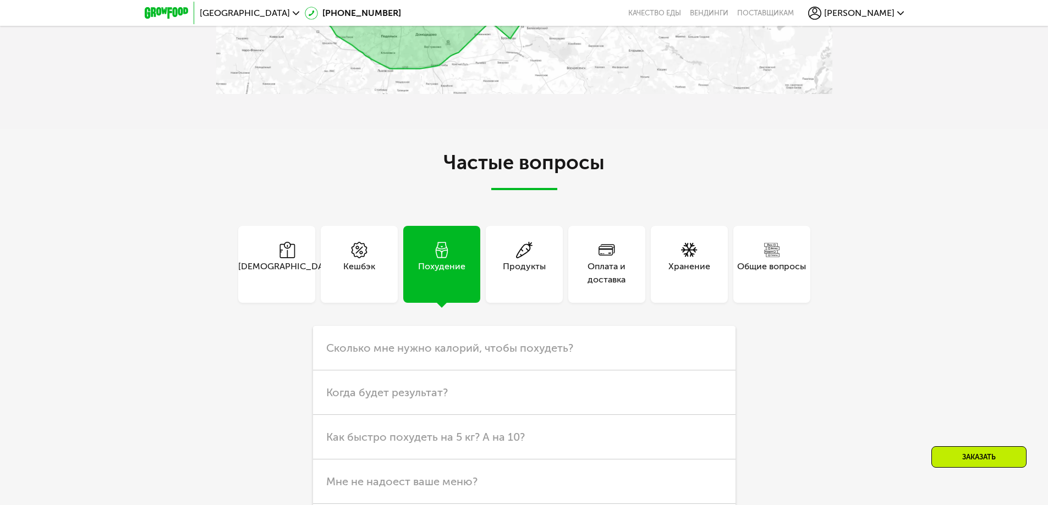
scroll to position [3227, 0]
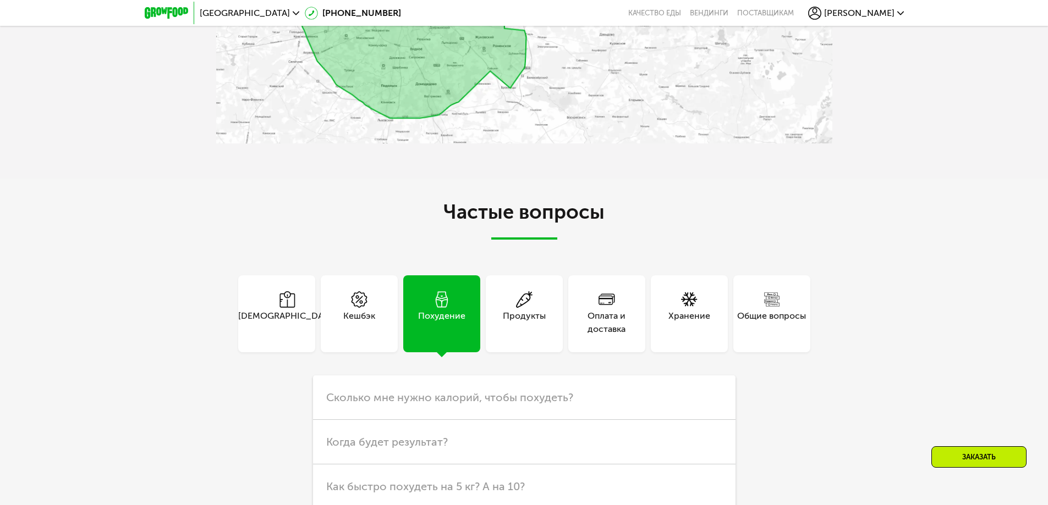
click at [687, 310] on div "Хранение" at bounding box center [689, 323] width 42 height 26
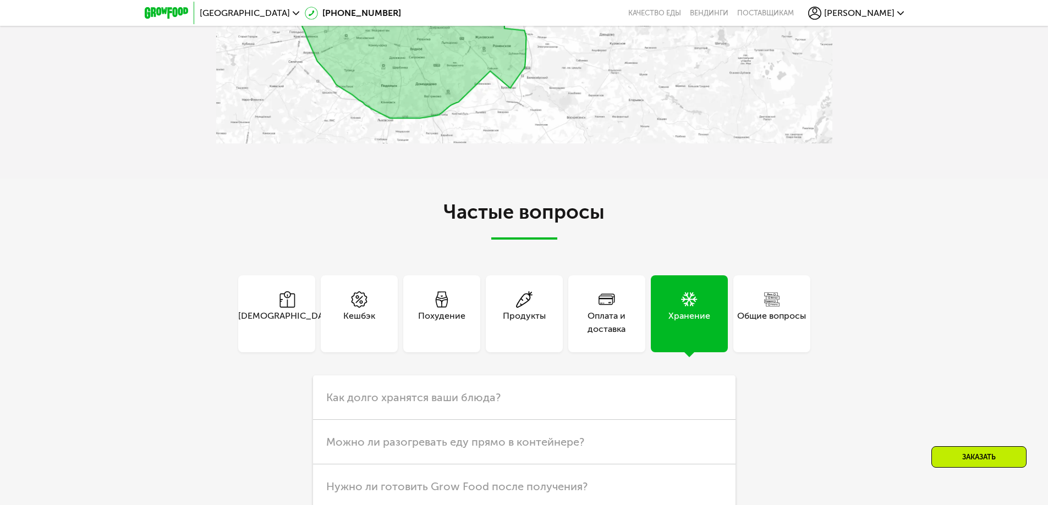
click at [758, 310] on div "Общие вопросы" at bounding box center [771, 323] width 69 height 26
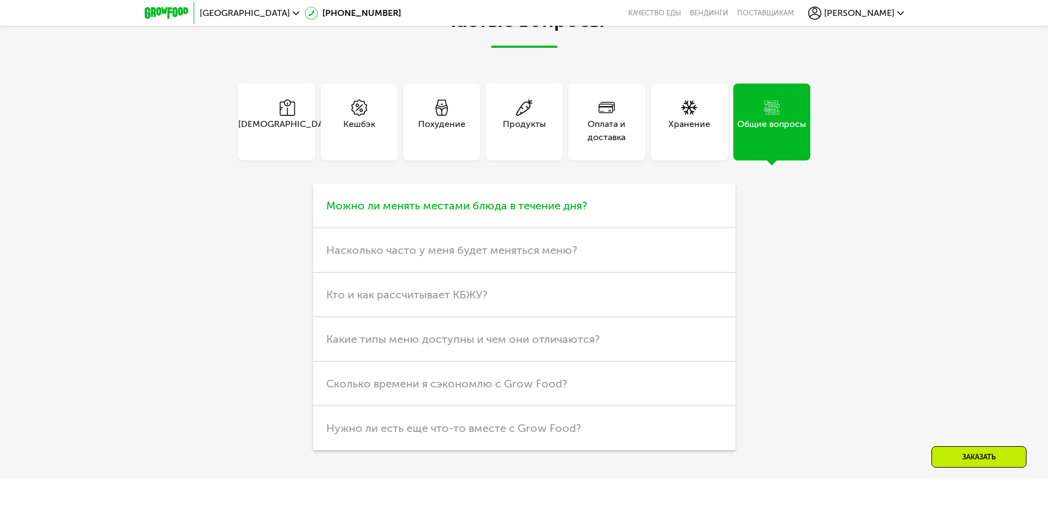
scroll to position [3447, 0]
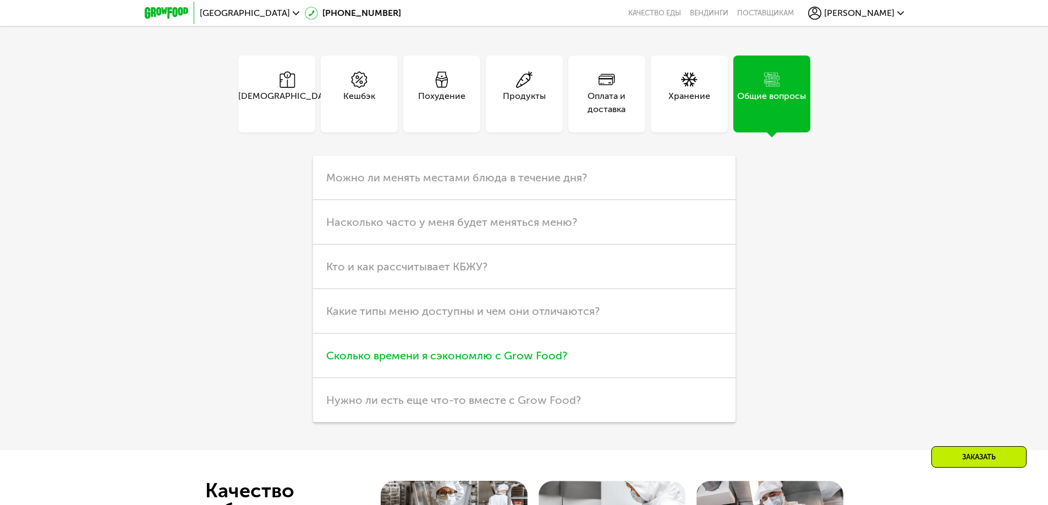
click at [633, 342] on h3 "Сколько времени я сэкономлю с Grow Food?" at bounding box center [524, 356] width 422 height 45
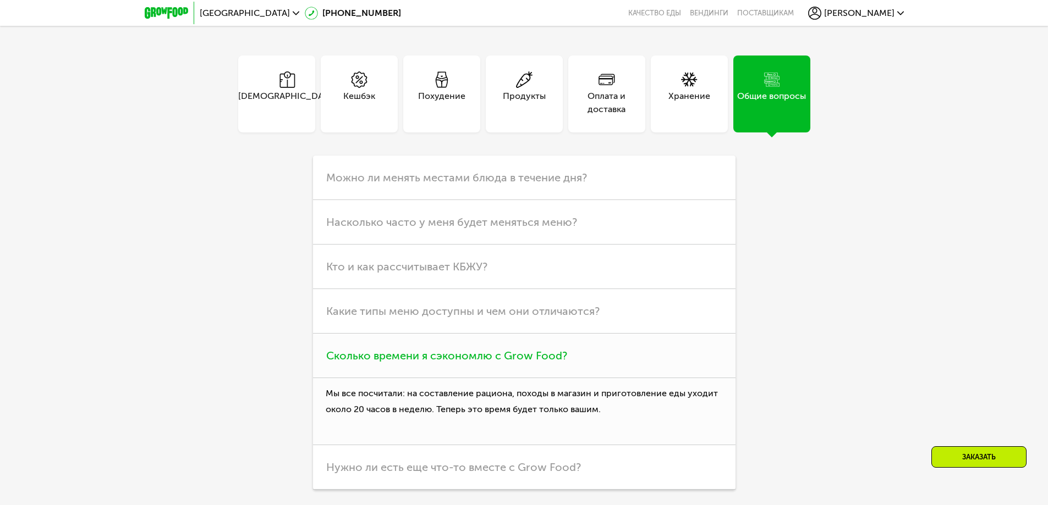
click at [644, 352] on h3 "Сколько времени я сэкономлю с Grow Food?" at bounding box center [524, 356] width 422 height 45
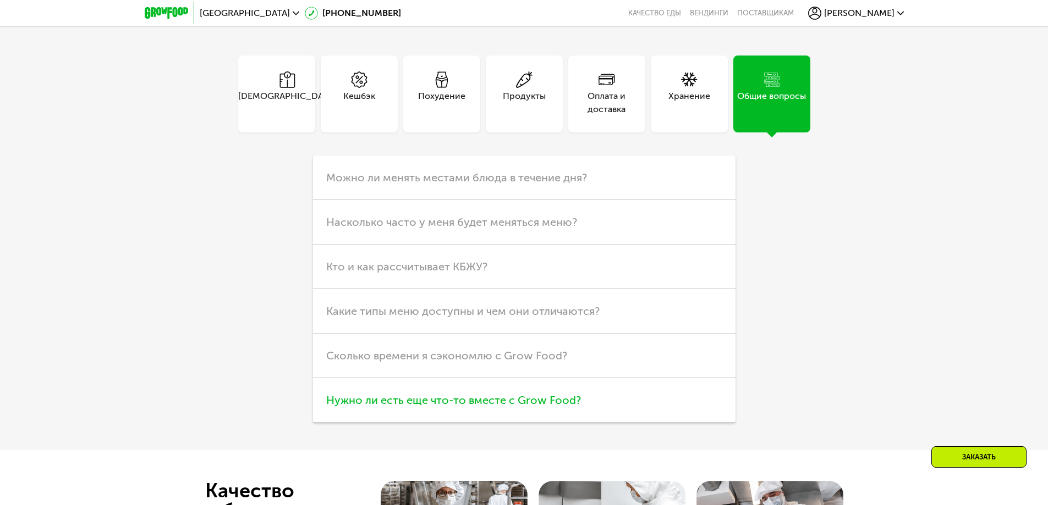
click at [624, 397] on h3 "Нужно ли есть еще что-то вместе с Grow Food?" at bounding box center [524, 400] width 422 height 45
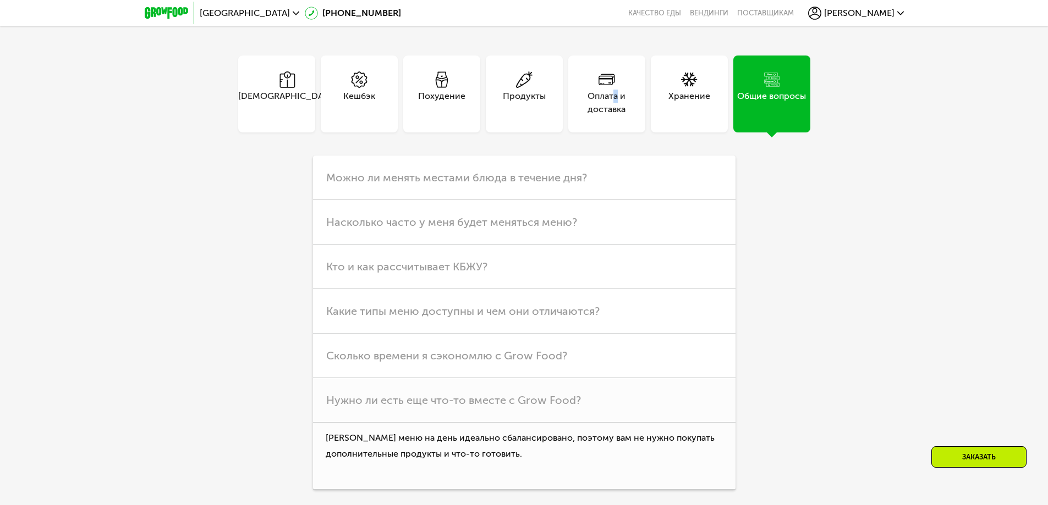
click at [616, 90] on div "Оплата и доставка" at bounding box center [606, 103] width 77 height 26
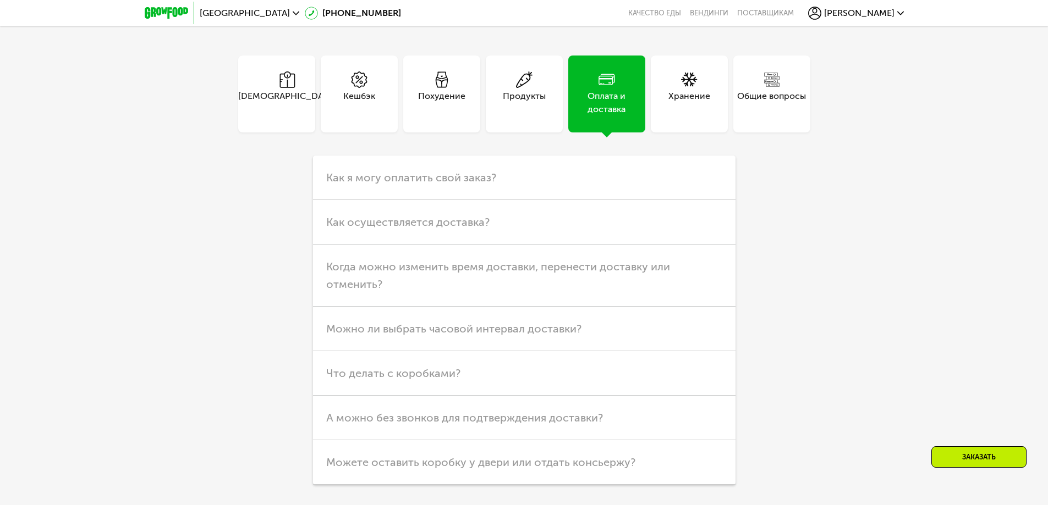
click at [538, 90] on div "Продукты" at bounding box center [524, 103] width 43 height 26
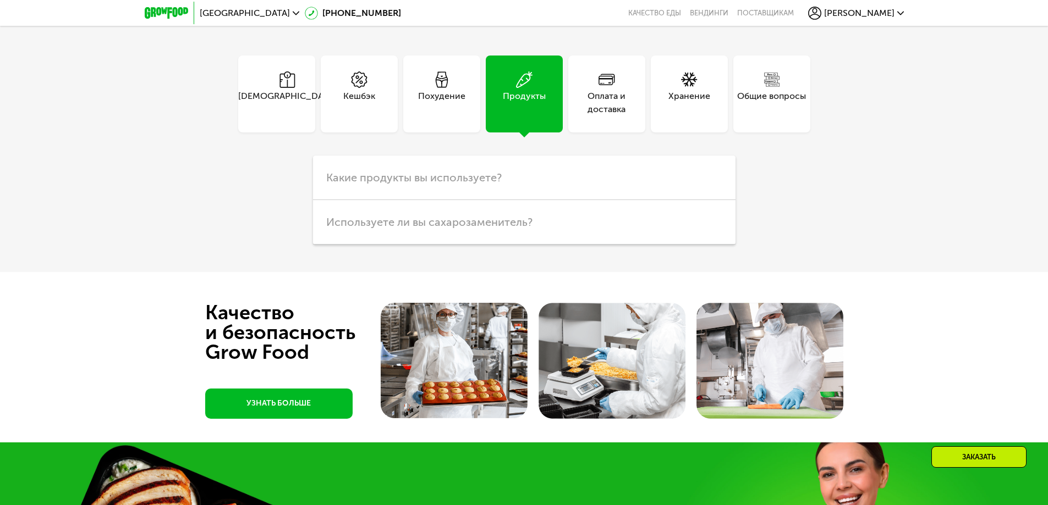
drag, startPoint x: 438, startPoint y: 71, endPoint x: 428, endPoint y: 76, distance: 11.1
click at [436, 72] on icon at bounding box center [441, 79] width 16 height 16
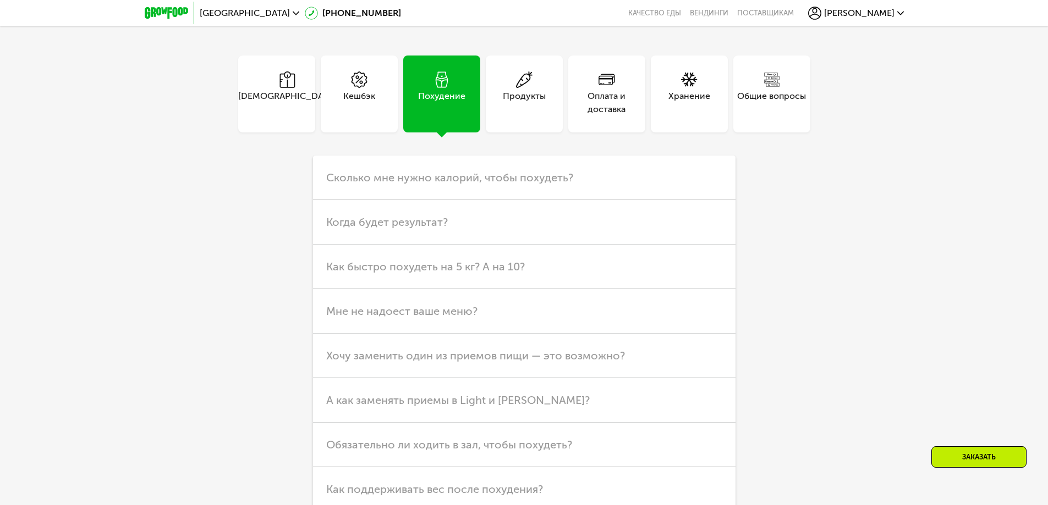
click at [376, 84] on div "Кешбэк" at bounding box center [359, 94] width 77 height 77
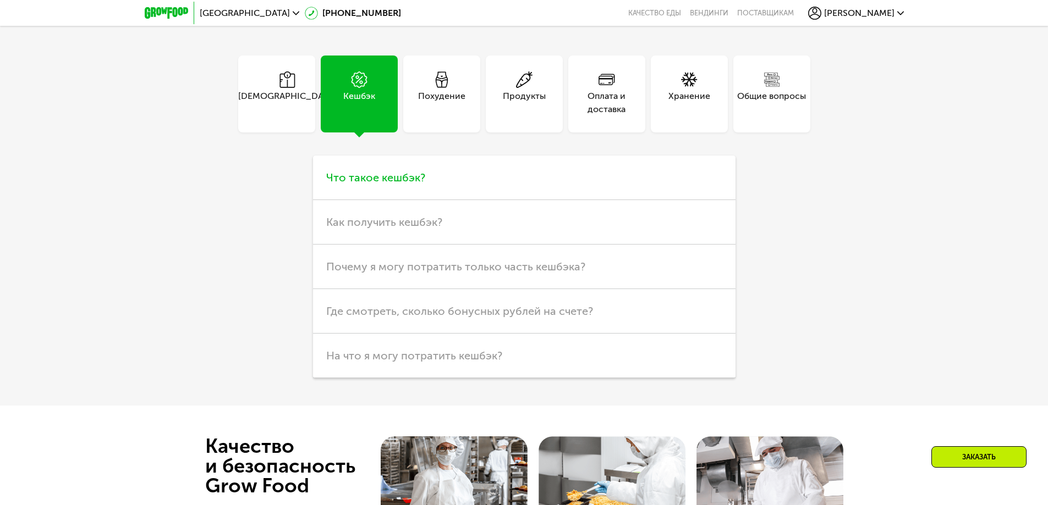
click at [417, 163] on h3 "Что такое кешбэк?" at bounding box center [524, 178] width 422 height 45
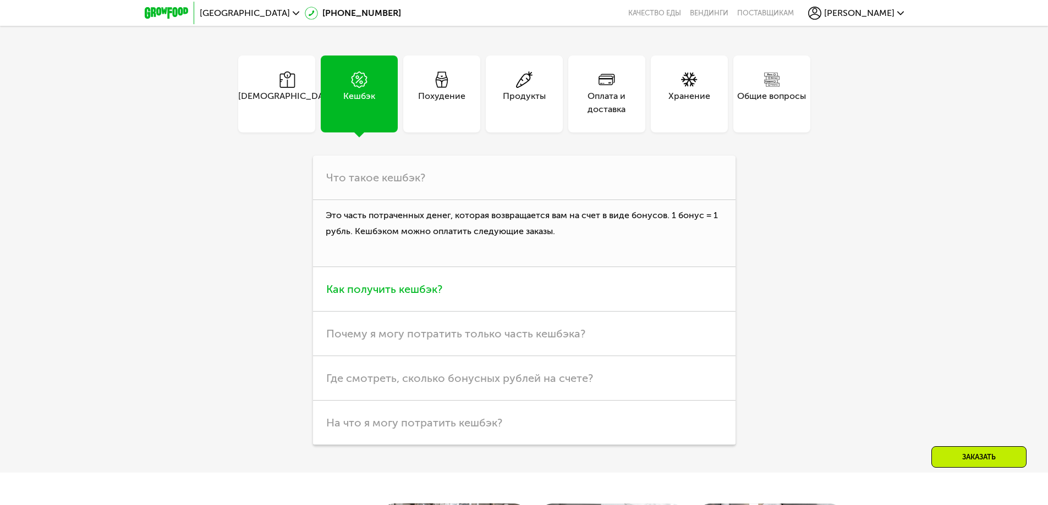
click at [409, 269] on h3 "Как получить кешбэк?" at bounding box center [524, 289] width 422 height 45
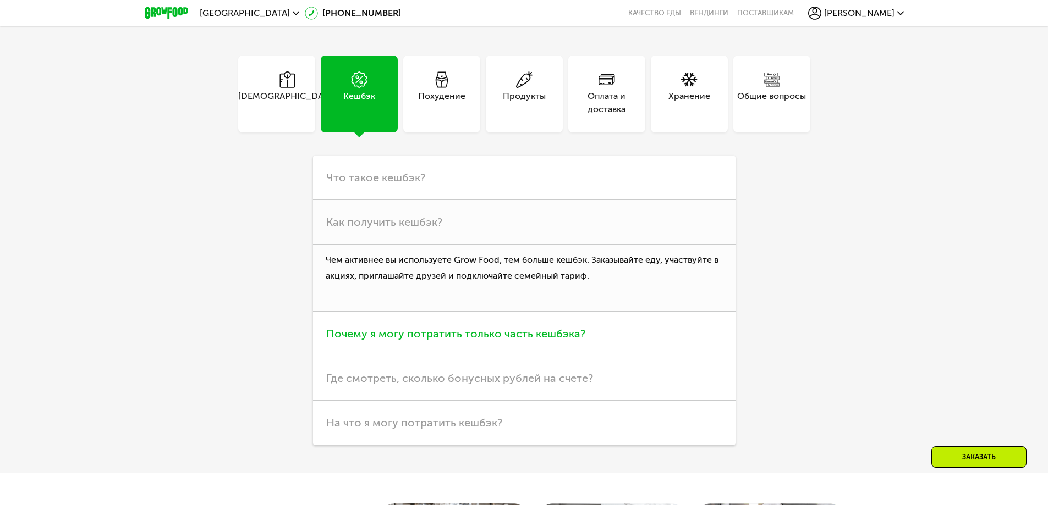
click at [478, 329] on span "Почему я могу потратить только часть кешбэка?" at bounding box center [455, 333] width 259 height 13
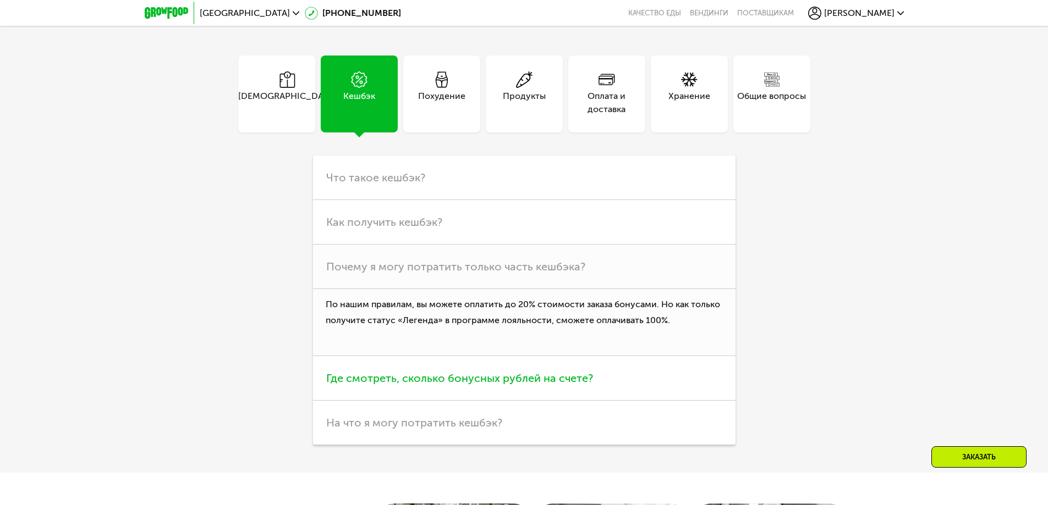
click at [526, 372] on span "Где смотреть, сколько бонусных рублей на счете?" at bounding box center [459, 378] width 267 height 13
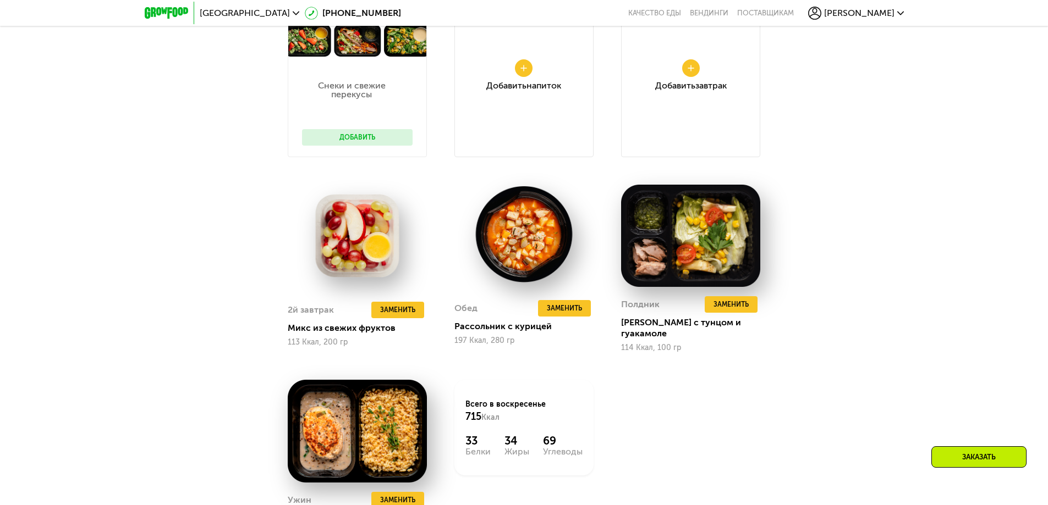
scroll to position [1087, 0]
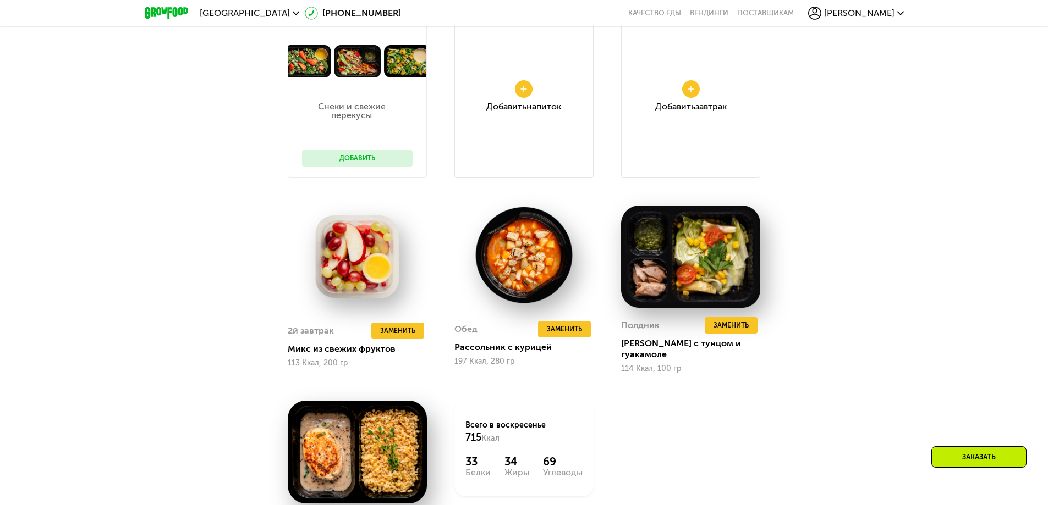
click at [553, 102] on div "Добавить Напиток" at bounding box center [523, 95] width 139 height 165
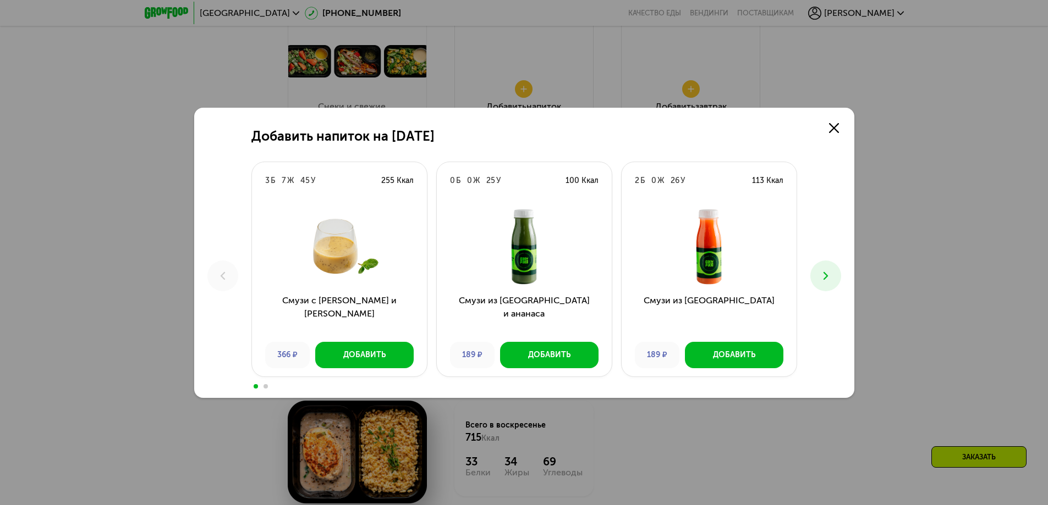
click at [825, 271] on icon at bounding box center [825, 275] width 13 height 13
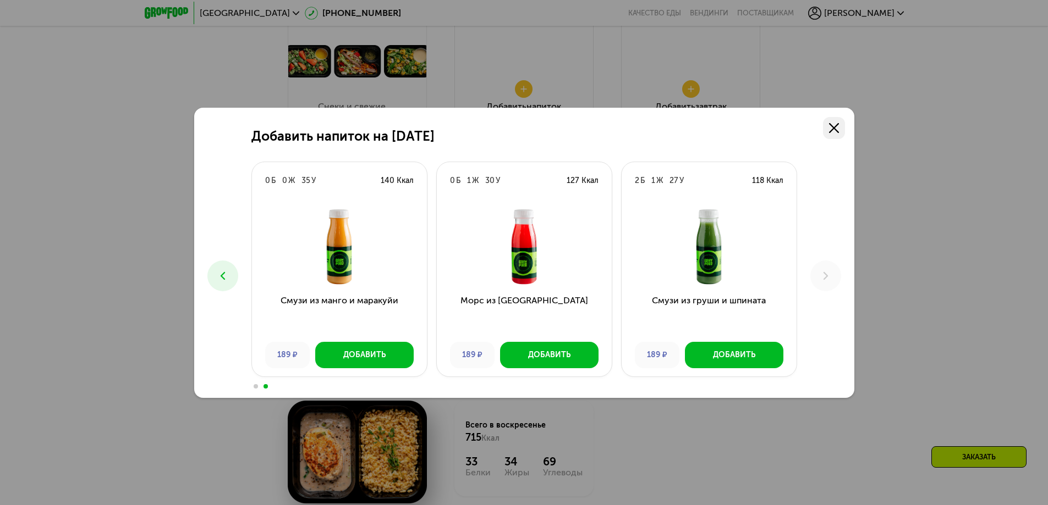
click at [834, 125] on icon at bounding box center [834, 128] width 10 height 10
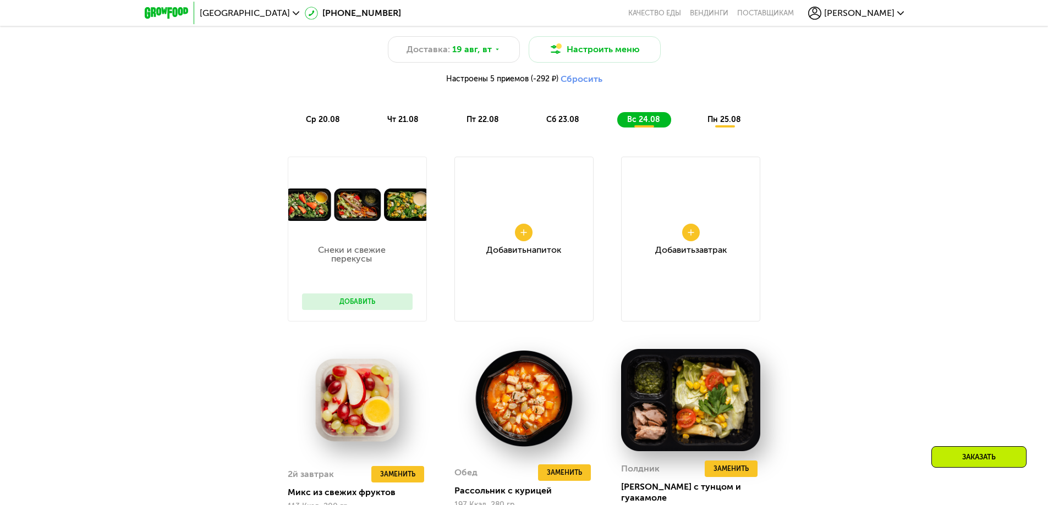
scroll to position [922, 0]
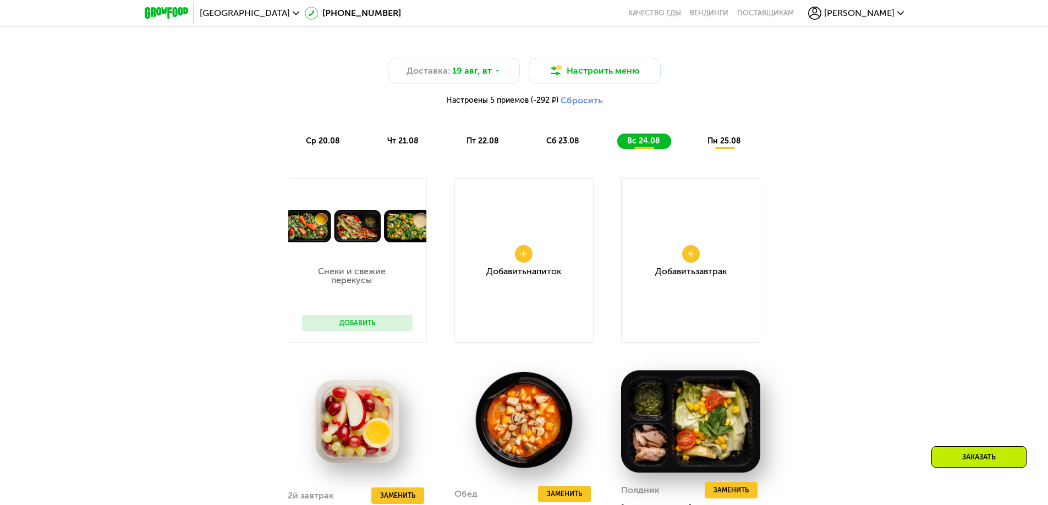
click at [706, 269] on div "Добавить Завтрак" at bounding box center [690, 260] width 139 height 165
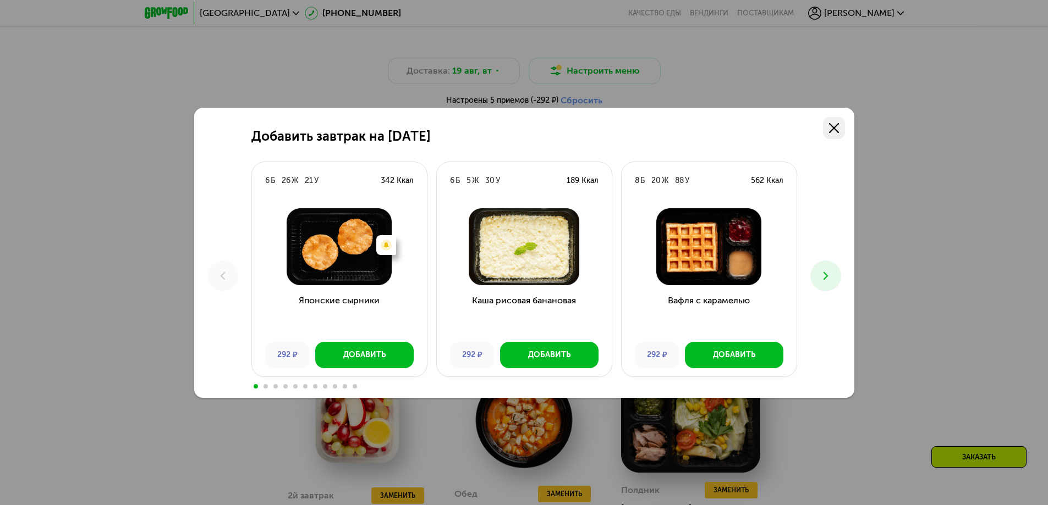
click at [841, 129] on link at bounding box center [834, 128] width 22 height 22
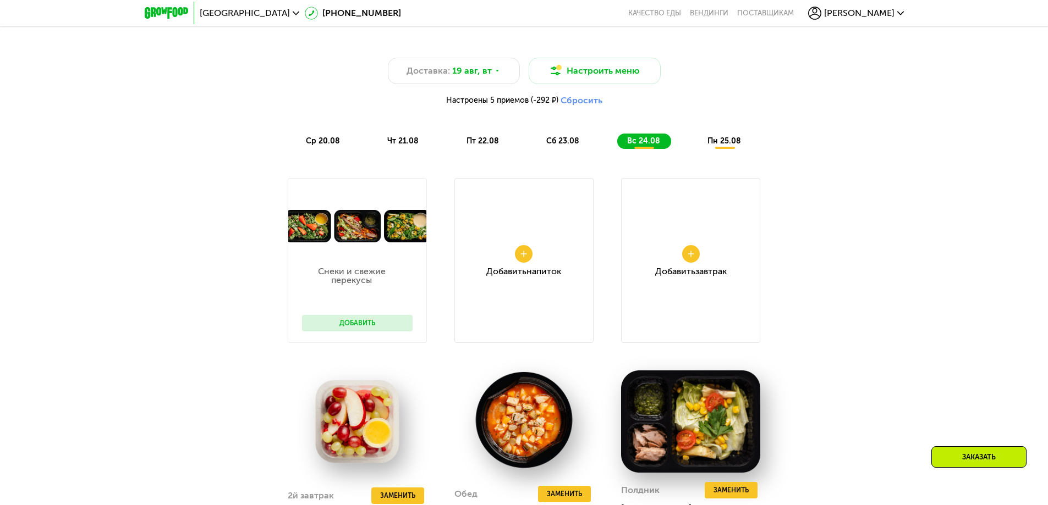
click at [367, 316] on div "Снеки и свежие перекусы Добавить" at bounding box center [357, 293] width 133 height 100
click at [367, 324] on button "Добавить" at bounding box center [357, 323] width 111 height 16
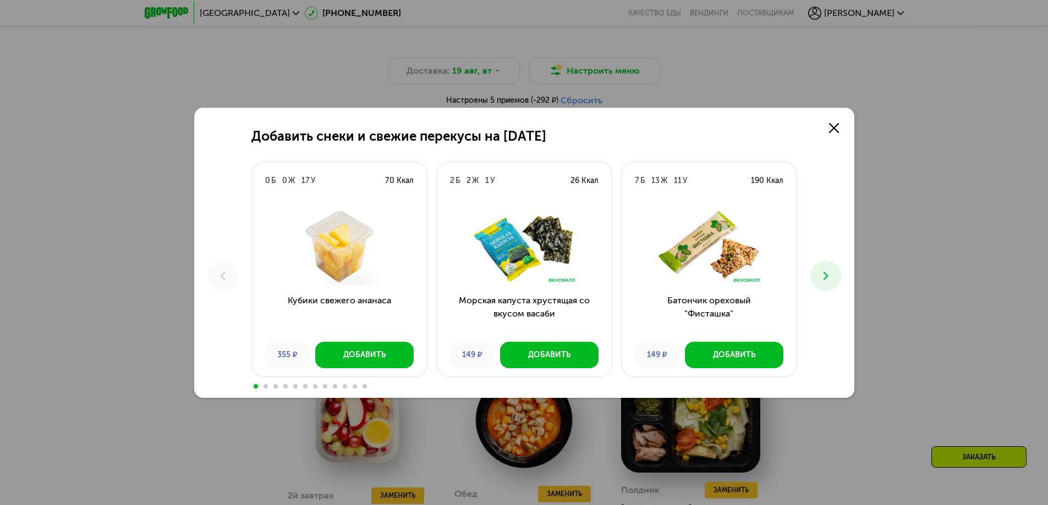
click at [820, 274] on icon at bounding box center [825, 275] width 13 height 13
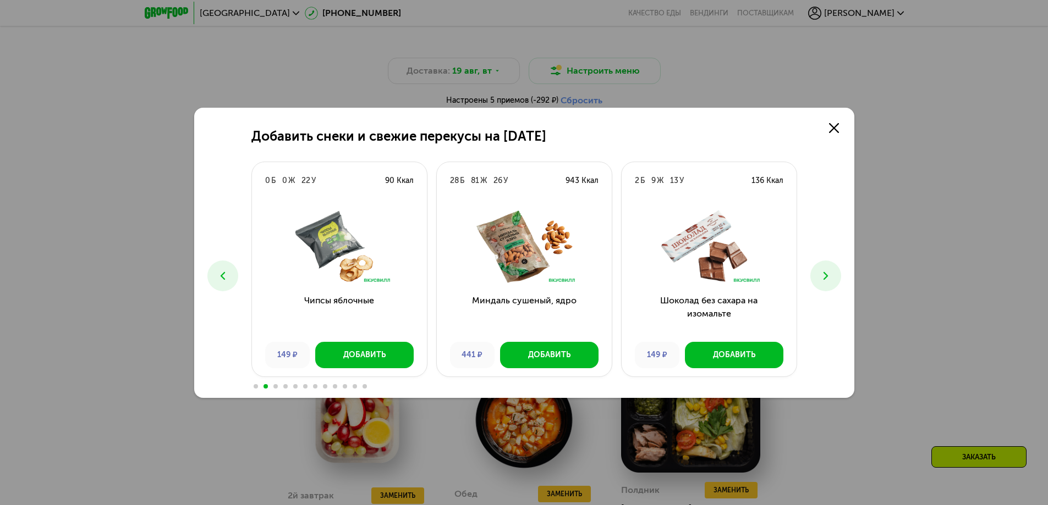
click at [820, 274] on icon at bounding box center [825, 275] width 13 height 13
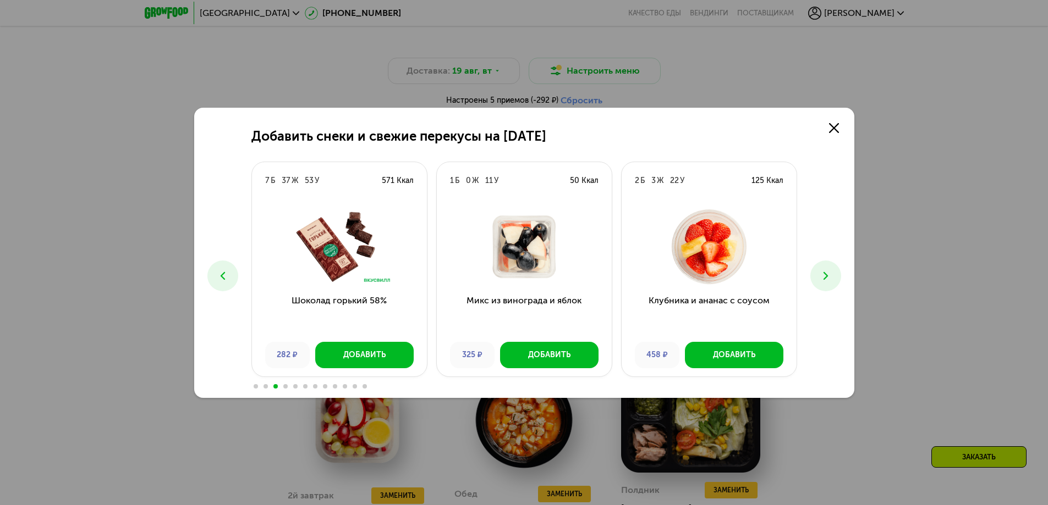
click at [818, 274] on button at bounding box center [825, 276] width 31 height 31
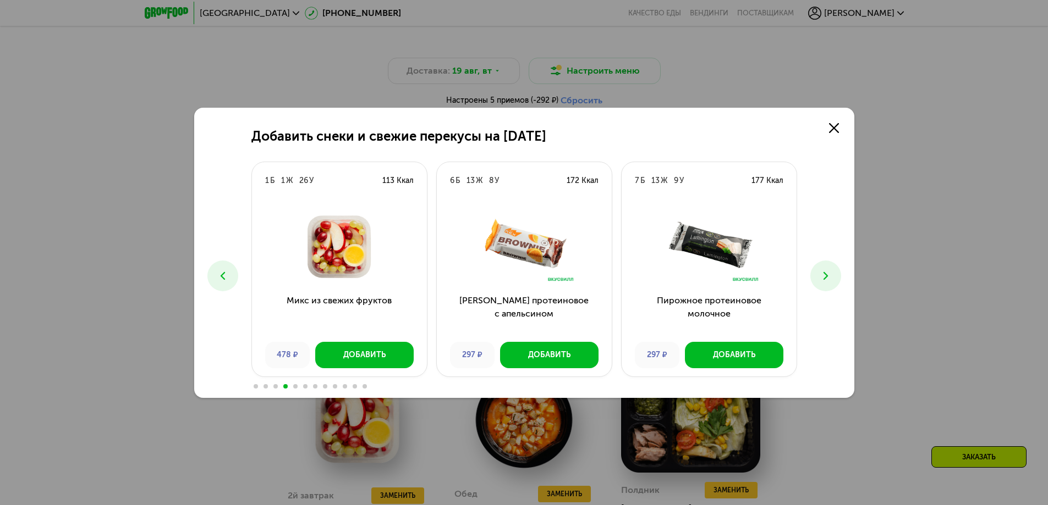
click at [818, 274] on button at bounding box center [825, 276] width 31 height 31
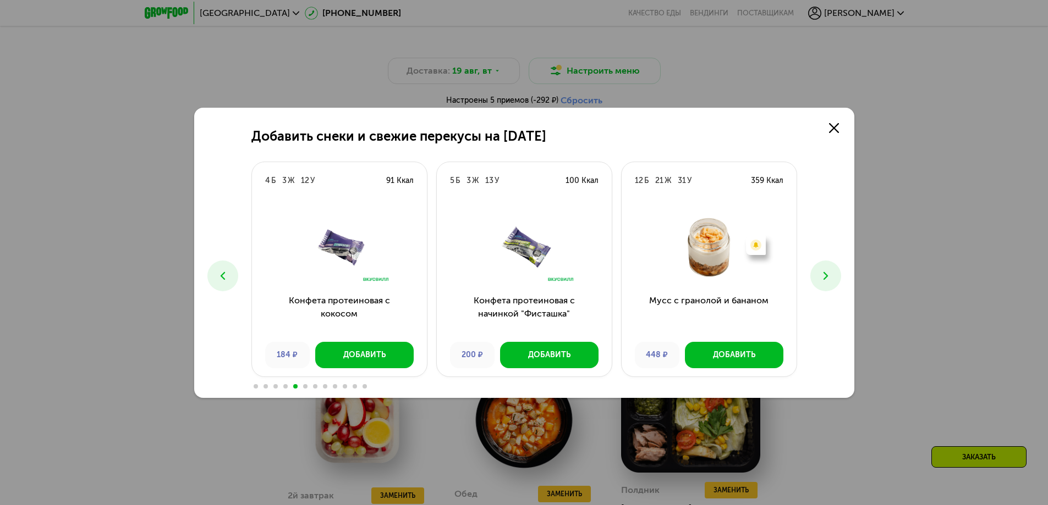
click at [818, 274] on button at bounding box center [825, 276] width 31 height 31
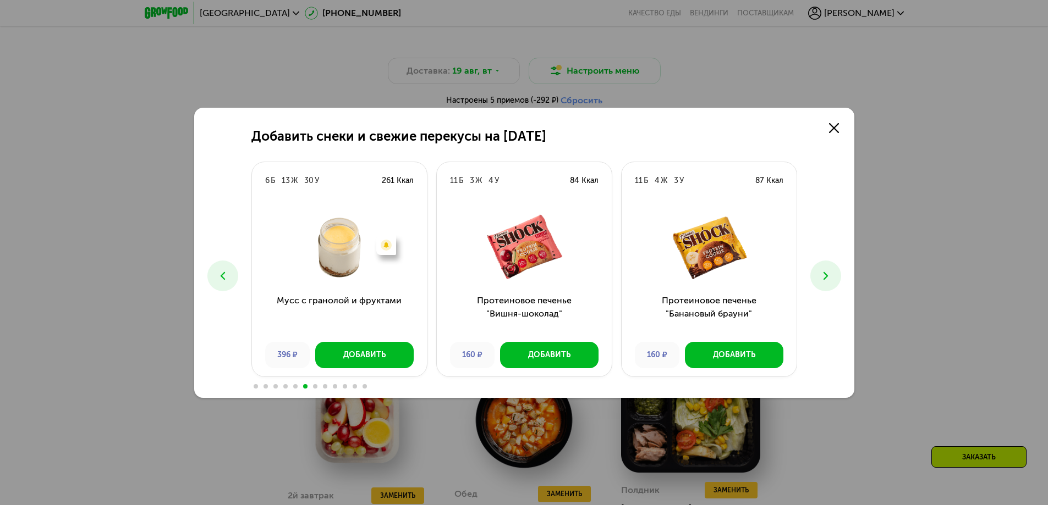
click at [818, 274] on button at bounding box center [825, 276] width 31 height 31
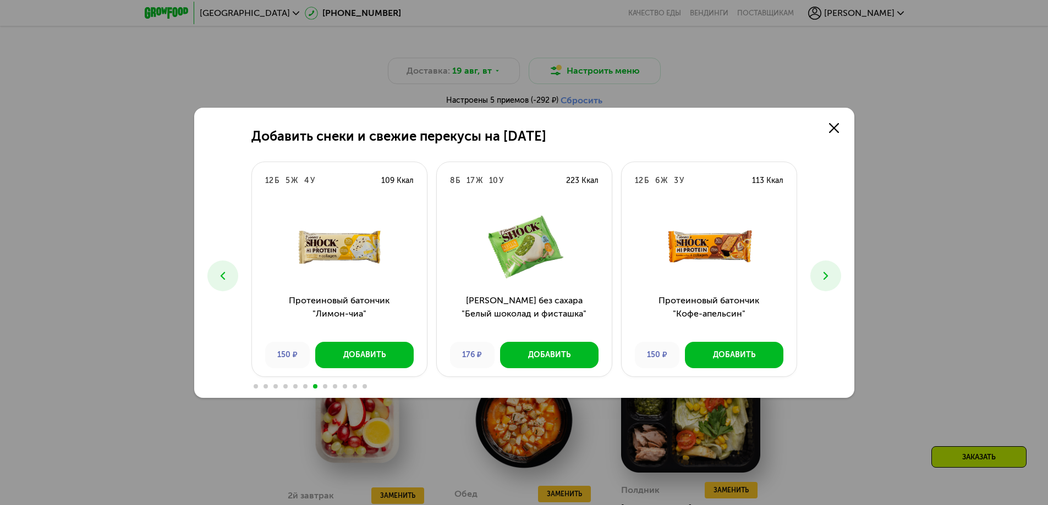
click at [818, 274] on button at bounding box center [825, 276] width 31 height 31
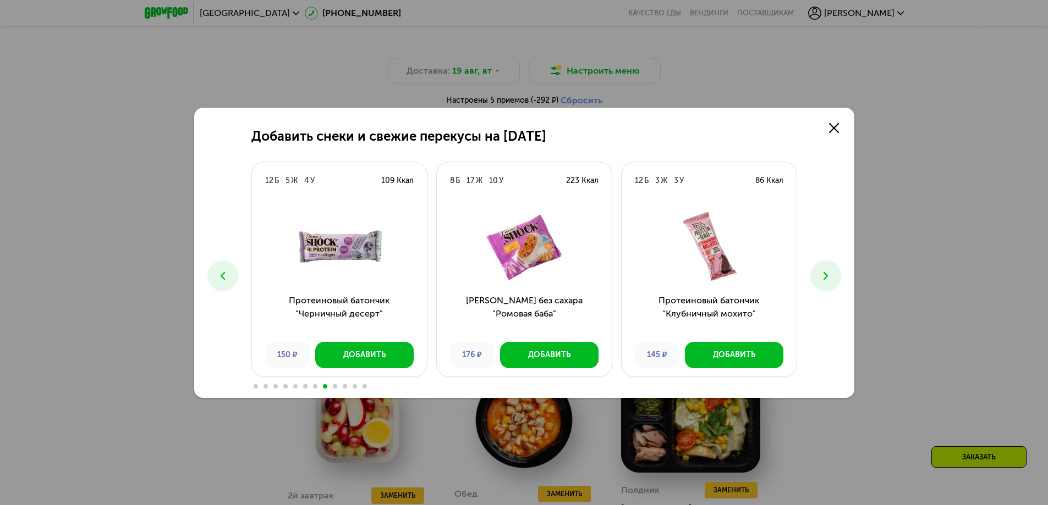
click at [818, 274] on button at bounding box center [825, 276] width 31 height 31
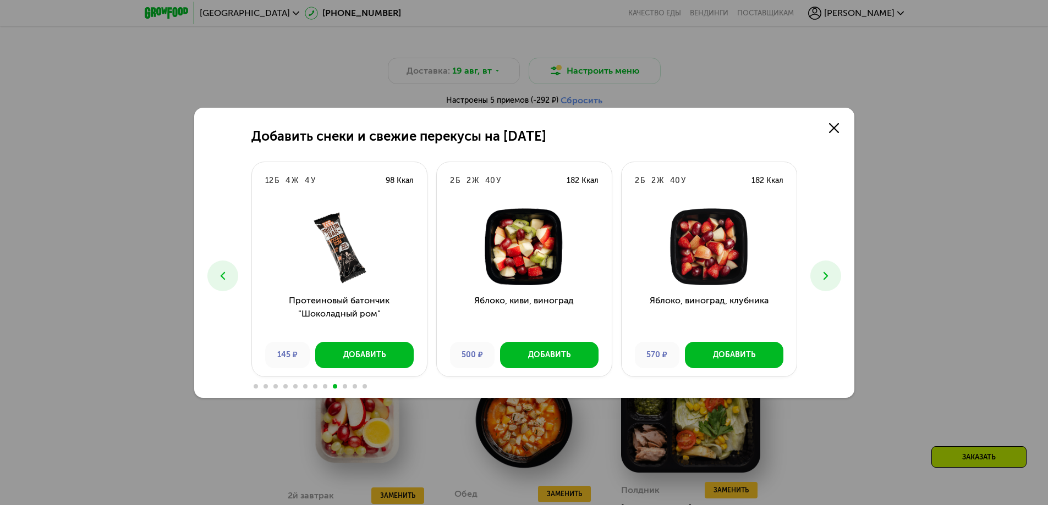
click at [818, 274] on button at bounding box center [825, 276] width 31 height 31
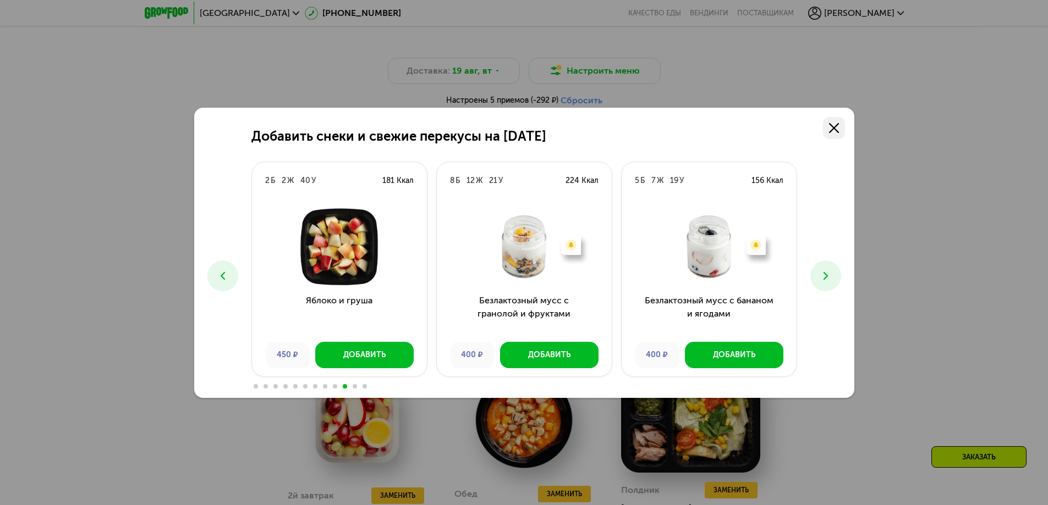
click at [836, 132] on icon at bounding box center [834, 128] width 10 height 10
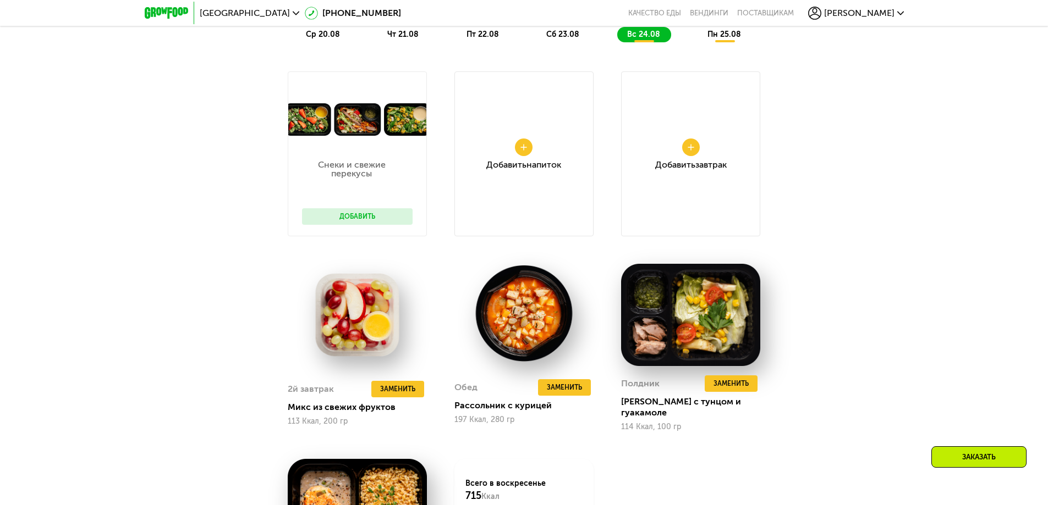
scroll to position [1032, 0]
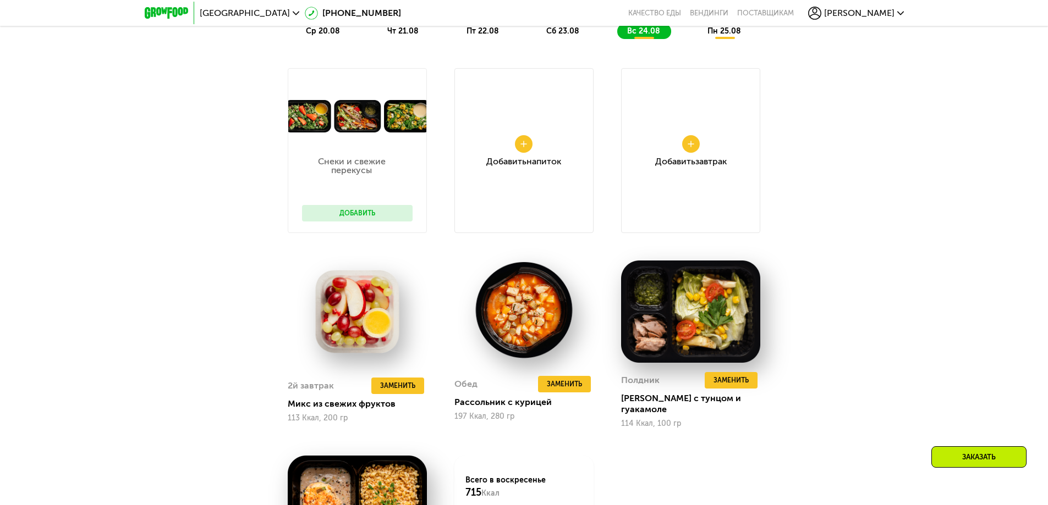
click at [694, 162] on div "Добавить Завтрак" at bounding box center [690, 161] width 71 height 9
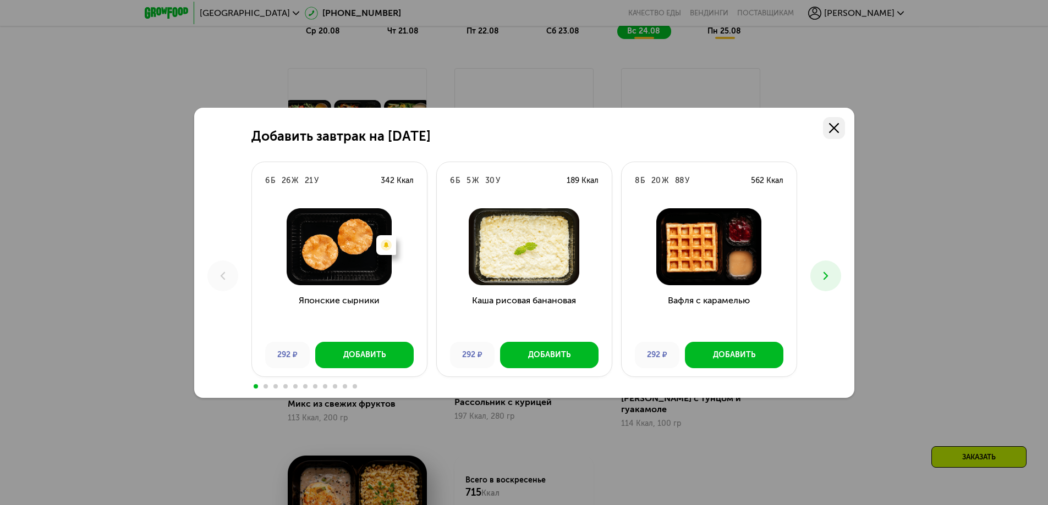
click at [833, 128] on use at bounding box center [834, 128] width 10 height 10
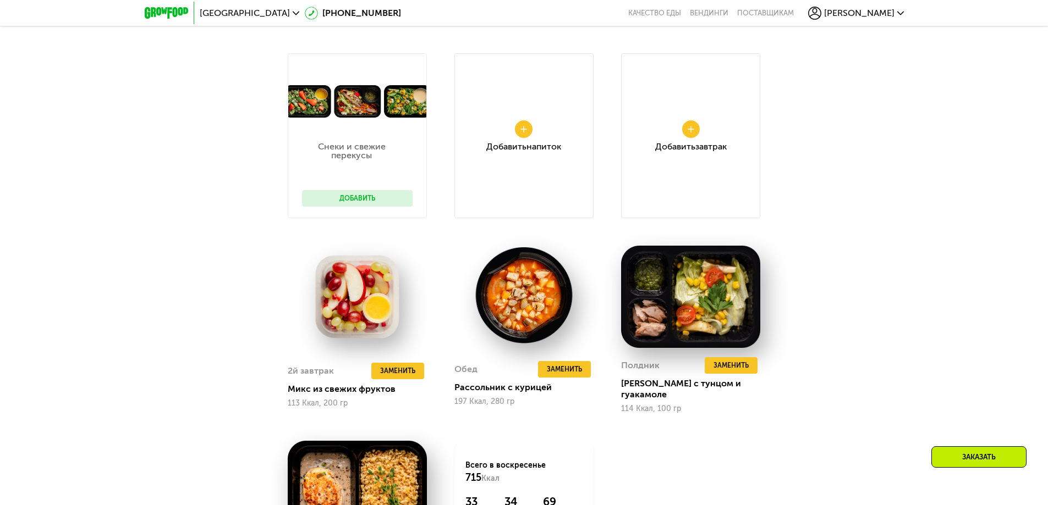
scroll to position [922, 0]
